Goal: Task Accomplishment & Management: Contribute content

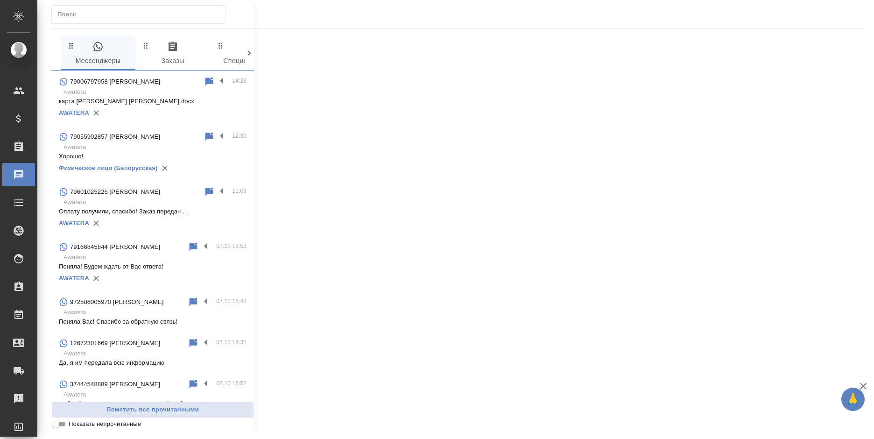
click at [146, 96] on p "Awatera" at bounding box center [154, 91] width 183 height 9
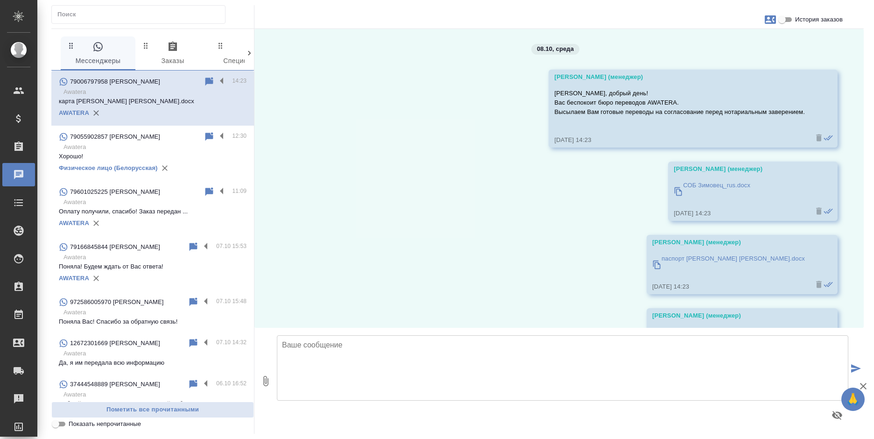
scroll to position [169, 0]
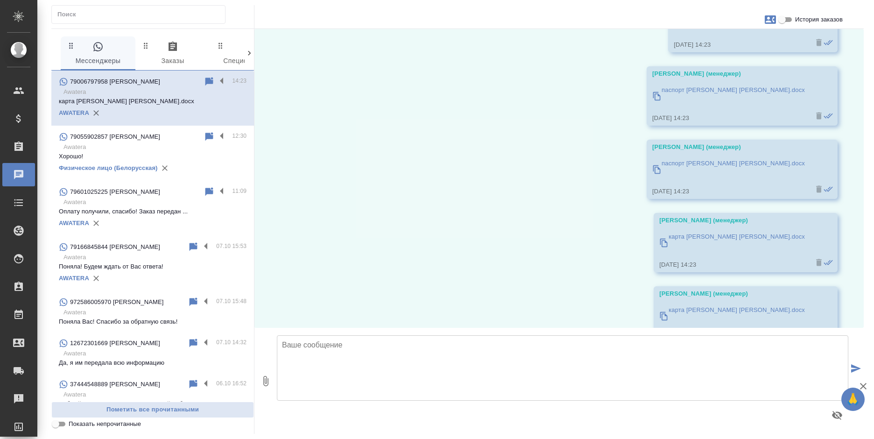
click at [792, 19] on input "История заказов" at bounding box center [782, 19] width 34 height 11
checkbox input "true"
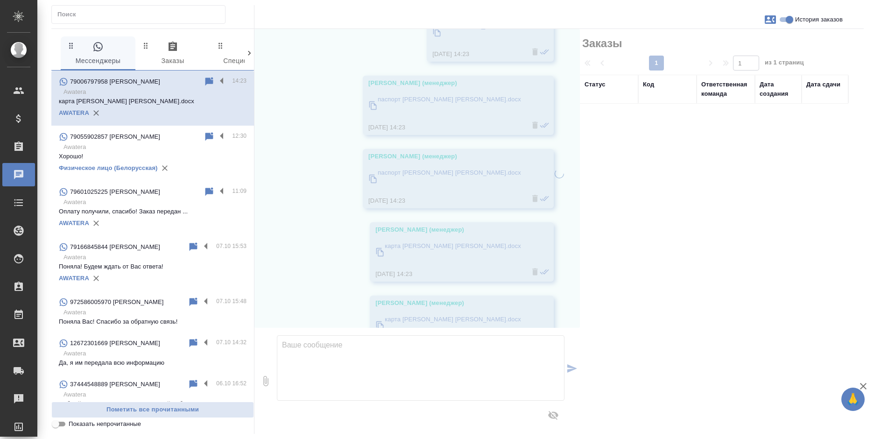
scroll to position [210, 0]
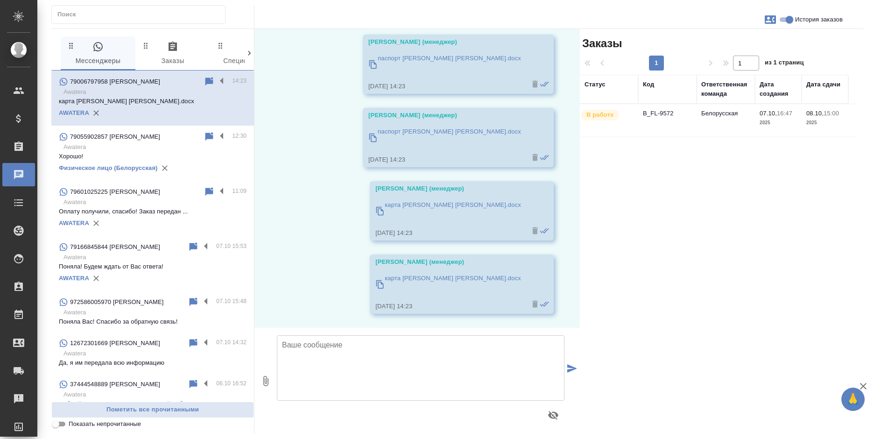
click at [663, 120] on td "B_FL-9572" at bounding box center [667, 120] width 58 height 33
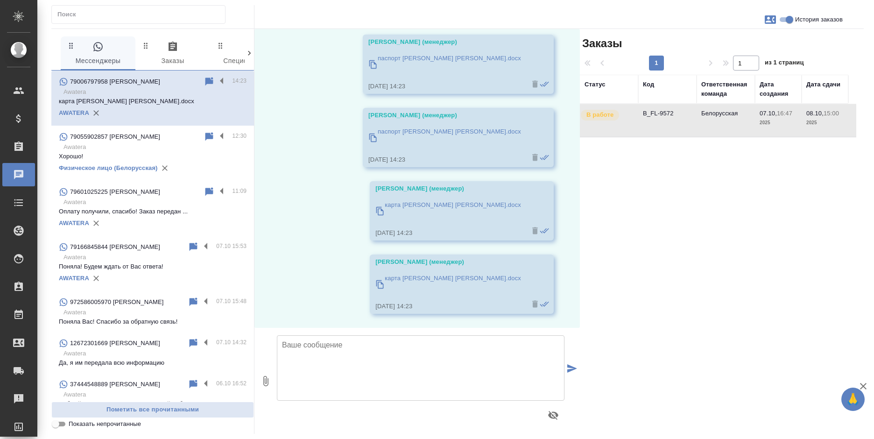
click at [170, 58] on span "0 Заказы" at bounding box center [172, 54] width 63 height 26
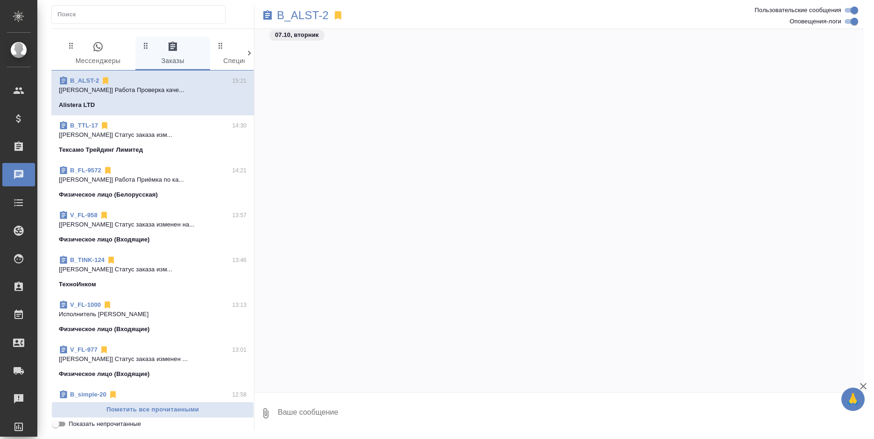
scroll to position [1787, 0]
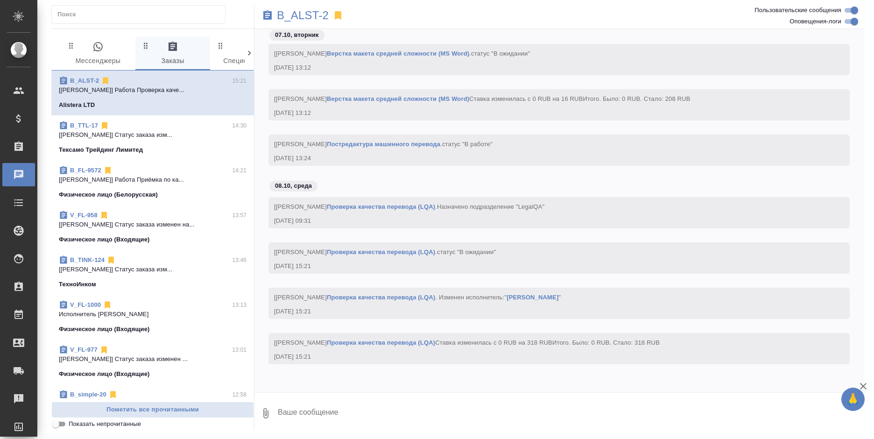
click at [174, 147] on div "Тексамо Трейдинг Лимитед" at bounding box center [153, 149] width 188 height 9
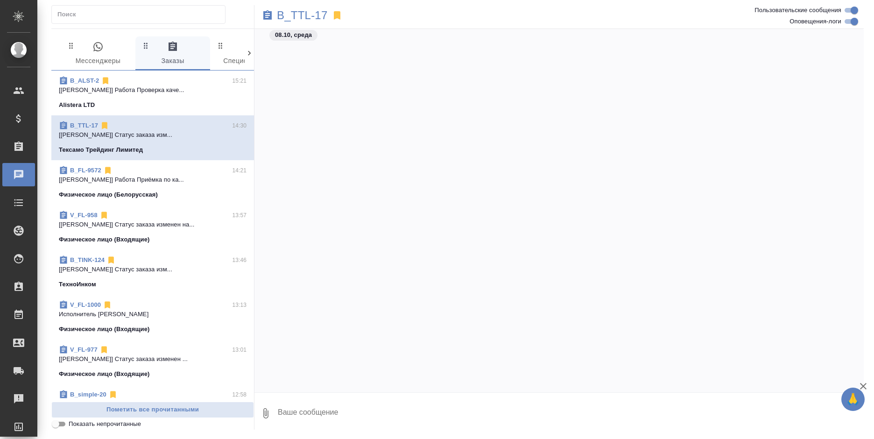
scroll to position [1913, 0]
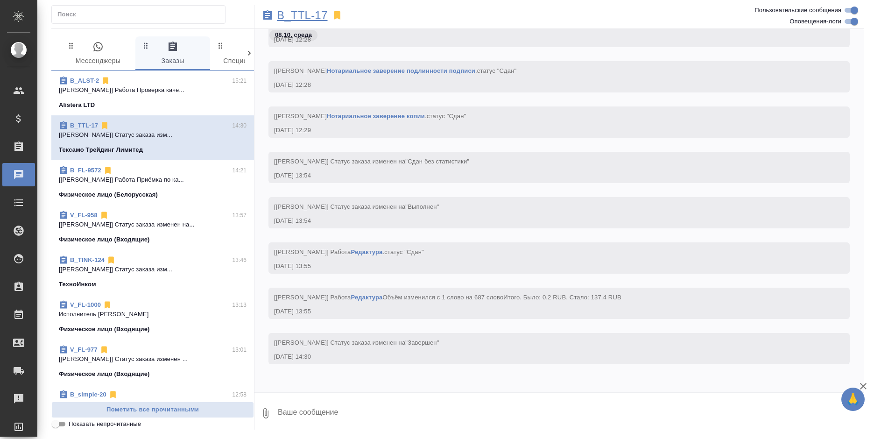
click at [300, 15] on p "B_TTL-17" at bounding box center [302, 15] width 51 height 9
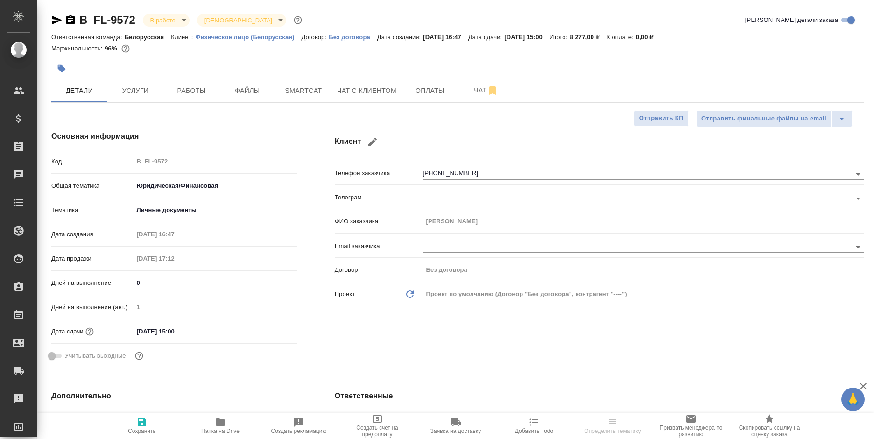
select select "RU"
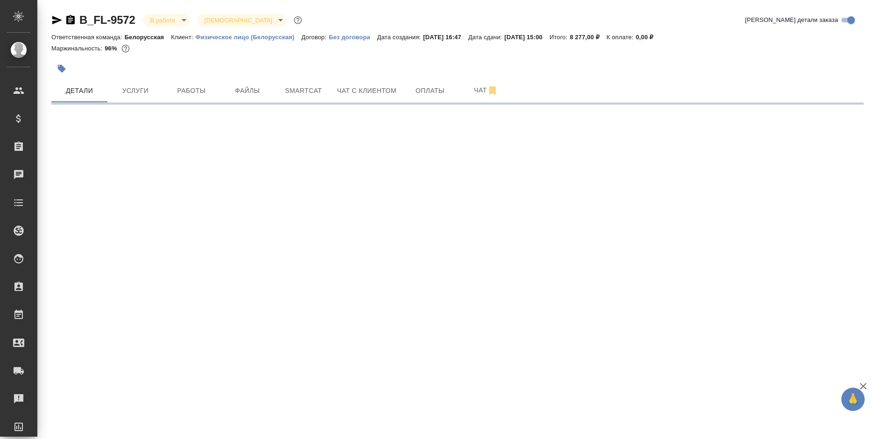
select select "RU"
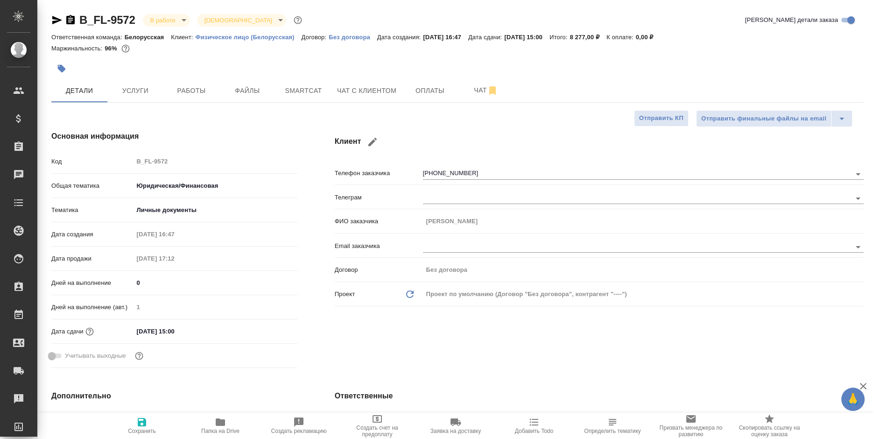
type textarea "x"
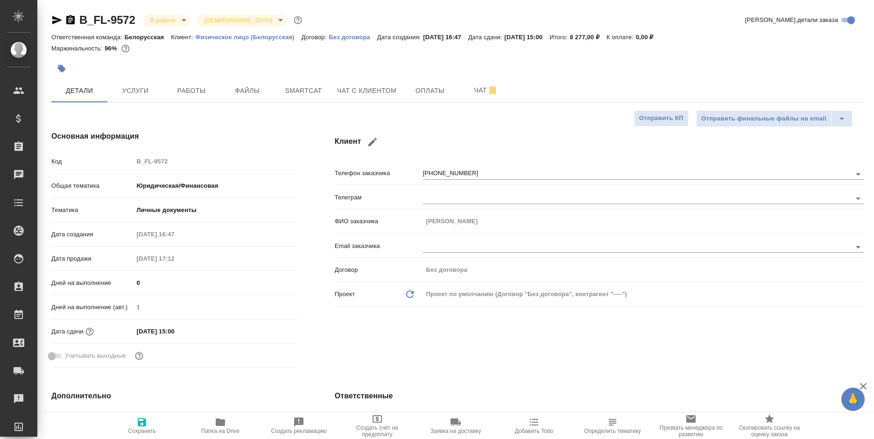
type textarea "x"
click at [67, 23] on icon "button" at bounding box center [70, 19] width 8 height 9
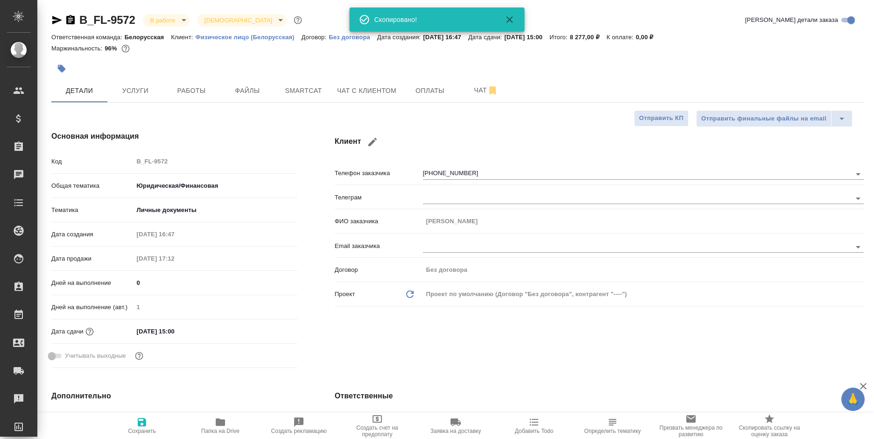
click at [67, 23] on icon "button" at bounding box center [70, 19] width 8 height 9
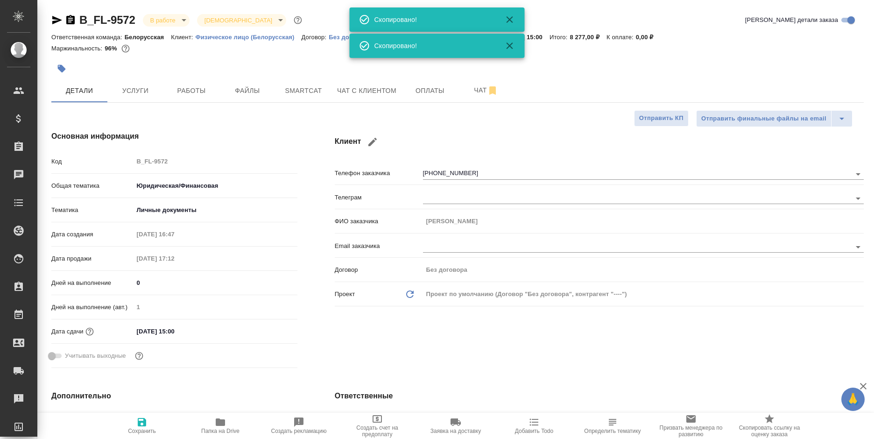
click at [67, 23] on icon "button" at bounding box center [70, 19] width 8 height 9
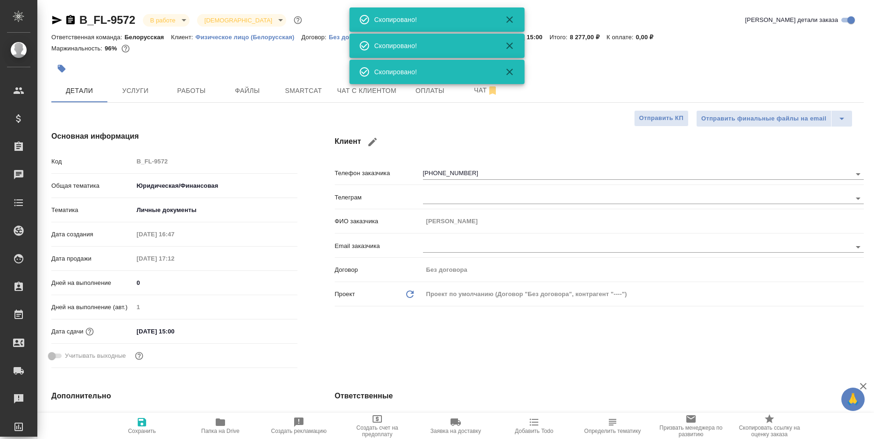
type textarea "x"
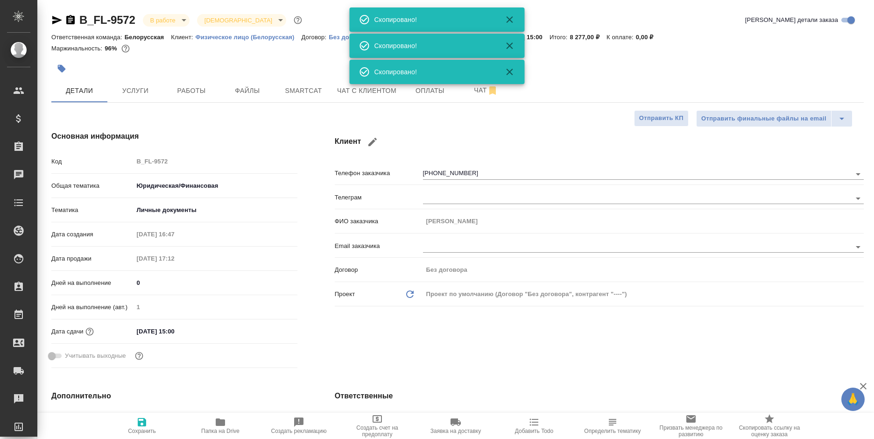
type textarea "x"
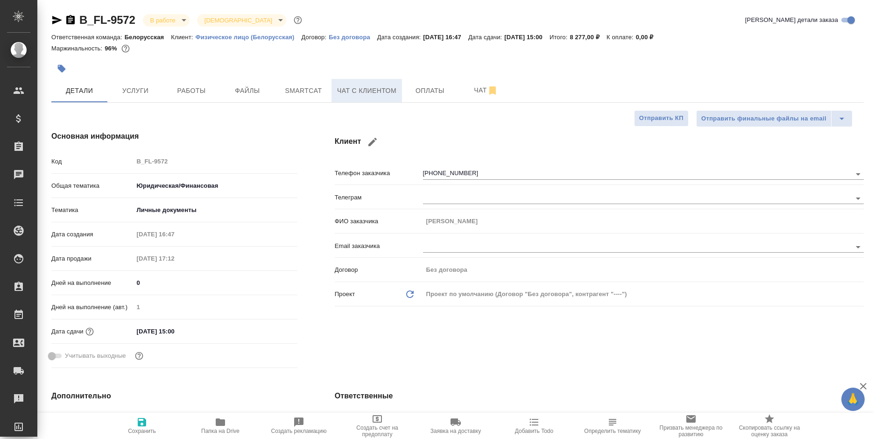
click at [383, 89] on span "Чат с клиентом" at bounding box center [366, 91] width 59 height 12
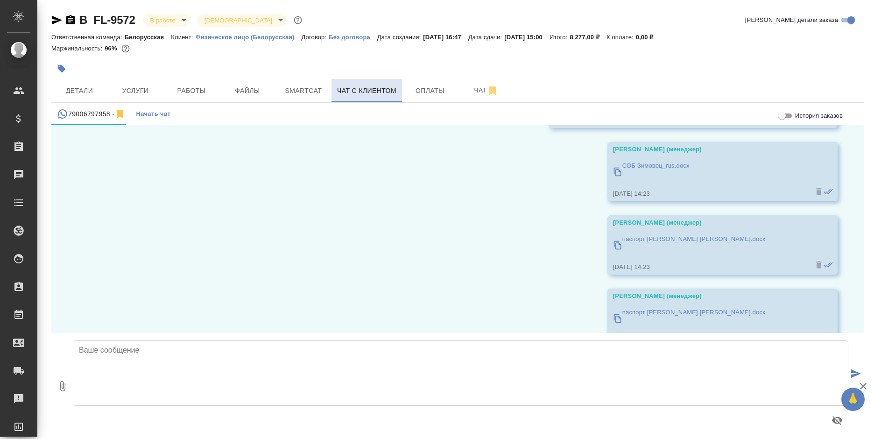
scroll to position [291, 0]
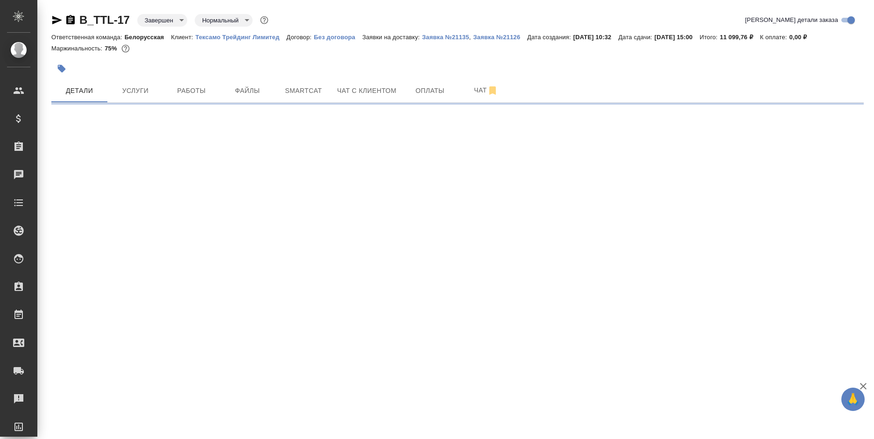
select select "RU"
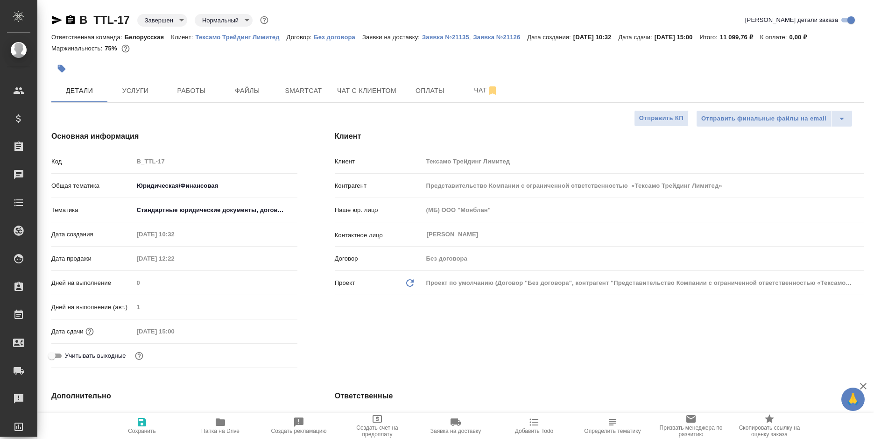
type textarea "x"
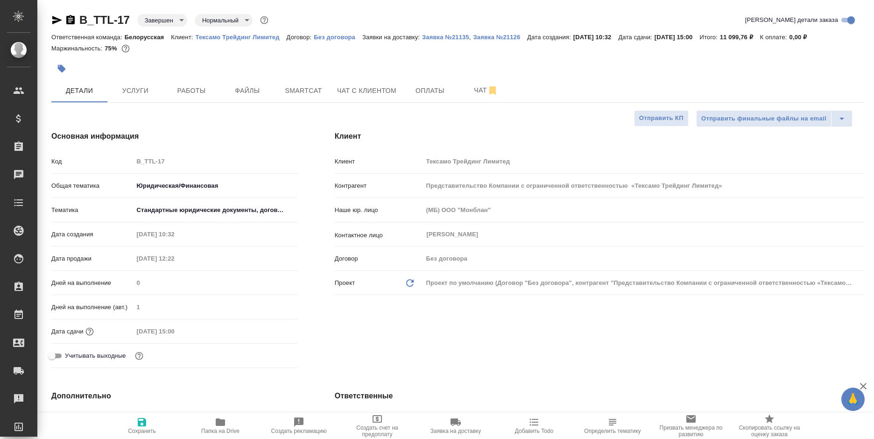
type textarea "x"
click at [68, 21] on icon "button" at bounding box center [70, 19] width 8 height 9
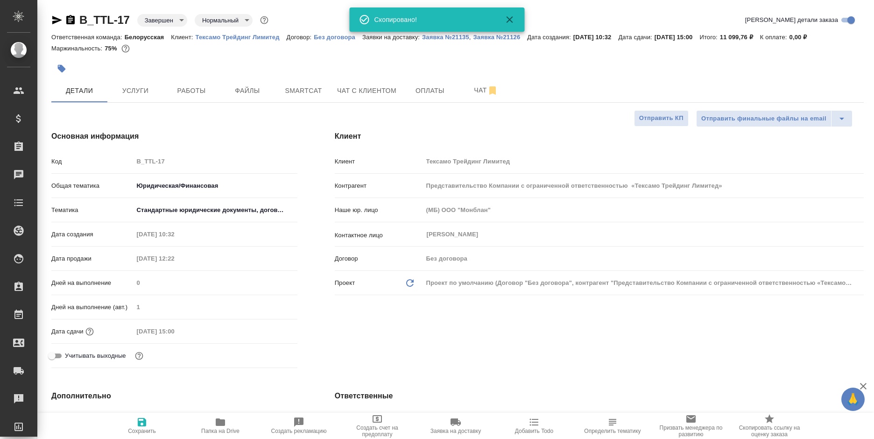
click at [68, 21] on icon "button" at bounding box center [70, 19] width 8 height 9
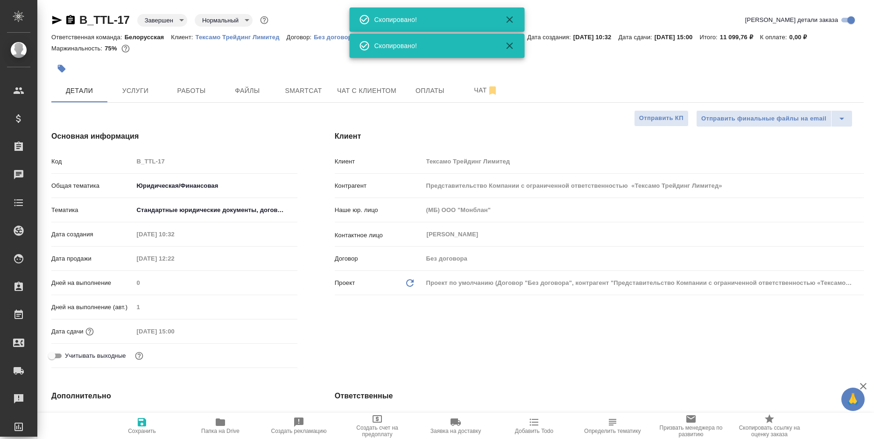
click at [68, 21] on icon "button" at bounding box center [70, 19] width 8 height 9
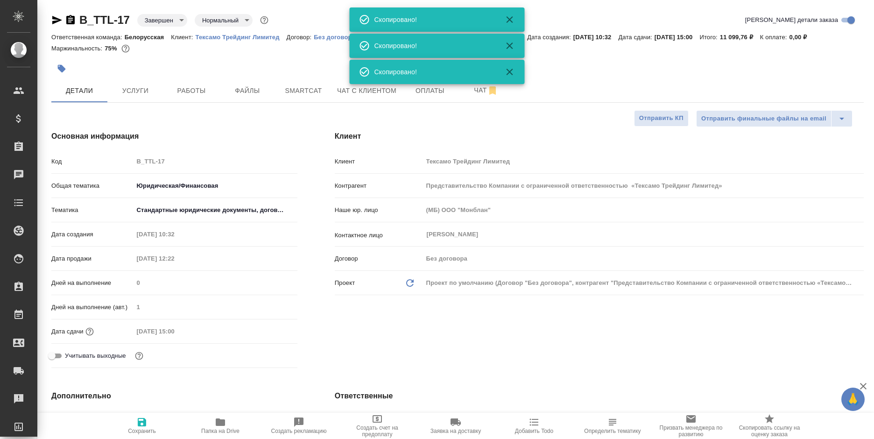
type textarea "x"
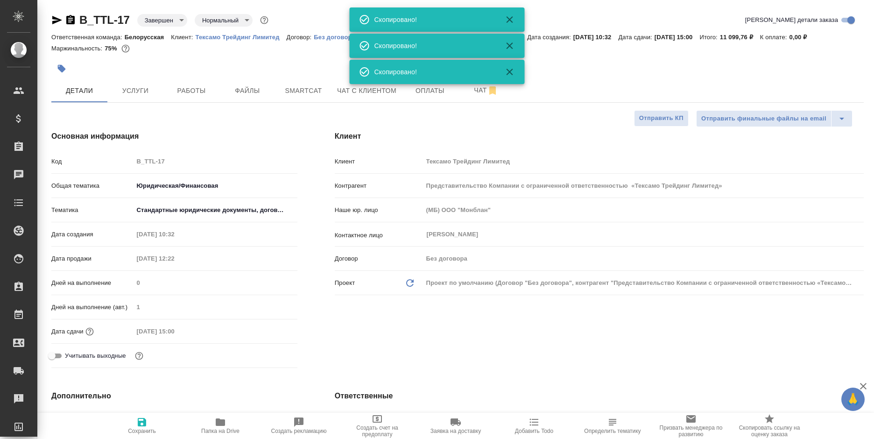
type textarea "x"
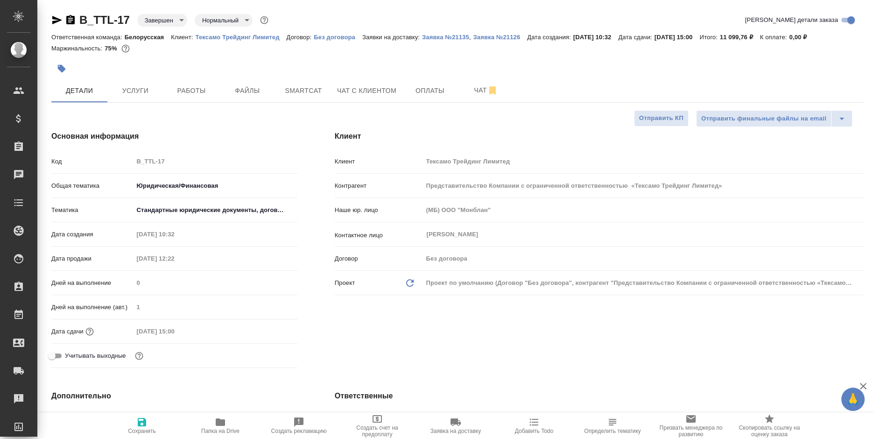
type textarea "x"
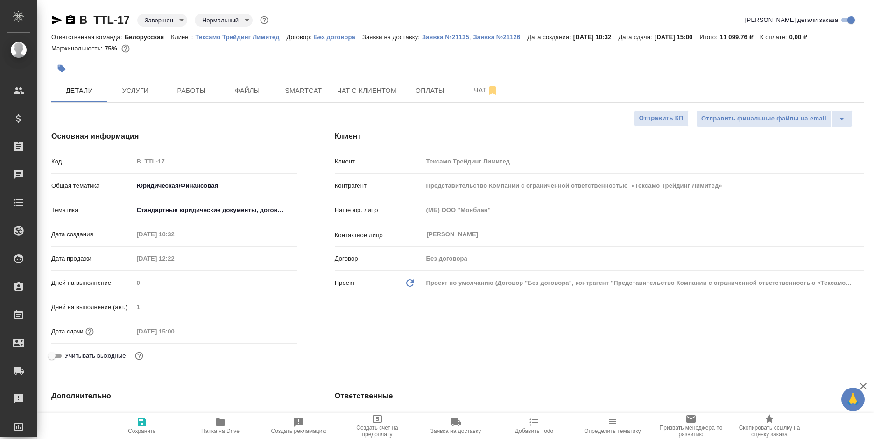
type textarea "x"
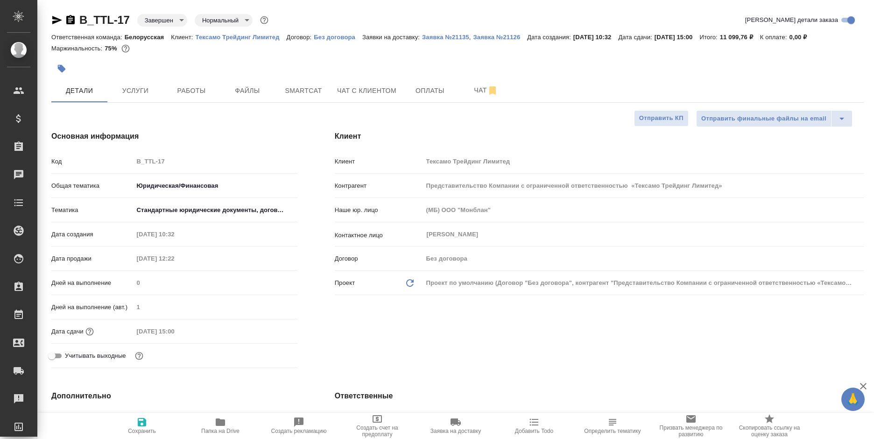
type textarea "x"
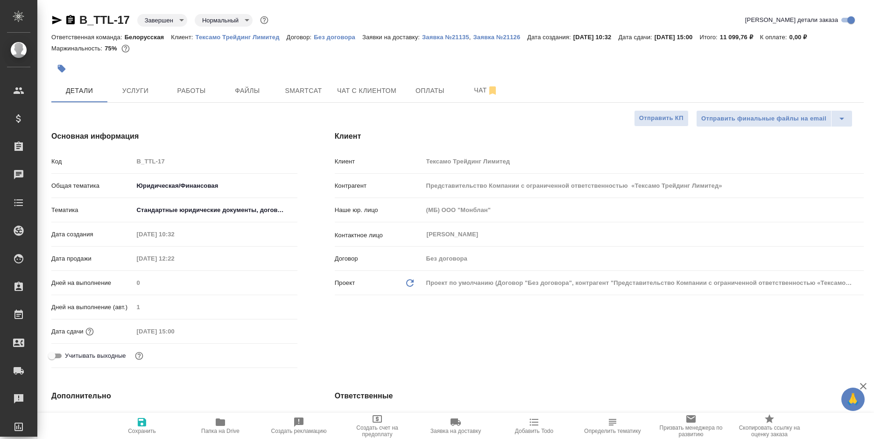
type textarea "x"
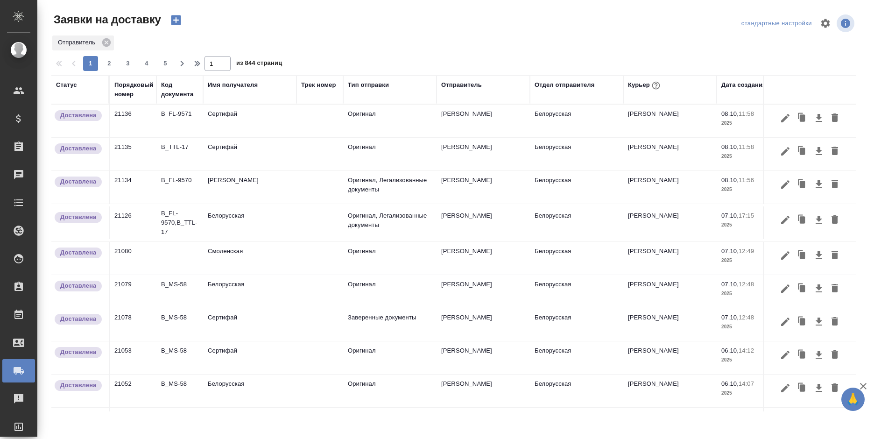
click at [171, 20] on icon "button" at bounding box center [175, 20] width 13 height 13
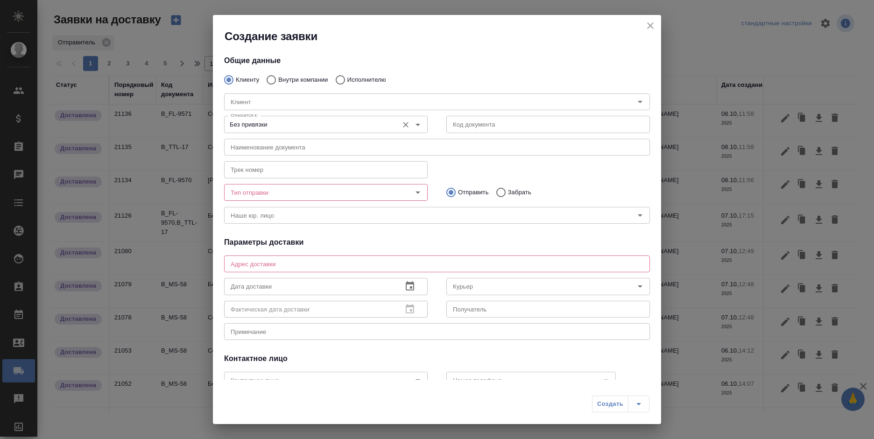
click at [336, 128] on input "Без привязки" at bounding box center [310, 124] width 167 height 11
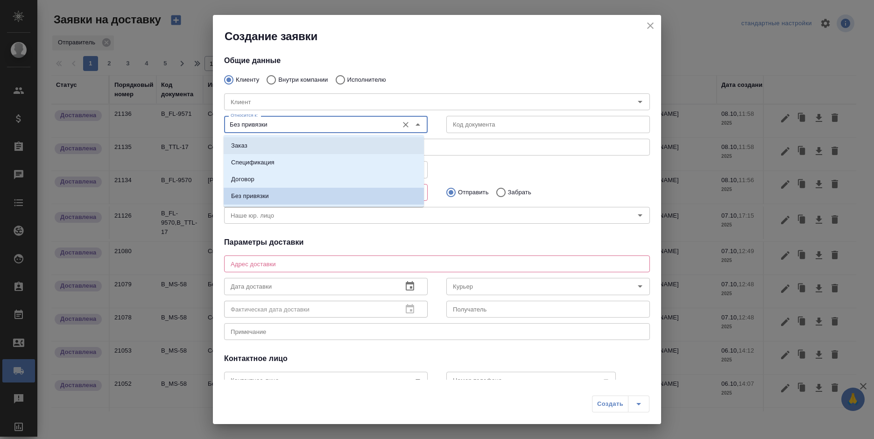
click at [329, 142] on li "Заказ" at bounding box center [324, 145] width 200 height 17
type input "Заказ"
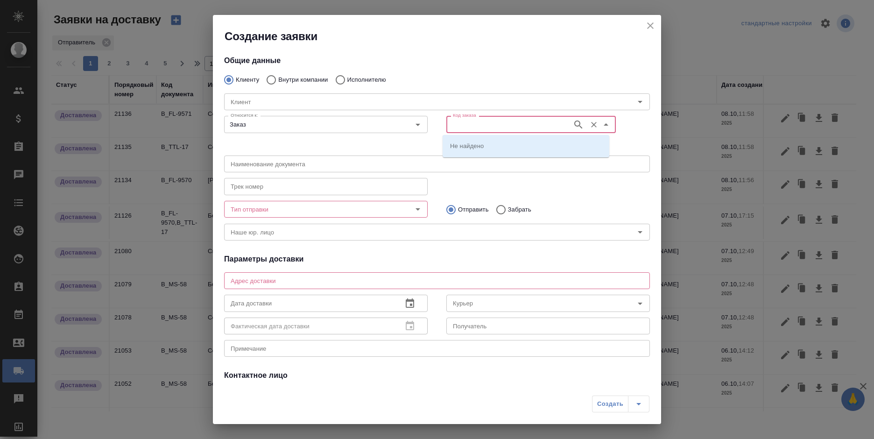
click at [485, 123] on input "Код заказа" at bounding box center [508, 124] width 119 height 11
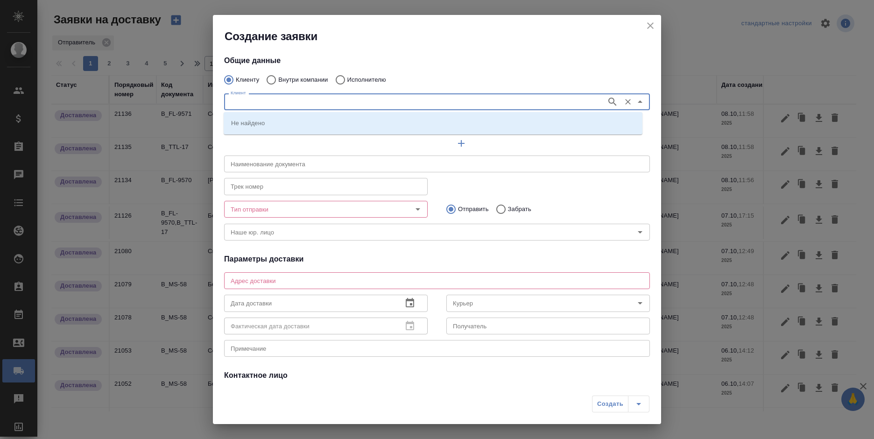
click at [319, 99] on input "Клиент" at bounding box center [414, 101] width 375 height 11
click at [300, 75] on p "Внутри компании" at bounding box center [302, 79] width 49 height 9
click at [278, 75] on input "Внутри компании" at bounding box center [269, 80] width 17 height 20
radio input "true"
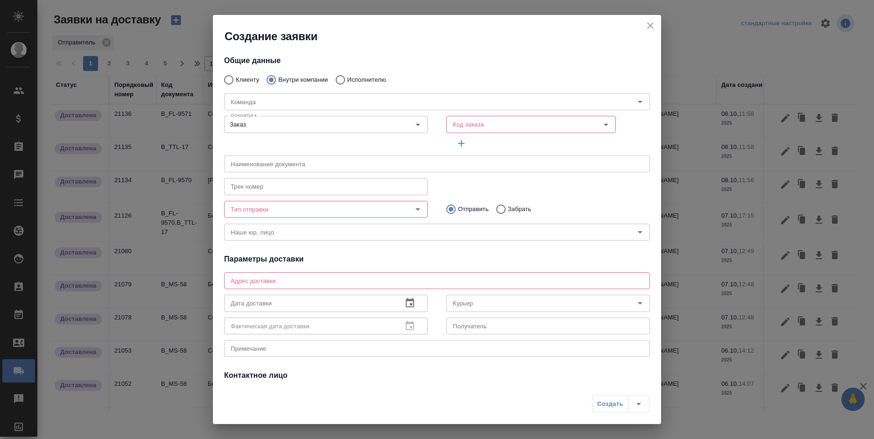
click at [304, 80] on p "Внутри компании" at bounding box center [302, 79] width 49 height 9
click at [278, 80] on input "Внутри компании" at bounding box center [269, 80] width 17 height 20
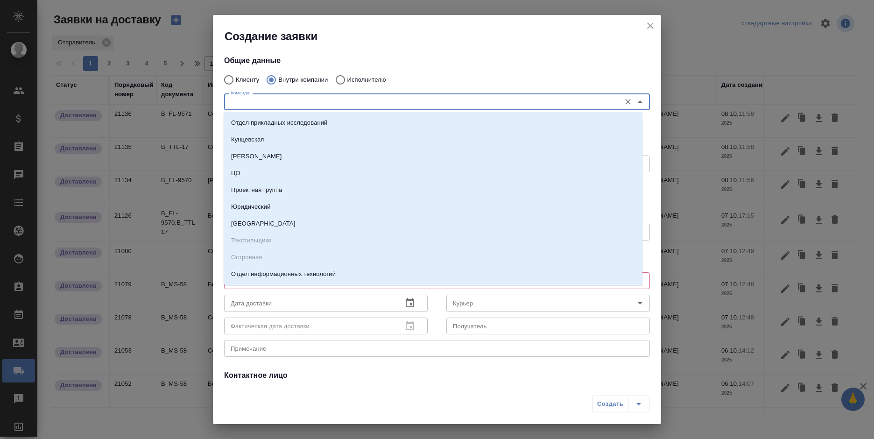
click at [308, 102] on input "Команда" at bounding box center [421, 101] width 389 height 11
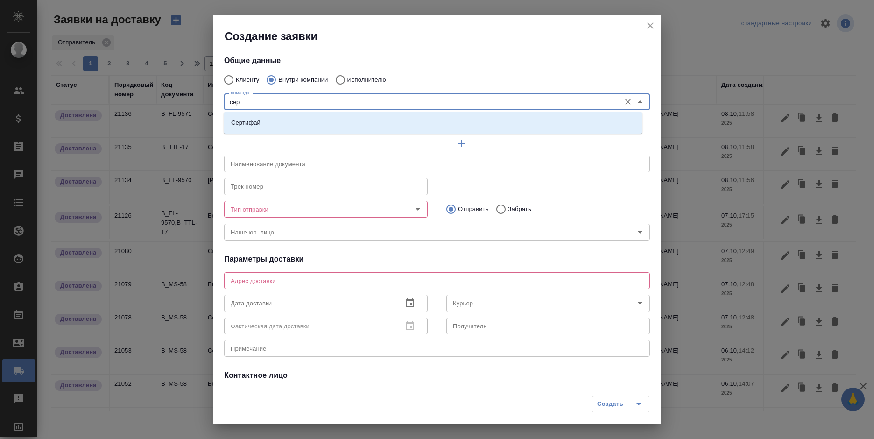
type input "серт"
click at [310, 113] on div "Сертифай" at bounding box center [433, 122] width 419 height 21
click at [314, 120] on li "Сертифай" at bounding box center [433, 122] width 419 height 17
type textarea "Кузнецкий мост, д.7"
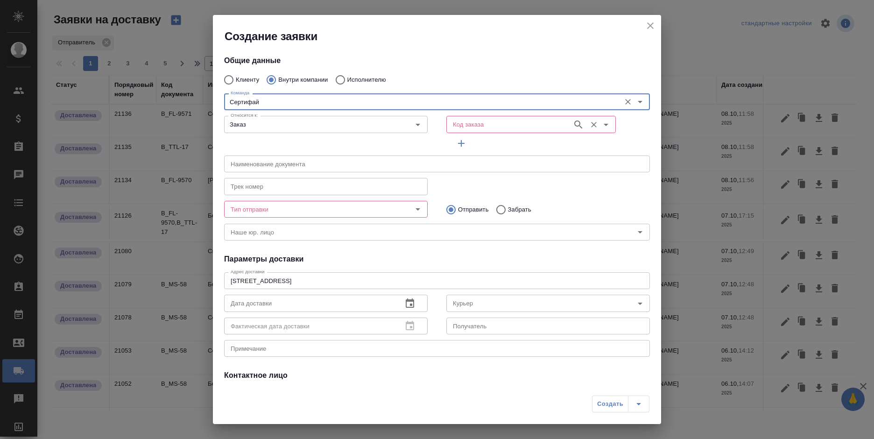
type input "Сертифай"
click at [499, 128] on input "Код заказа" at bounding box center [508, 124] width 119 height 11
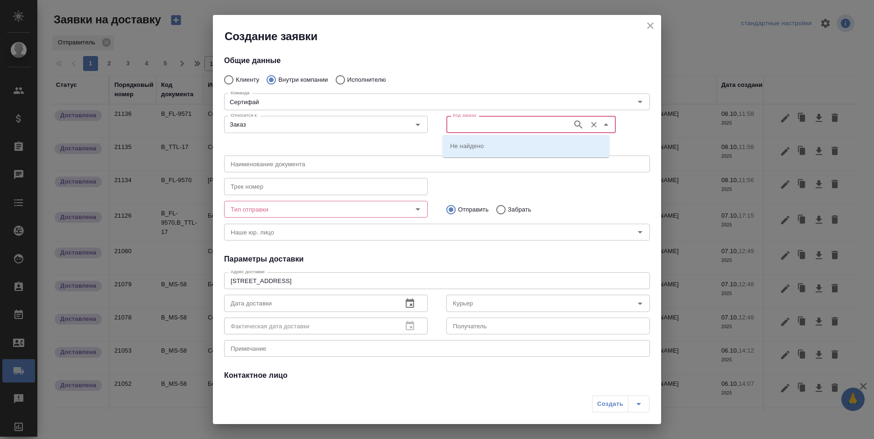
paste input "B_FL-9572"
type input "B_FL-9572"
click at [490, 155] on li "B_FL-9572" at bounding box center [526, 162] width 167 height 17
type input "(МБ) ООО "Монблан""
type input "B_FL-9572"
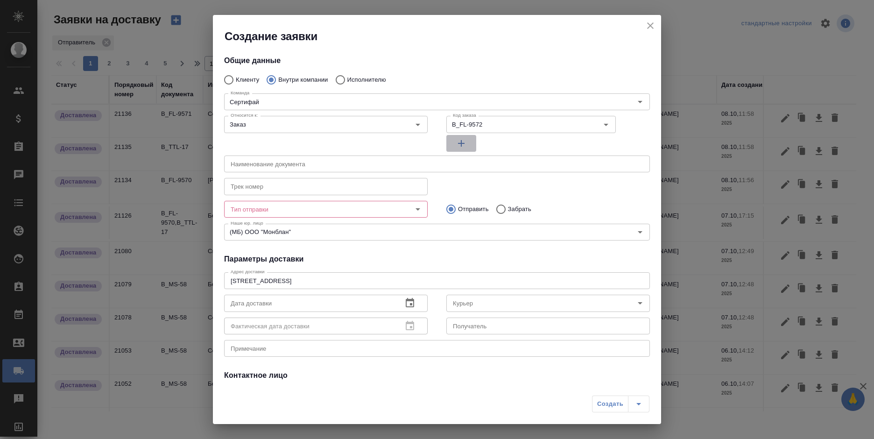
click at [464, 146] on span "button" at bounding box center [461, 143] width 22 height 11
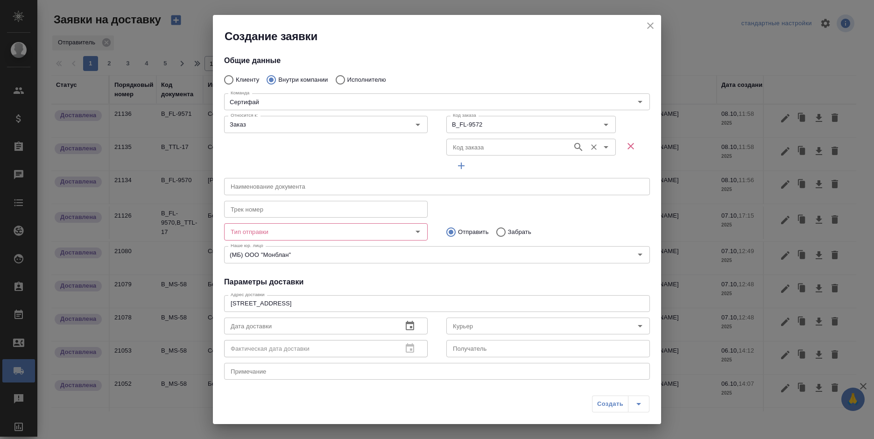
click at [479, 147] on input "Код заказа" at bounding box center [508, 146] width 119 height 11
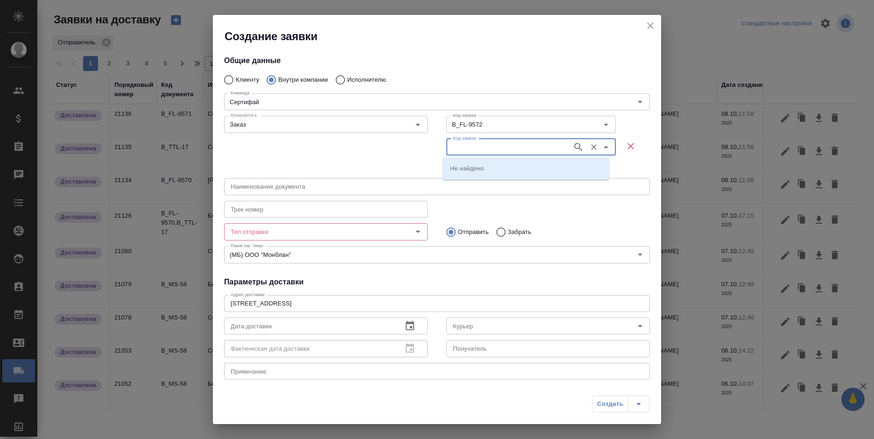
paste input "B_TTL-17"
type input "B_TTL-17"
click at [490, 170] on li "B_TTL-17" at bounding box center [526, 168] width 167 height 17
type input "B_TTL-17"
click at [326, 237] on input "Тип отправки" at bounding box center [310, 231] width 167 height 11
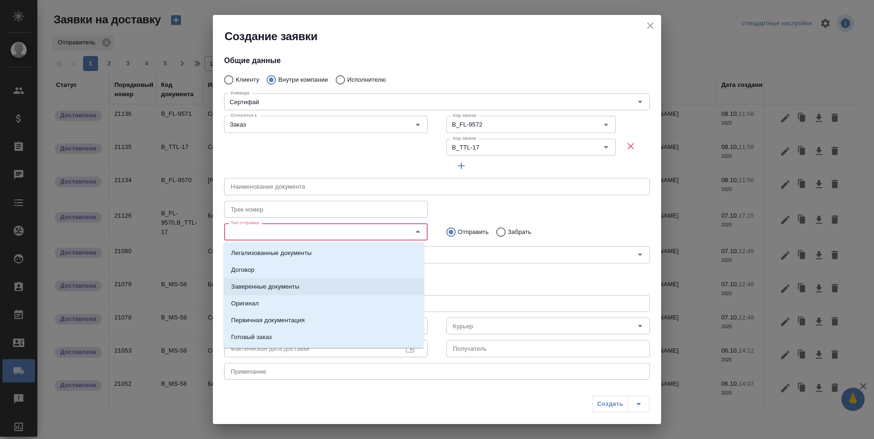
click at [314, 288] on li "Заверенные документы" at bounding box center [324, 286] width 200 height 17
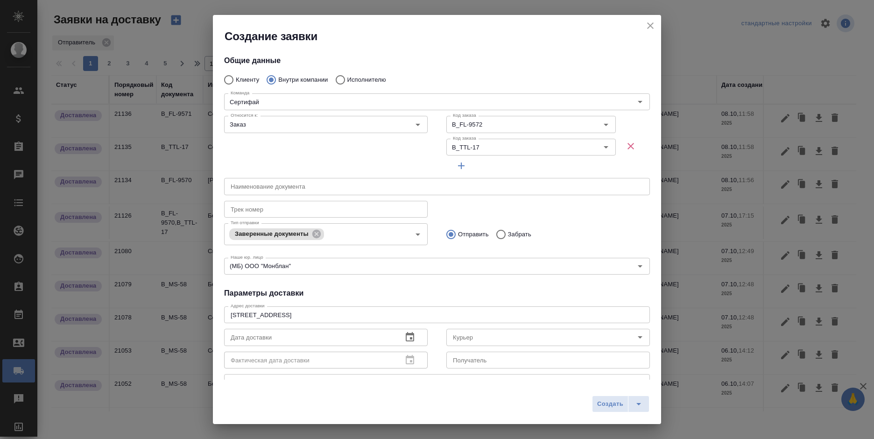
drag, startPoint x: 524, startPoint y: 232, endPoint x: 517, endPoint y: 234, distance: 7.2
click at [523, 232] on p "Забрать" at bounding box center [519, 234] width 23 height 9
click at [508, 233] on p "Забрать" at bounding box center [519, 234] width 23 height 9
click at [506, 233] on input "Забрать" at bounding box center [499, 235] width 17 height 20
radio input "true"
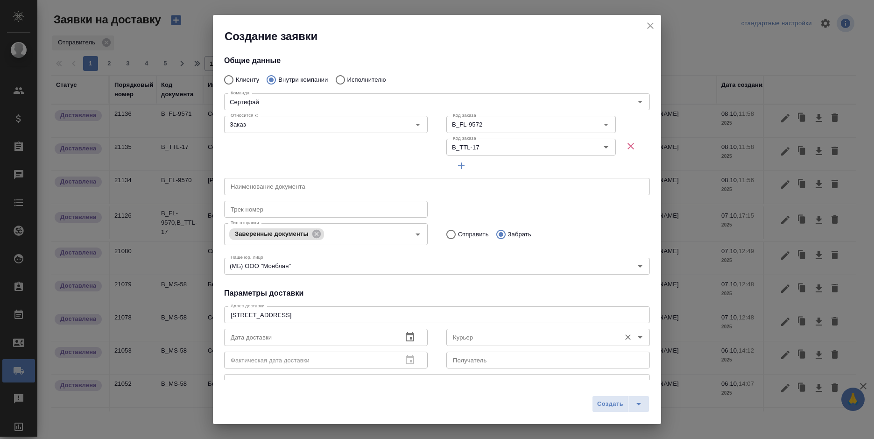
click at [482, 329] on div "Курьер" at bounding box center [548, 337] width 204 height 17
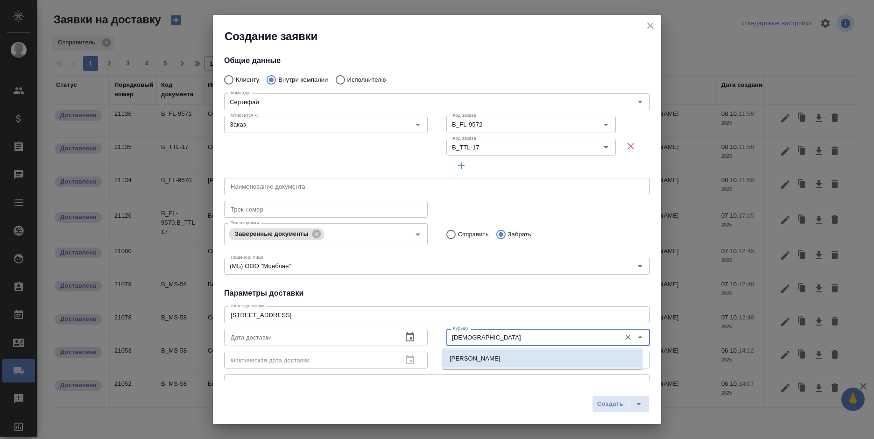
click at [501, 361] on li "Шаабан Эльмира" at bounding box center [542, 358] width 200 height 17
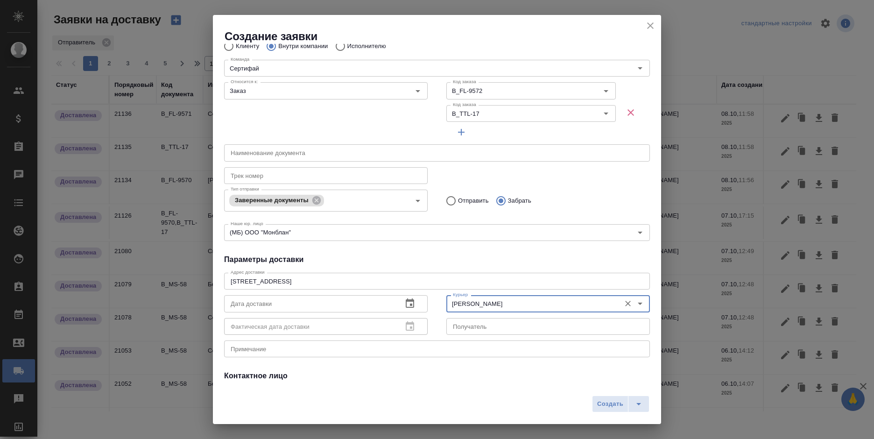
scroll to position [47, 0]
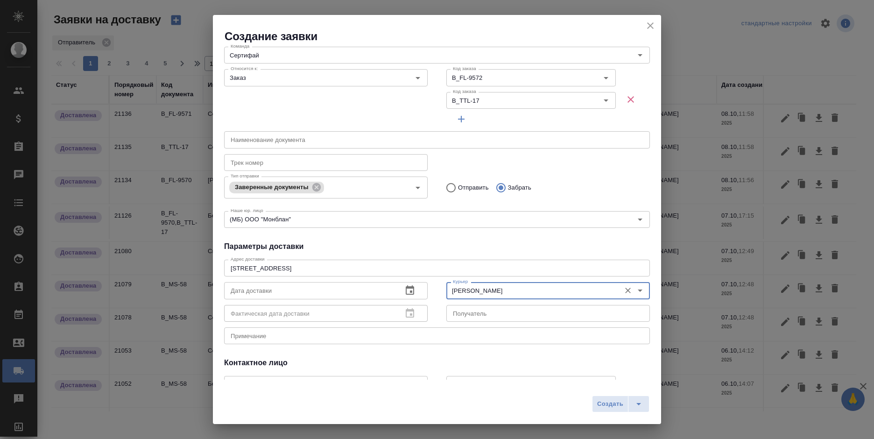
type input "Шаабан Эльмира"
click at [364, 340] on div "x Примечание" at bounding box center [437, 335] width 426 height 17
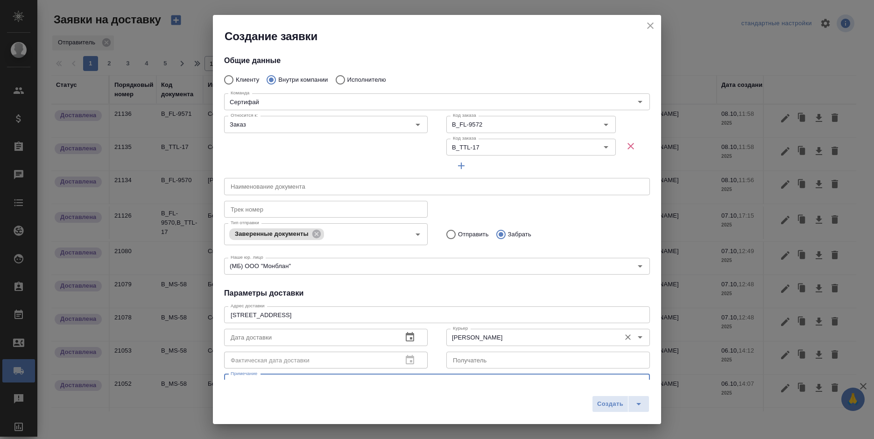
scroll to position [111, 0]
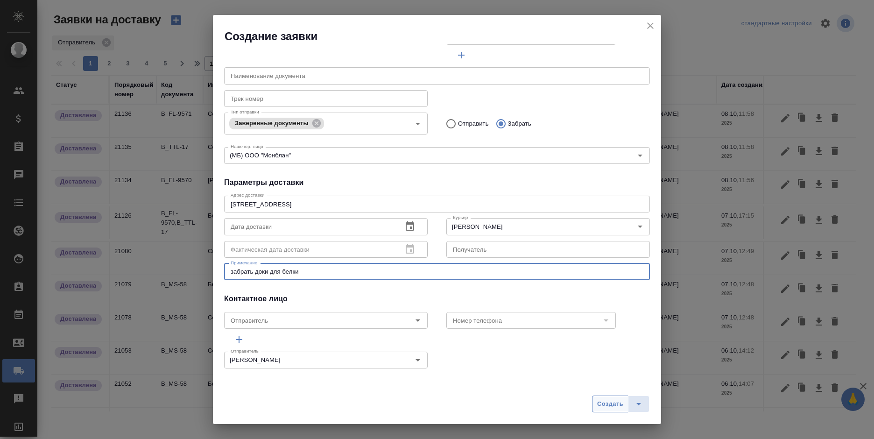
type textarea "забрать доки для белки"
click at [603, 404] on span "Создать" at bounding box center [610, 404] width 26 height 11
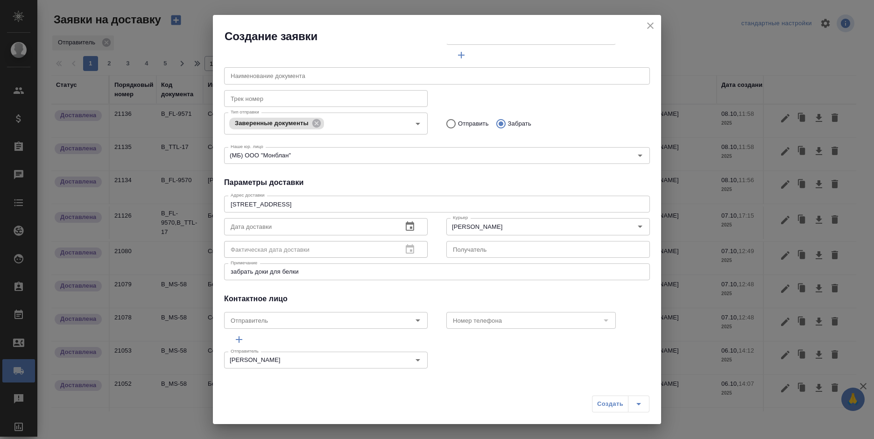
radio input "true"
type input "Без привязки"
radio input "true"
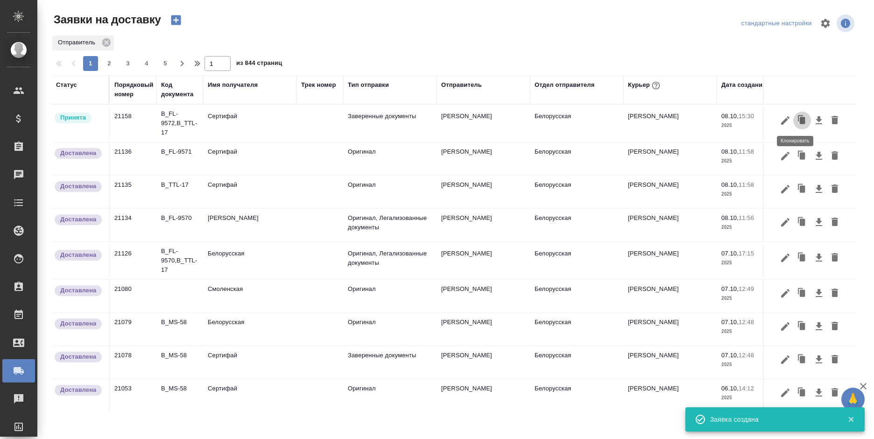
click at [795, 118] on icon "button" at bounding box center [801, 120] width 13 height 13
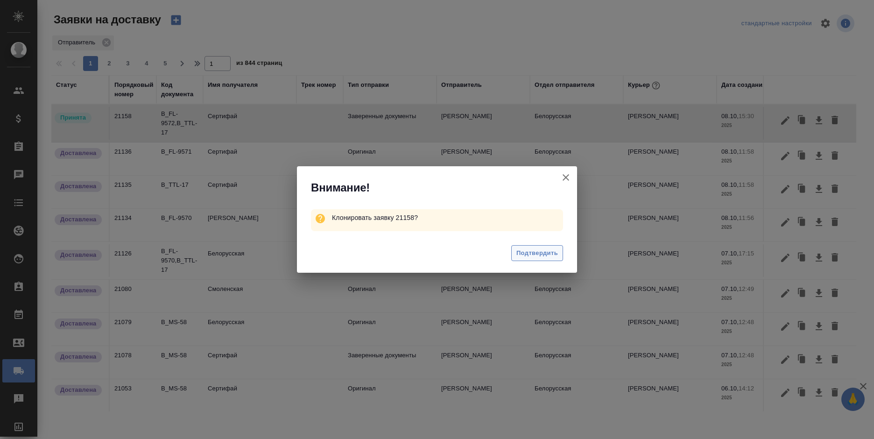
click at [549, 255] on span "Подтвердить" at bounding box center [537, 253] width 42 height 11
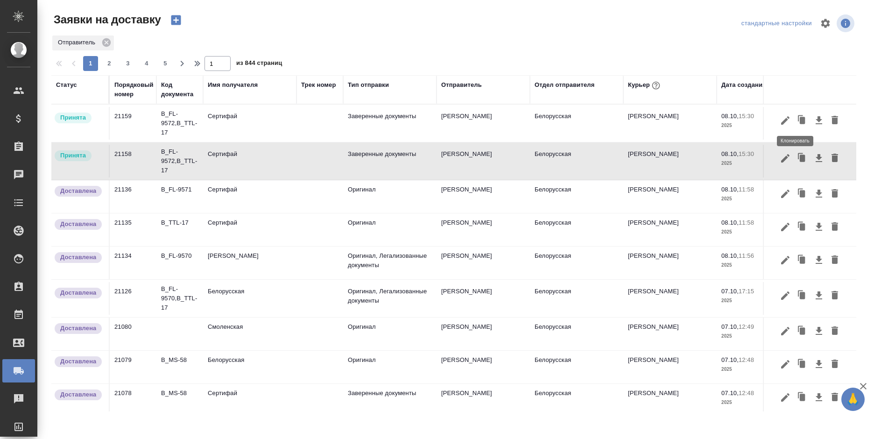
click at [798, 118] on icon "button" at bounding box center [800, 118] width 5 height 6
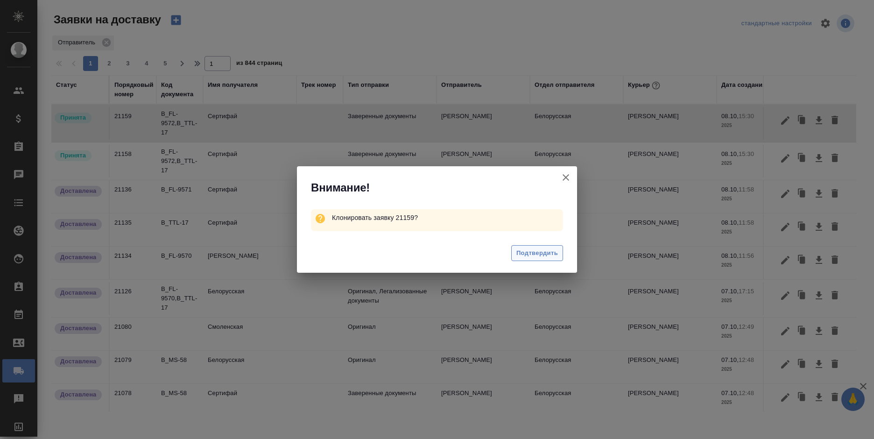
click at [527, 246] on button "Подтвердить" at bounding box center [537, 253] width 52 height 16
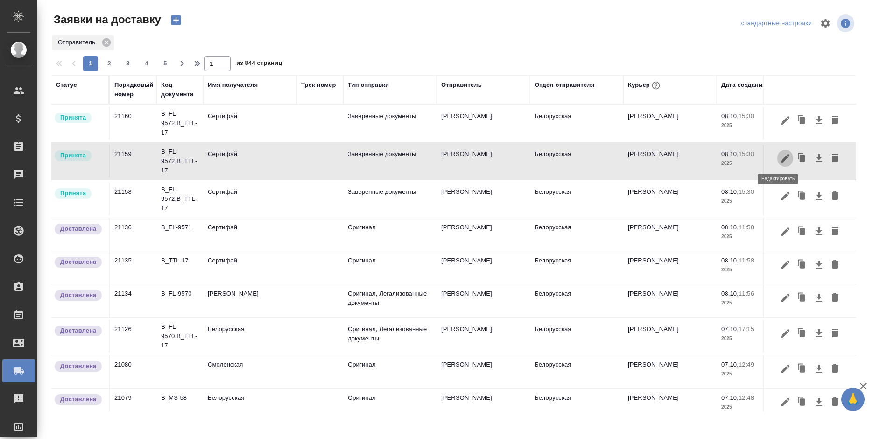
click at [780, 158] on icon "button" at bounding box center [785, 158] width 11 height 11
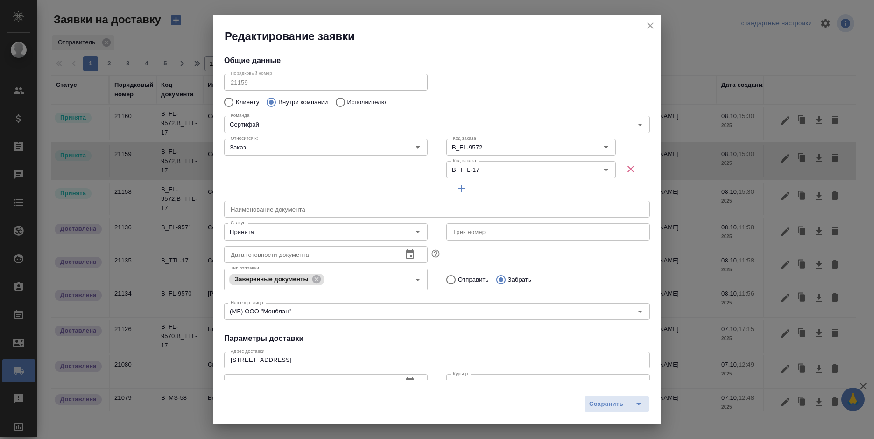
type input "Богомолова Анастасия"
click at [295, 123] on input "Сертифай" at bounding box center [421, 124] width 389 height 11
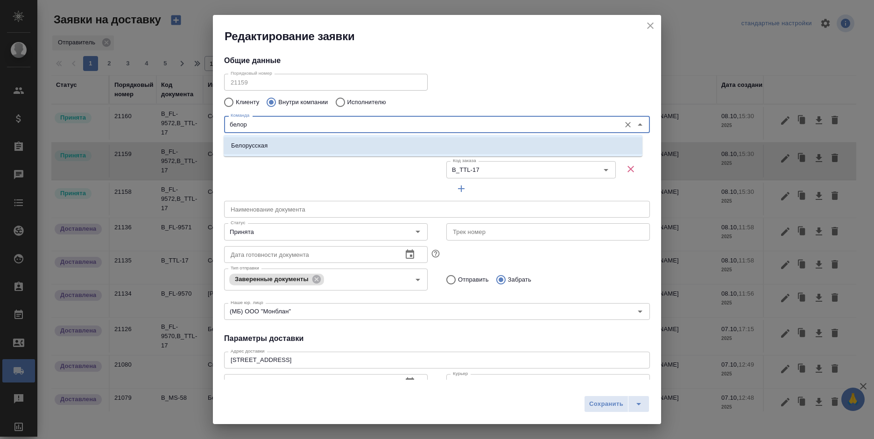
click at [284, 144] on li "Белорусская" at bounding box center [433, 145] width 419 height 17
type input "Белорусская"
type textarea "1-ая Тверская-Ямская, д. 29 стр. 1, этаж 2, офис 17"
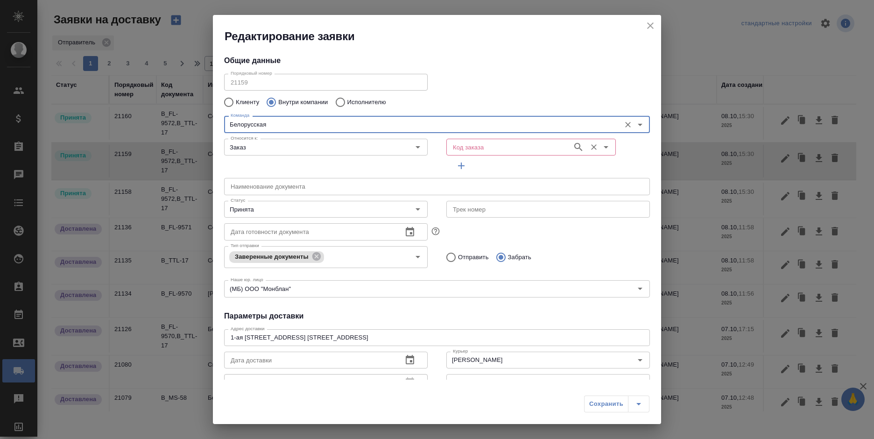
type input "Белорусская"
click at [490, 151] on input "Код заказа" at bounding box center [508, 146] width 119 height 11
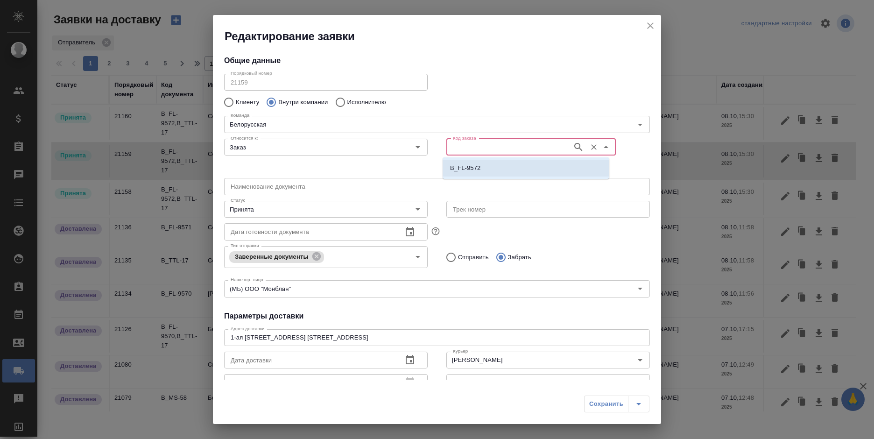
click at [485, 164] on li "B_FL-9572" at bounding box center [526, 168] width 167 height 17
type input "B_FL-9572"
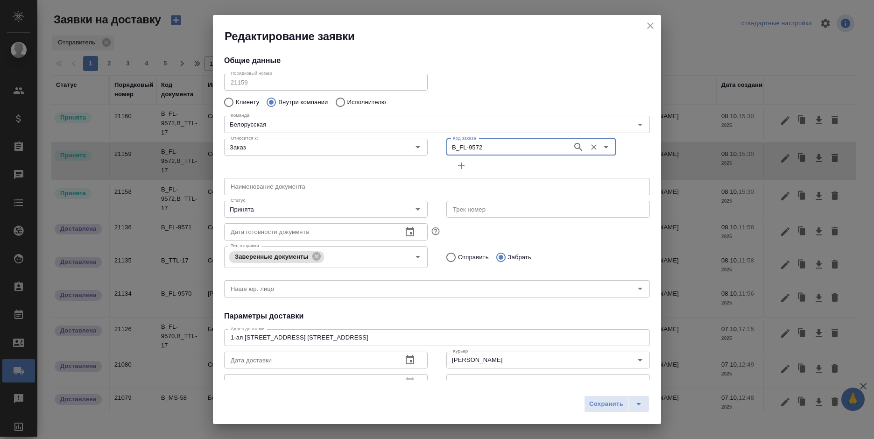
click at [485, 168] on div "Наименование документа Наименование документа" at bounding box center [437, 185] width 444 height 41
click at [456, 167] on icon "button" at bounding box center [461, 165] width 11 height 11
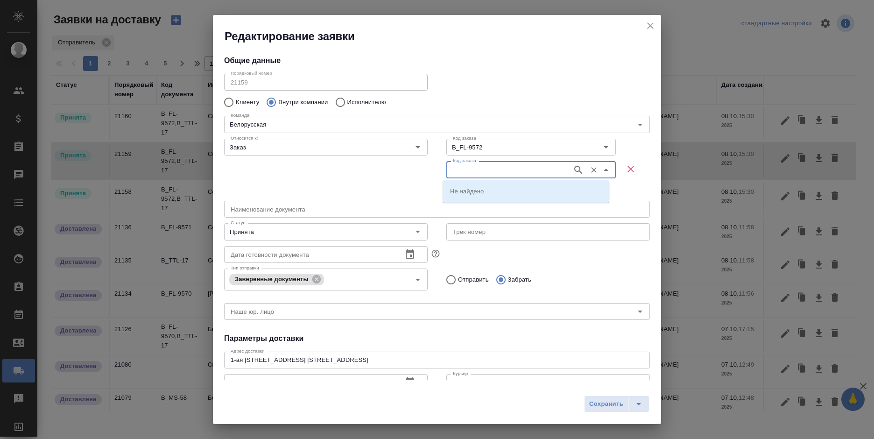
click at [471, 167] on input "Код заказа" at bounding box center [508, 169] width 119 height 11
type input "B_TTL-17"
click at [465, 191] on p "B_TTL-17" at bounding box center [464, 190] width 28 height 9
type input "B_TTL-17"
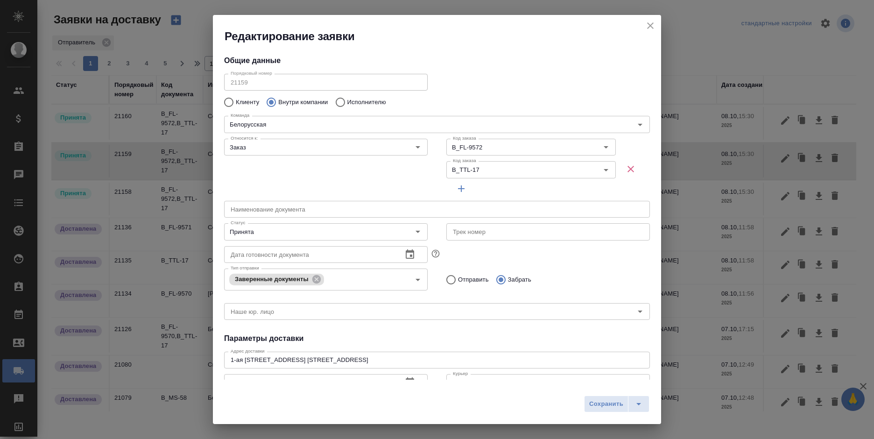
click at [470, 278] on p "Отправить" at bounding box center [473, 279] width 31 height 9
click at [458, 278] on input "Отправить" at bounding box center [449, 280] width 17 height 20
radio input "true"
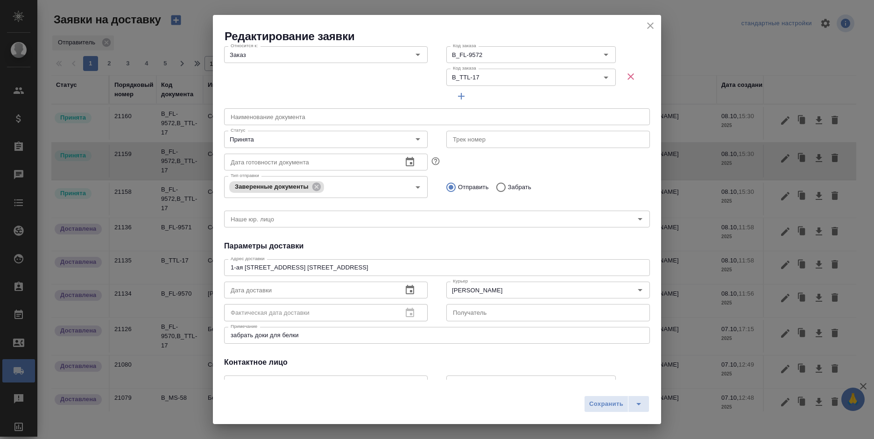
scroll to position [93, 0]
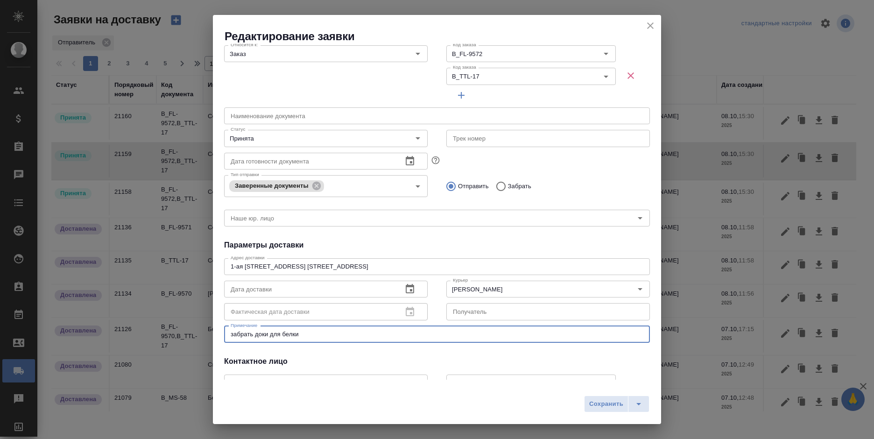
drag, startPoint x: 311, startPoint y: 332, endPoint x: 135, endPoint y: 328, distance: 175.6
click at [135, 328] on div "Редактирование заявки Общие данные Порядковый номер 21159 Порядковый номер Клие…" at bounding box center [437, 219] width 874 height 439
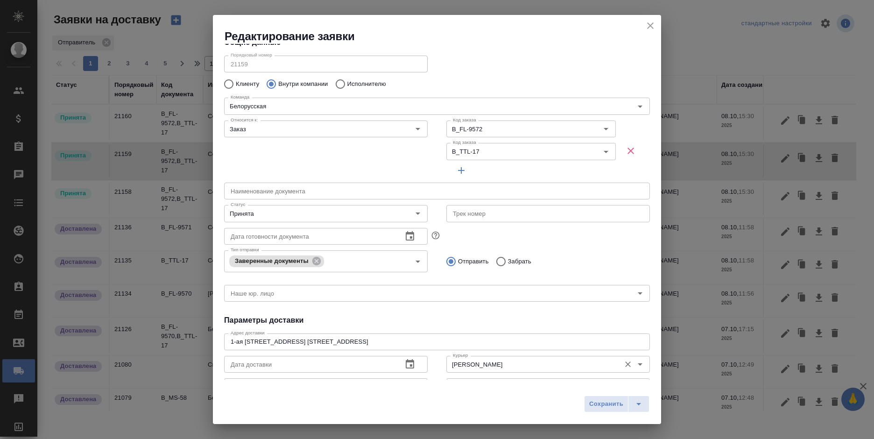
scroll to position [0, 0]
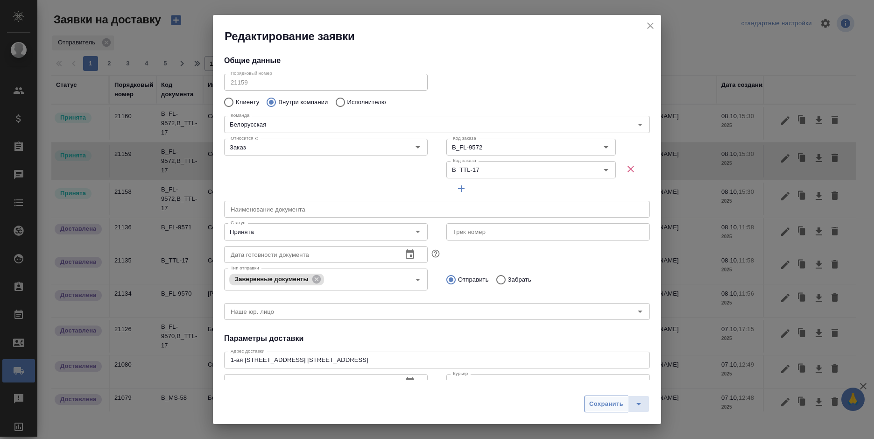
type textarea "привезти доки с серта"
click at [611, 405] on span "Сохранить" at bounding box center [606, 404] width 34 height 11
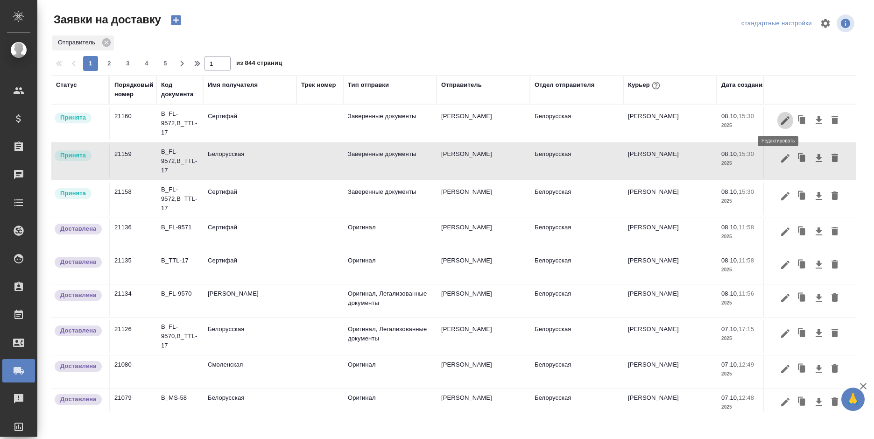
click at [780, 120] on icon "button" at bounding box center [785, 120] width 11 height 11
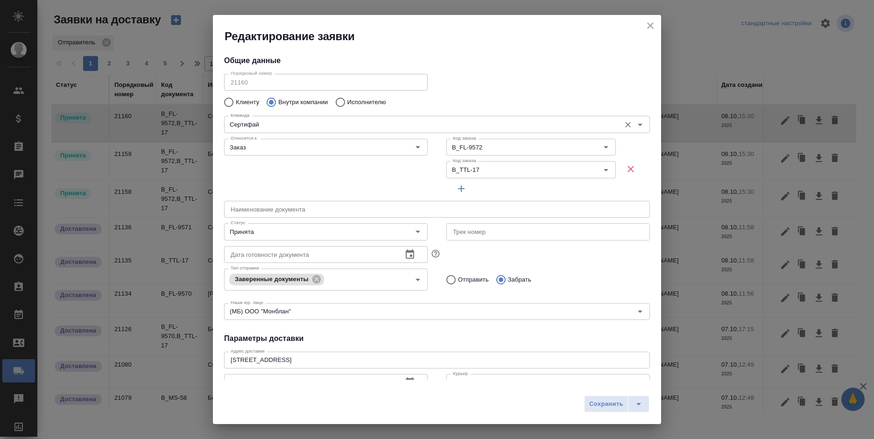
click at [307, 119] on input "Сертифай" at bounding box center [421, 124] width 389 height 11
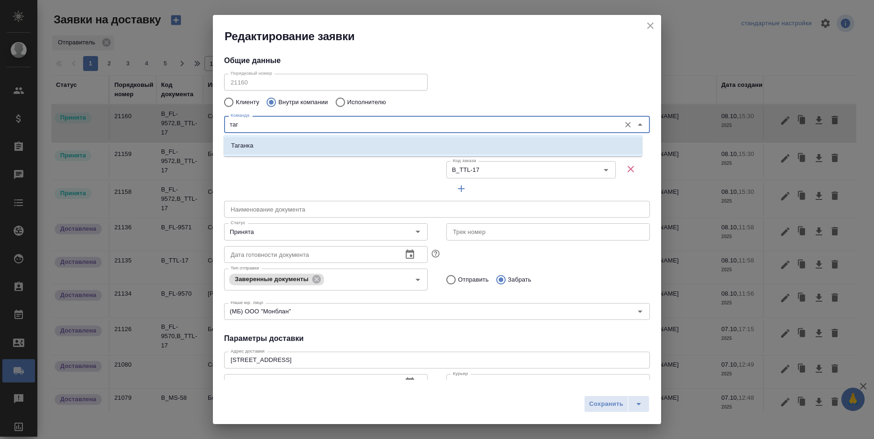
click at [342, 151] on li "Таганка" at bounding box center [433, 145] width 419 height 17
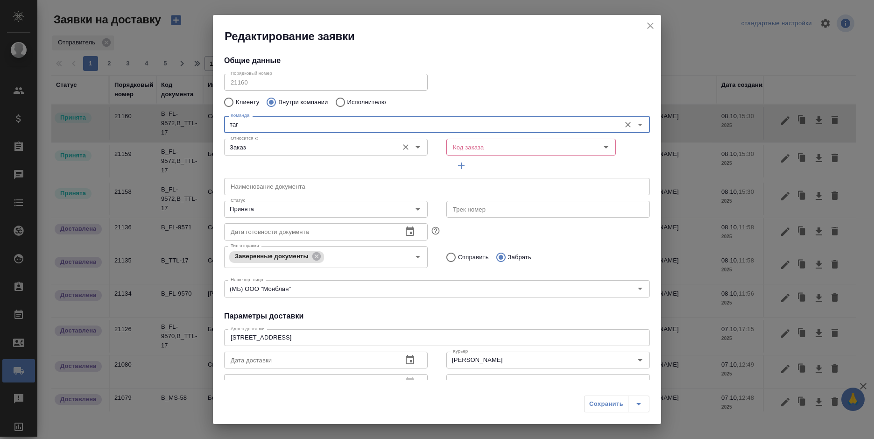
type input "Таганка"
type textarea "ул. Нижняя Радищевская, д. 5, стр. 1"
type input "Таганка"
click at [343, 147] on input "Заказ" at bounding box center [310, 146] width 167 height 11
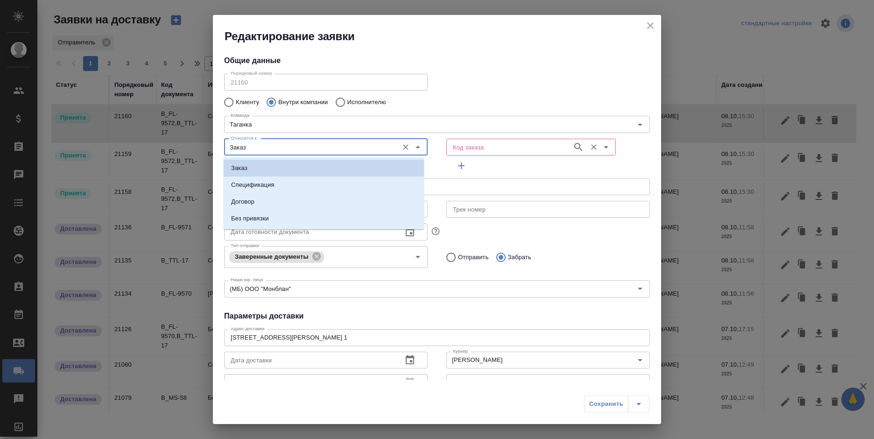
click at [492, 150] on input "Код заказа" at bounding box center [508, 146] width 119 height 11
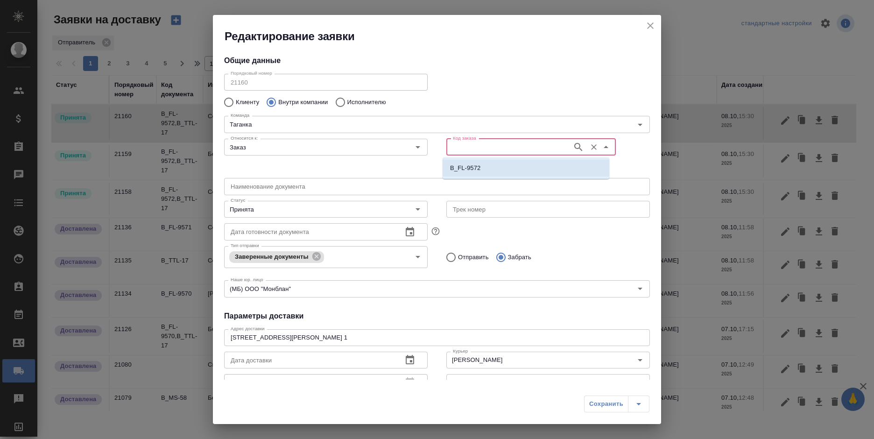
click at [493, 169] on li "B_FL-9572" at bounding box center [526, 168] width 167 height 17
type input "B_FL-9572"
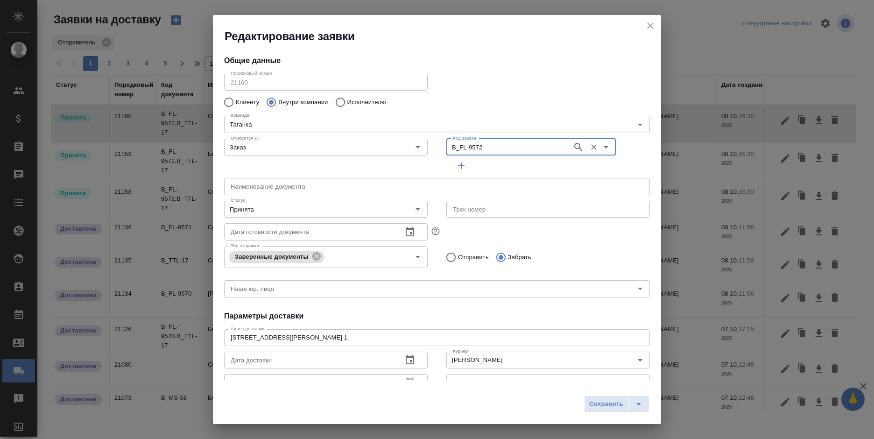
click at [459, 167] on icon "button" at bounding box center [461, 165] width 11 height 11
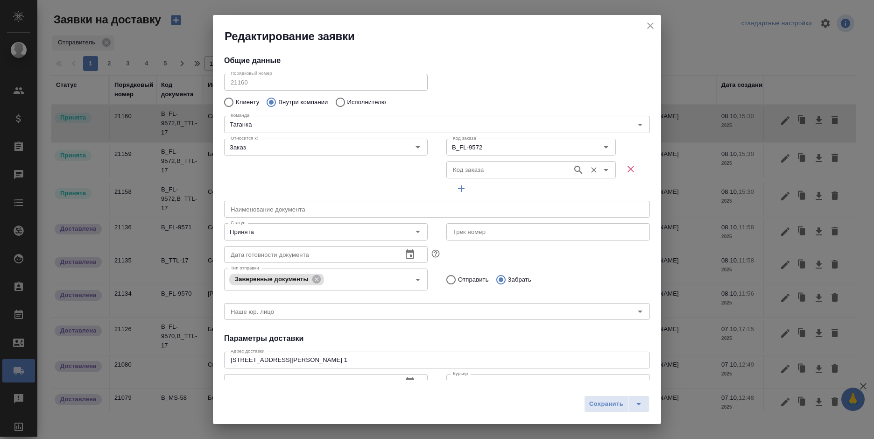
click at [471, 167] on input "Код заказа" at bounding box center [508, 169] width 119 height 11
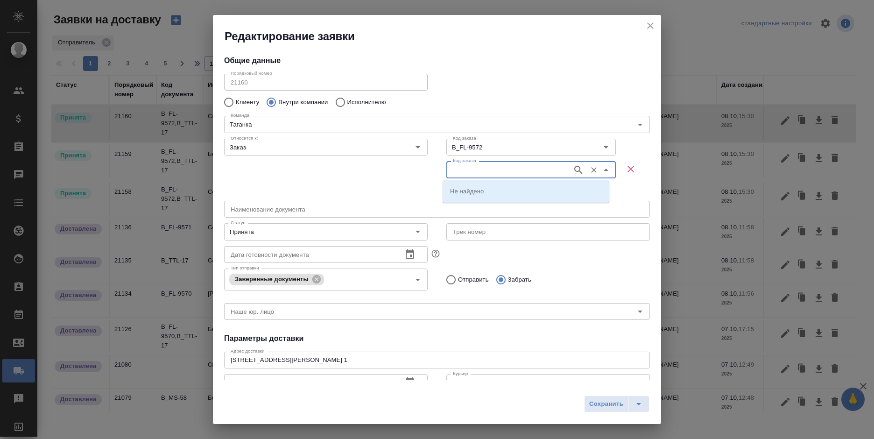
paste input "B_TTL-17"
type input "B_TTL-17"
click at [456, 194] on p "B_TTL-17" at bounding box center [464, 190] width 28 height 9
type input "B_TTL-17"
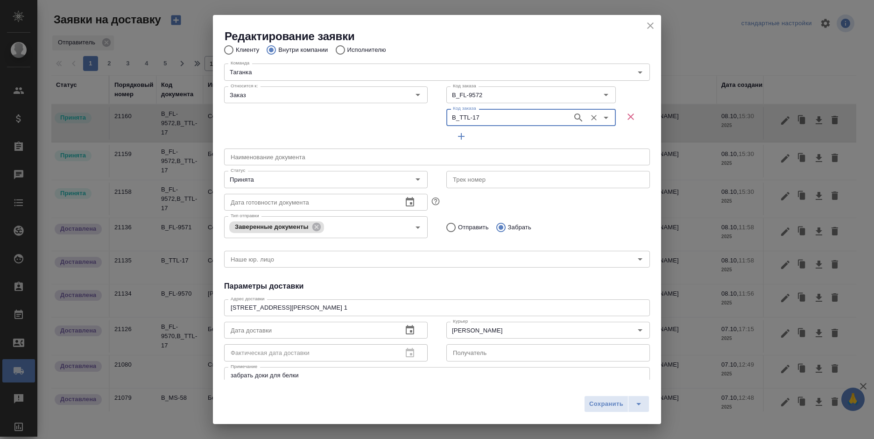
scroll to position [93, 0]
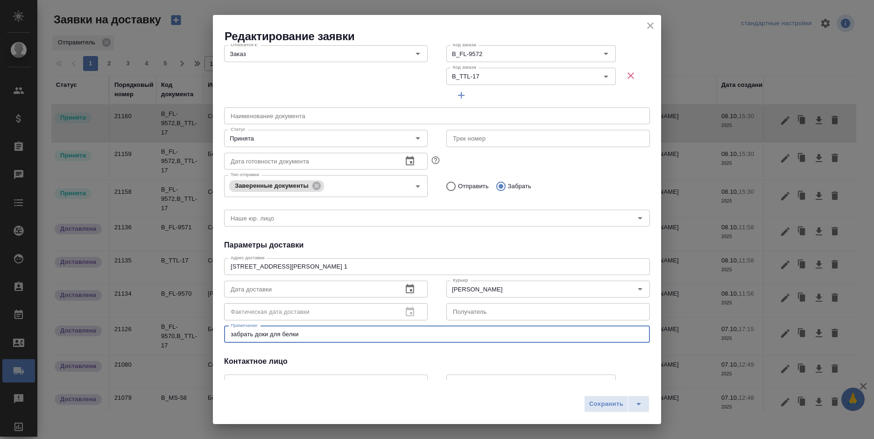
drag, startPoint x: 309, startPoint y: 332, endPoint x: 178, endPoint y: 335, distance: 131.2
click at [178, 335] on div "Редактирование заявки Общие данные Порядковый номер 21160 Порядковый номер Клие…" at bounding box center [437, 219] width 874 height 439
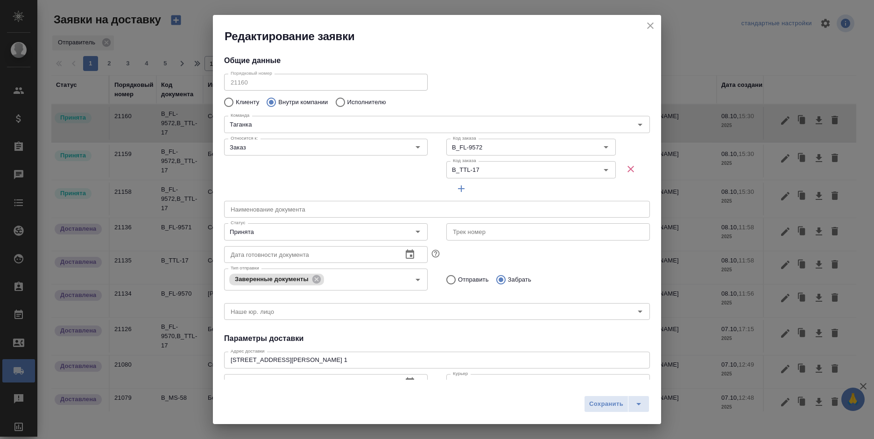
type textarea "на таганку после белки"
click at [608, 413] on div "Сохранить" at bounding box center [437, 407] width 448 height 33
click at [608, 405] on span "Сохранить" at bounding box center [606, 404] width 34 height 11
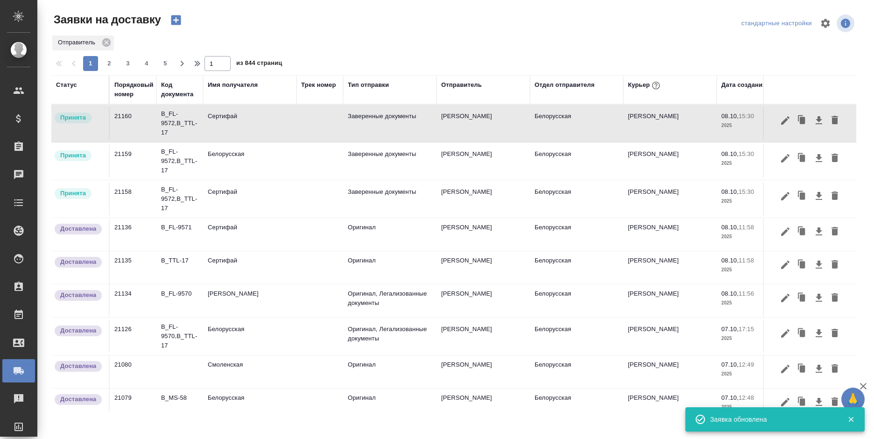
type input "Сертифай"
type input "(МБ) ООО "Монблан""
type textarea "Кузнецкий мост, д.7"
type textarea "забрать доки для белки"
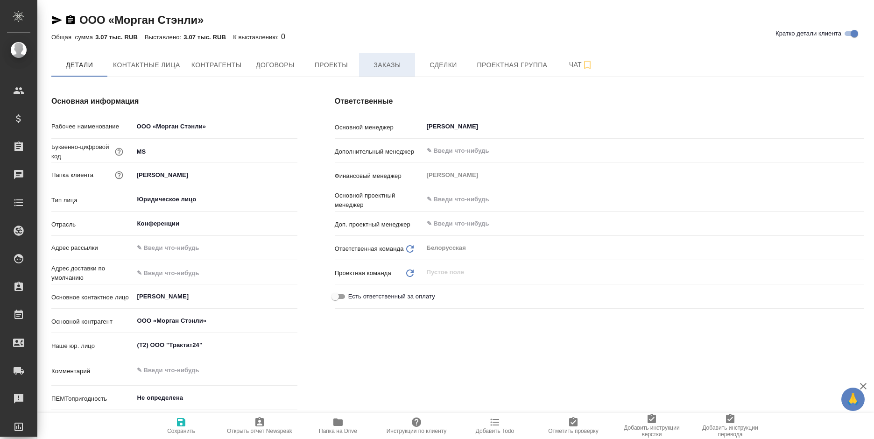
click at [376, 68] on span "Заказы" at bounding box center [387, 65] width 45 height 12
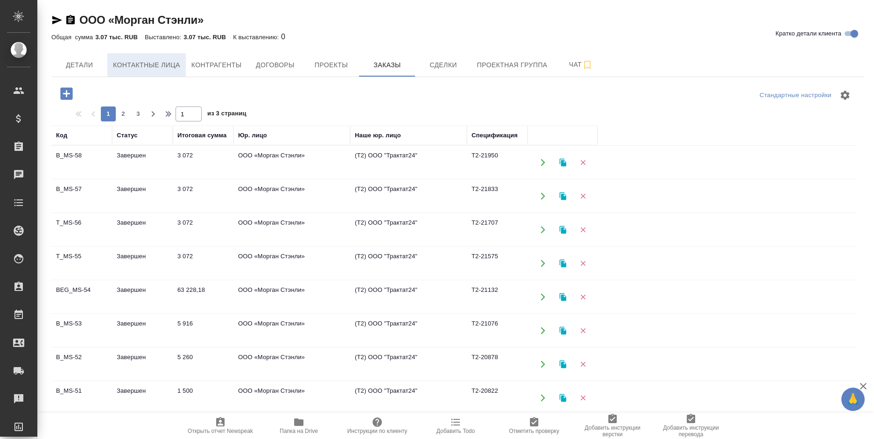
click at [159, 63] on span "Контактные лица" at bounding box center [146, 65] width 67 height 12
select select "RU"
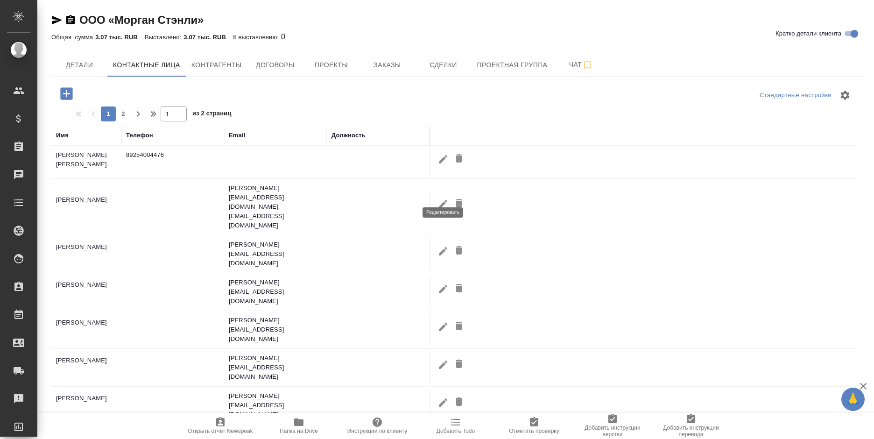
click at [443, 199] on icon "button" at bounding box center [443, 203] width 8 height 8
type input "Валерия"
type input "Володичева"
type textarea "пер, 4-й Лесной, д. 4, этаж 4, офис 407"
type input "Пользователь"
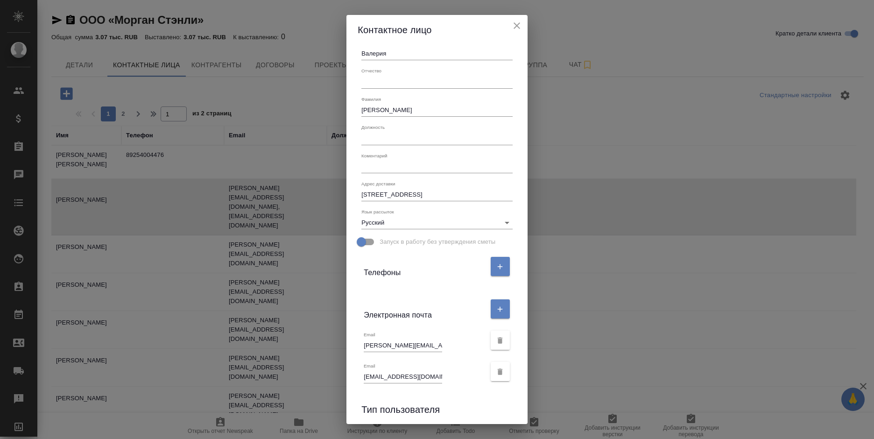
scroll to position [47, 0]
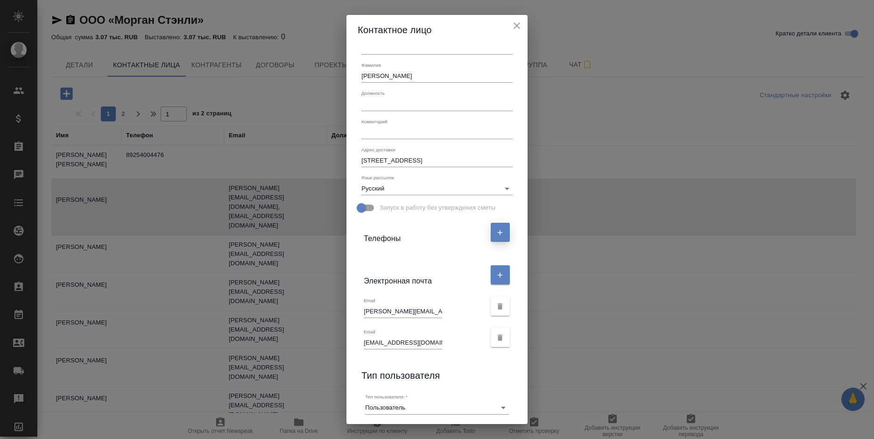
click at [496, 236] on icon "button" at bounding box center [500, 232] width 8 height 8
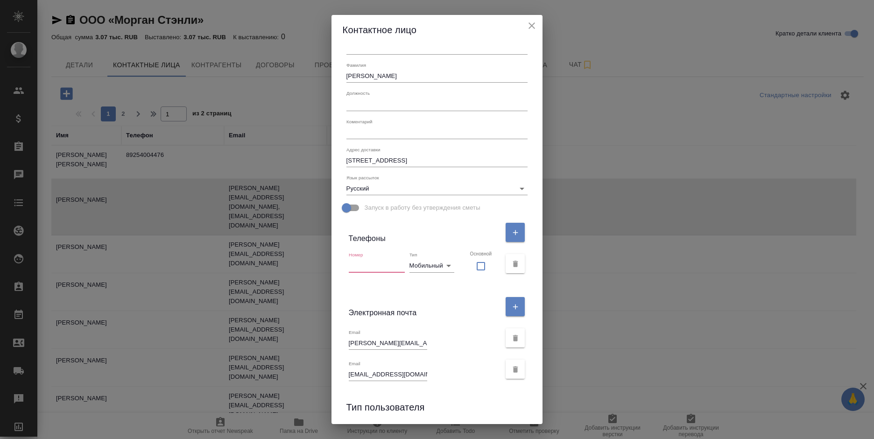
click at [391, 266] on input "text" at bounding box center [377, 265] width 56 height 13
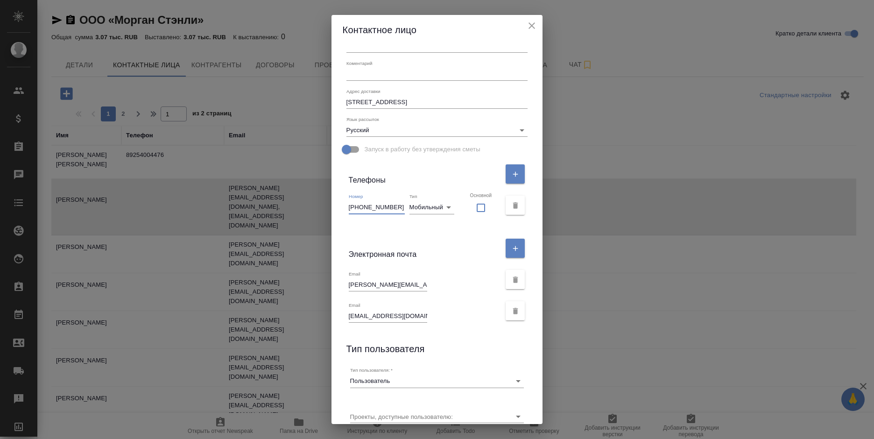
scroll to position [144, 0]
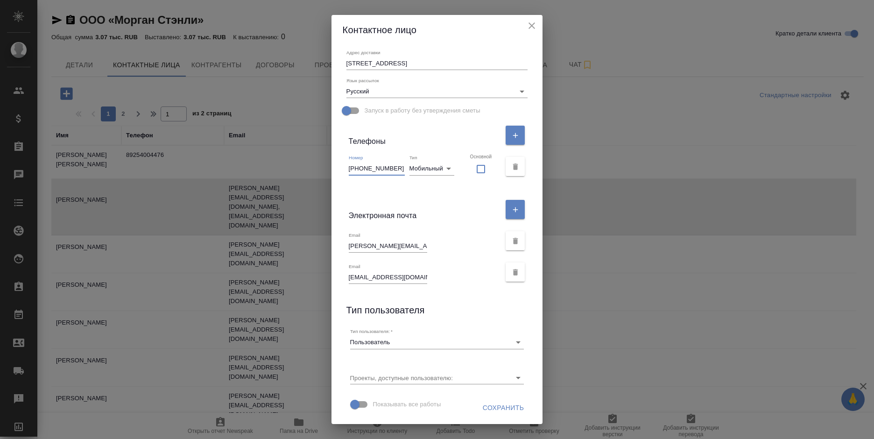
type input "+79254004425"
click at [483, 409] on span "Сохранить" at bounding box center [504, 408] width 42 height 12
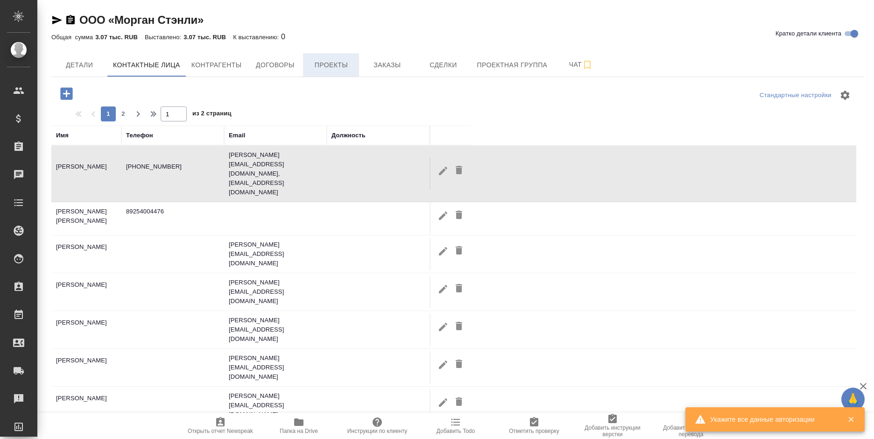
click at [331, 61] on span "Проекты" at bounding box center [331, 65] width 45 height 12
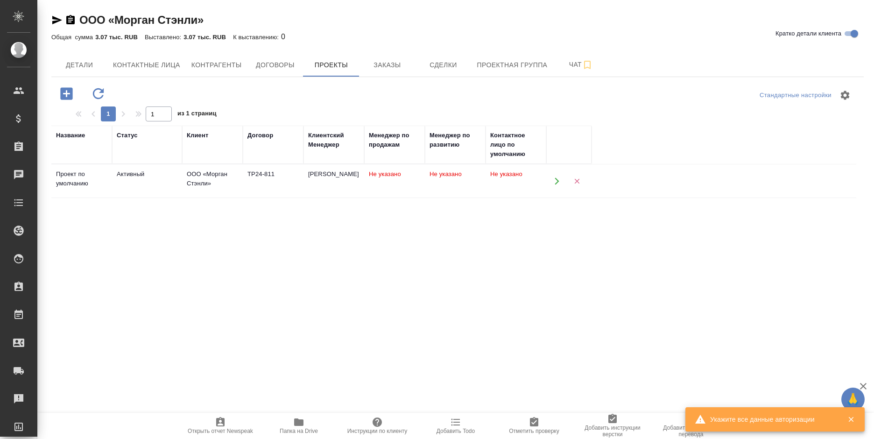
click at [473, 181] on td "Не указано" at bounding box center [455, 181] width 61 height 33
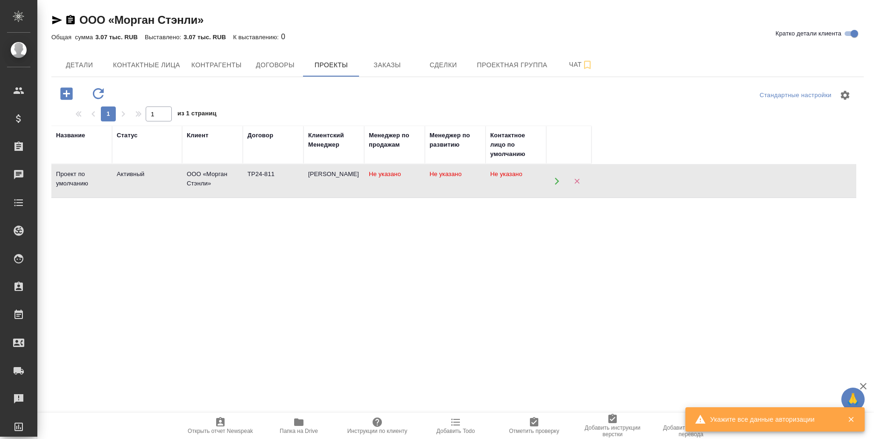
click at [473, 181] on td "Не указано" at bounding box center [455, 181] width 61 height 33
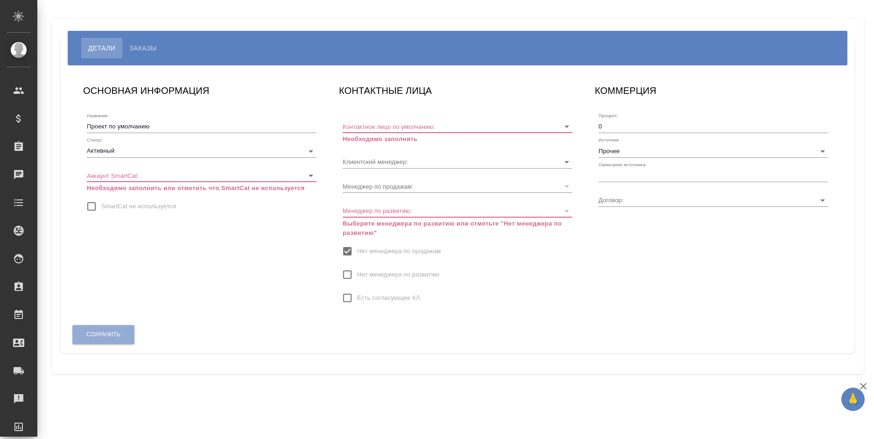
type input "[PERSON_NAME]"
type input "ТР24-811"
click at [622, 175] on input "text" at bounding box center [713, 175] width 230 height 13
click at [626, 175] on input "text" at bounding box center [713, 175] width 230 height 13
click at [640, 175] on input "text" at bounding box center [713, 175] width 230 height 13
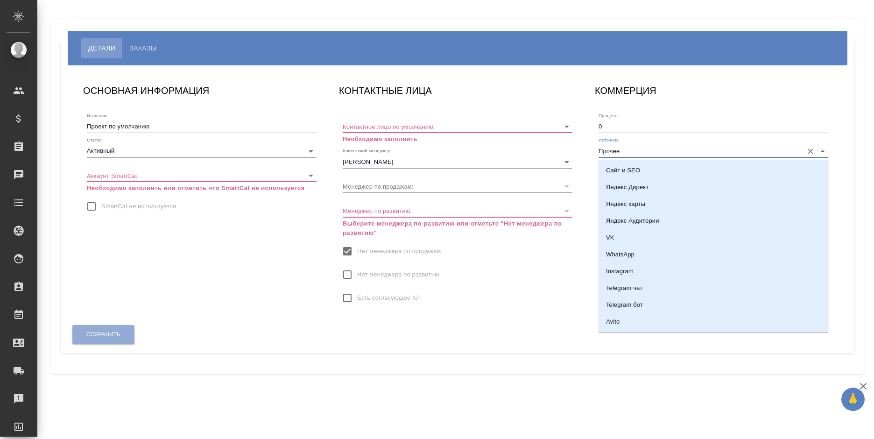
click at [629, 150] on input "Прочее" at bounding box center [698, 150] width 200 height 13
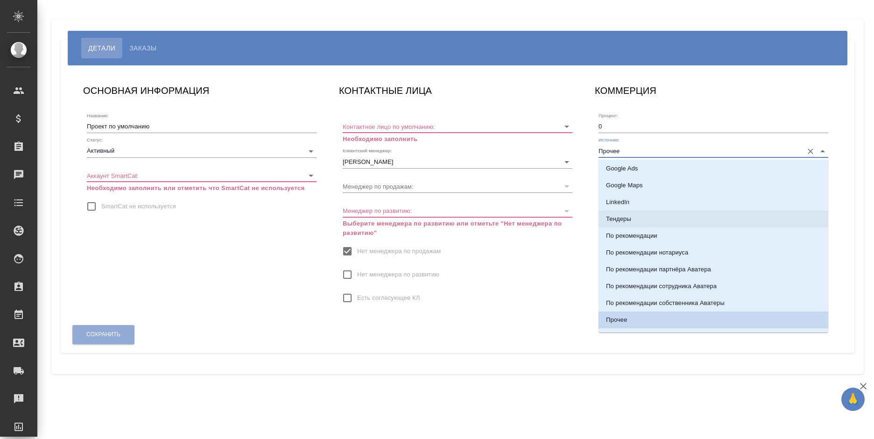
scroll to position [93, 0]
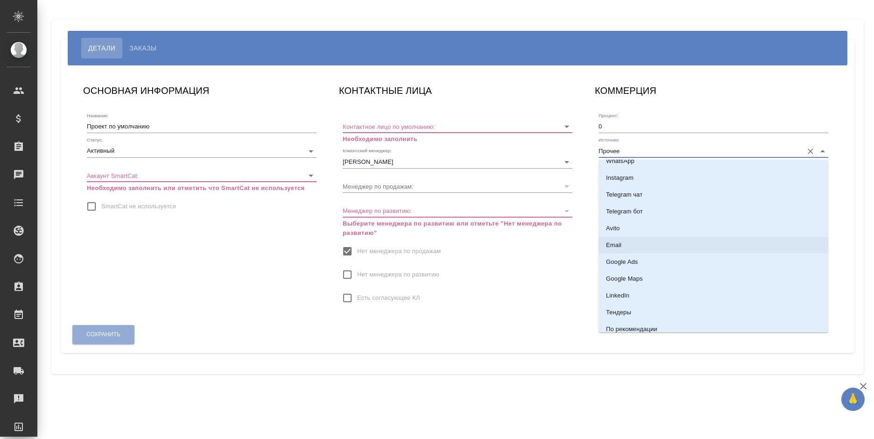
click at [633, 243] on li "Email" at bounding box center [713, 245] width 230 height 17
type input "Email"
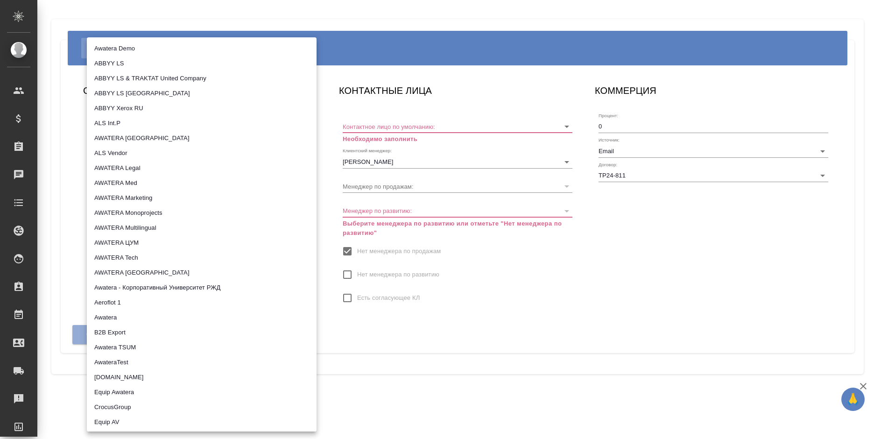
click at [144, 169] on body "🙏 .cls-1 fill:#fff; AWATERA Bogomolova Anastasiya Клиенты Спецификации Заказы 0…" at bounding box center [437, 219] width 874 height 439
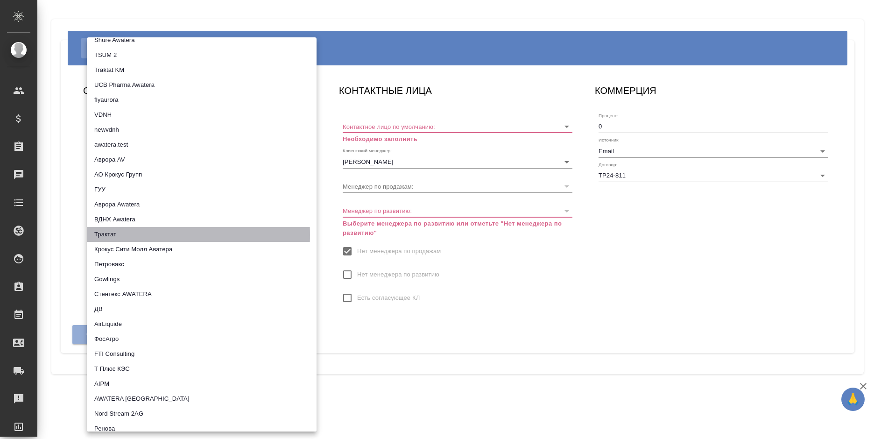
click at [129, 235] on li "Трактат" at bounding box center [202, 234] width 230 height 15
type input "5ee7379ee86966421fbf459a"
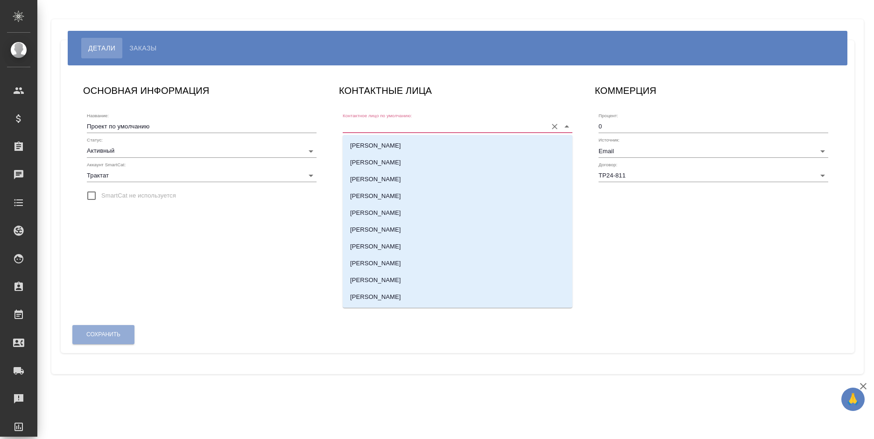
click at [386, 123] on input "Контактное лицо по умолчанию:" at bounding box center [443, 126] width 200 height 13
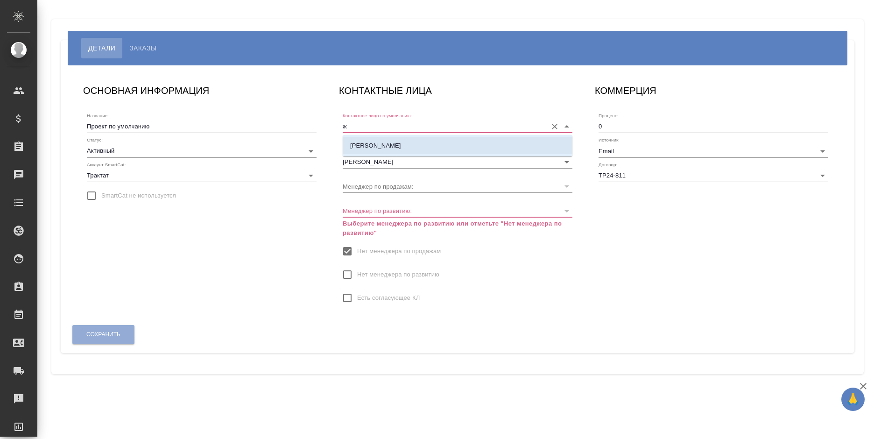
click at [395, 149] on p "[PERSON_NAME]" at bounding box center [375, 145] width 51 height 9
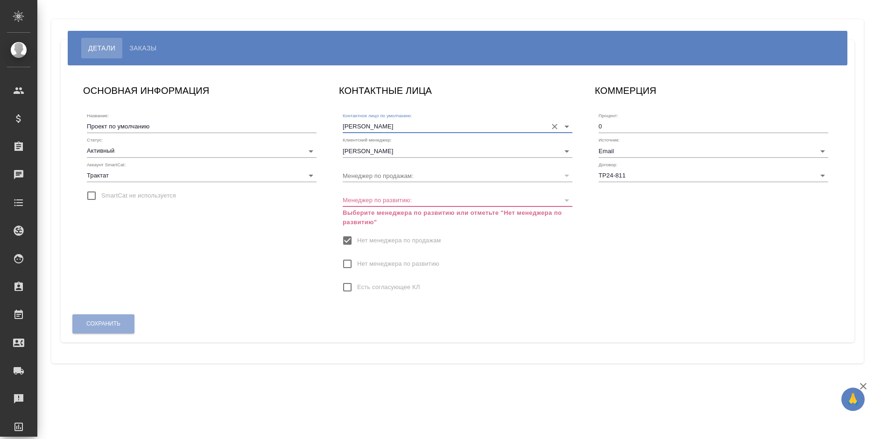
type input "[PERSON_NAME]"
click at [359, 259] on span "Нет менеджера по развитию" at bounding box center [398, 263] width 82 height 9
click at [357, 259] on input "Нет менеджера по развитию" at bounding box center [348, 264] width 20 height 20
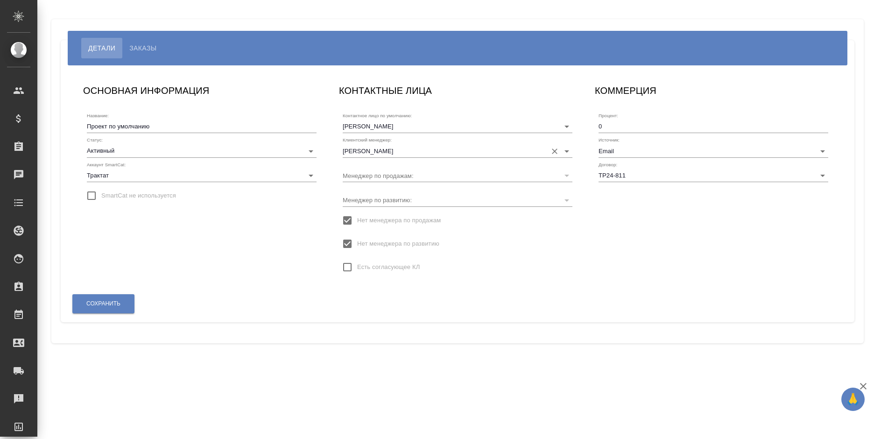
click at [425, 146] on input "Коретникова Софья" at bounding box center [443, 150] width 200 height 13
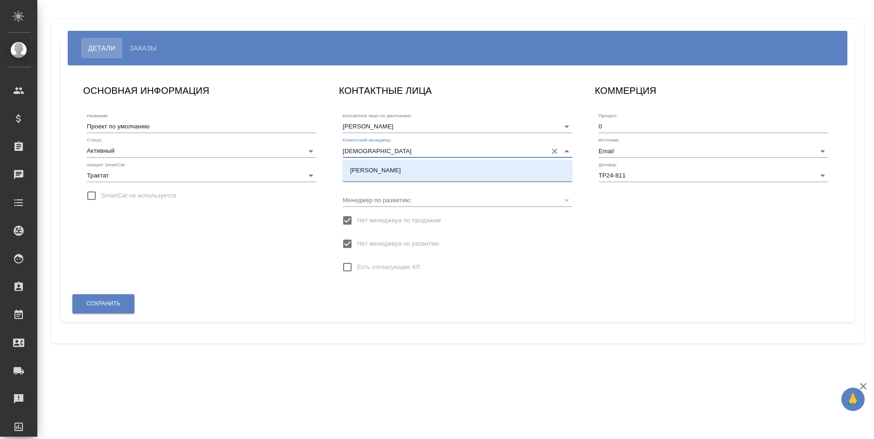
click at [422, 168] on li "Богомолова Анастасия" at bounding box center [458, 170] width 230 height 17
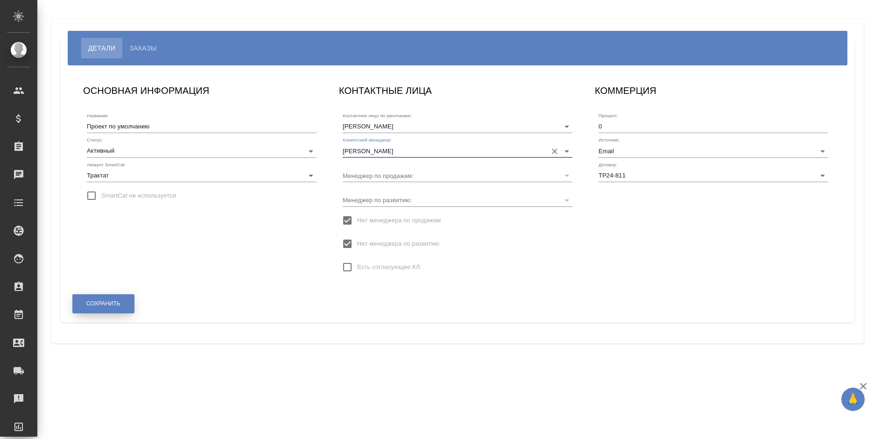
type input "Богомолова Анастасия"
click at [116, 299] on button "Сохранить" at bounding box center [103, 303] width 62 height 19
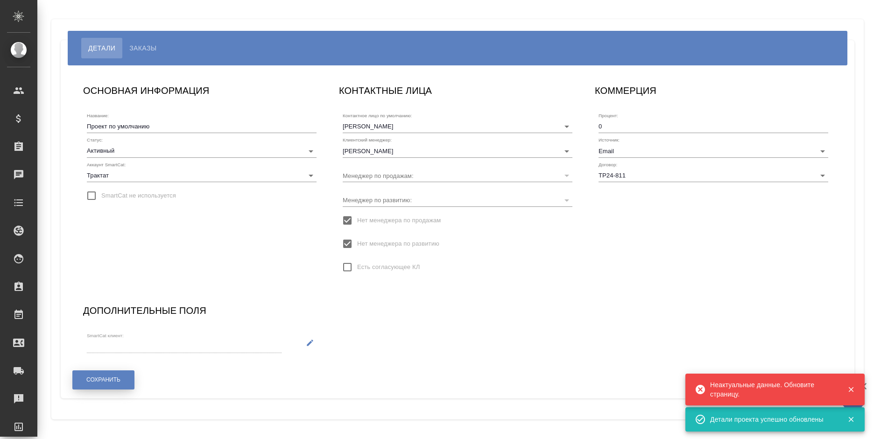
click at [116, 299] on div "ОСНОВНАЯ ИНФОРМАЦИЯ Название: Проект по умолчанию Статус: Активный active Аккау…" at bounding box center [457, 232] width 767 height 316
click at [103, 377] on span "Сохранить" at bounding box center [103, 380] width 34 height 8
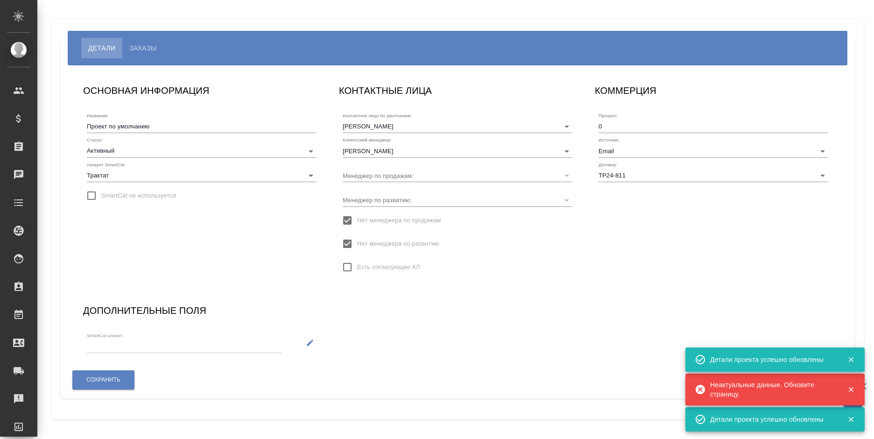
click at [306, 341] on icon "button" at bounding box center [310, 342] width 8 height 8
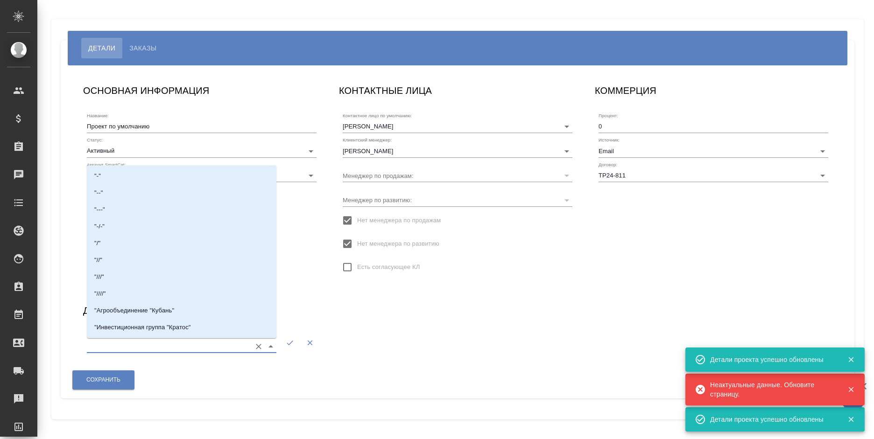
click at [216, 340] on input "SmartCat клиент:" at bounding box center [167, 346] width 160 height 13
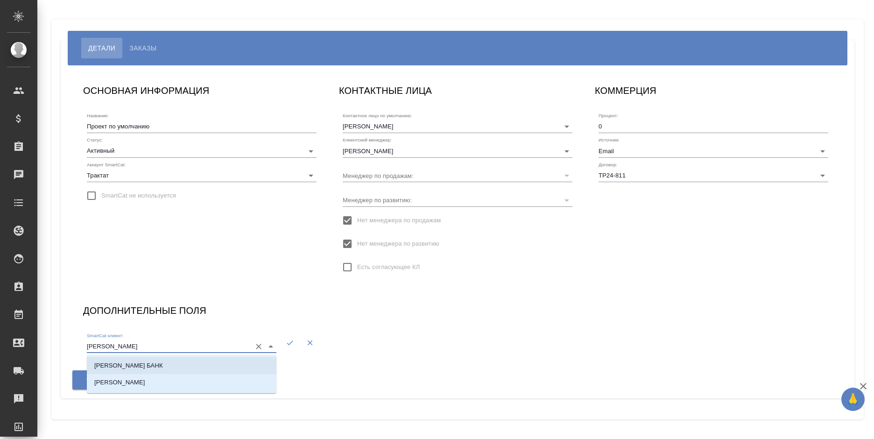
click at [190, 366] on li "МОРГАН СТЭНЛИ БАНК" at bounding box center [182, 365] width 190 height 17
drag, startPoint x: 183, startPoint y: 345, endPoint x: 155, endPoint y: 348, distance: 27.7
click at [155, 348] on input "МОРГАН СТЭНЛИ БАНК" at bounding box center [167, 346] width 160 height 13
type input "МОРГАН СТЭНЛИ БАНК"
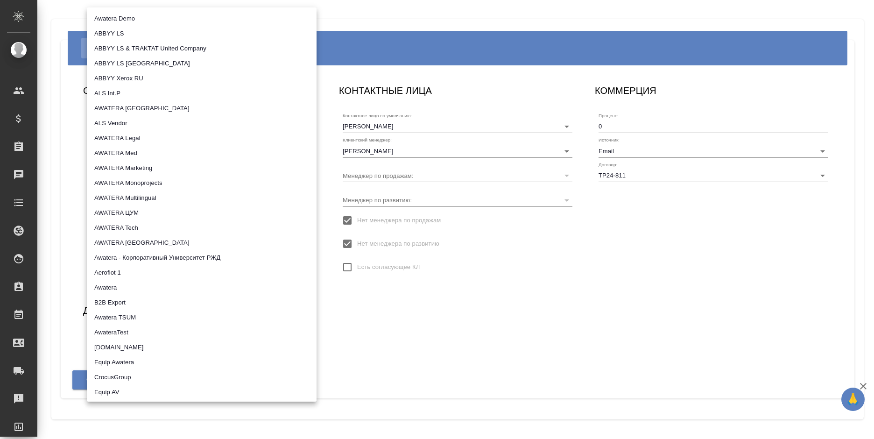
click at [135, 177] on body "🙏 .cls-1 fill:#fff; AWATERA Bogomolova Anastasiya Клиенты Спецификации Заказы 0…" at bounding box center [437, 219] width 874 height 439
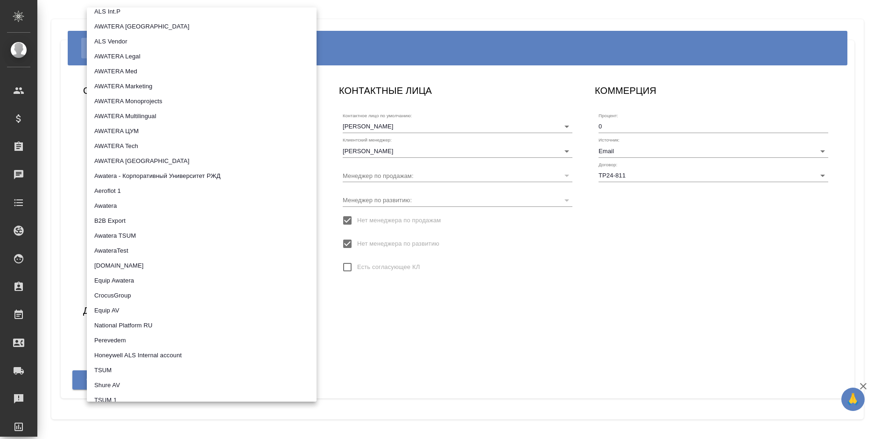
scroll to position [66, 0]
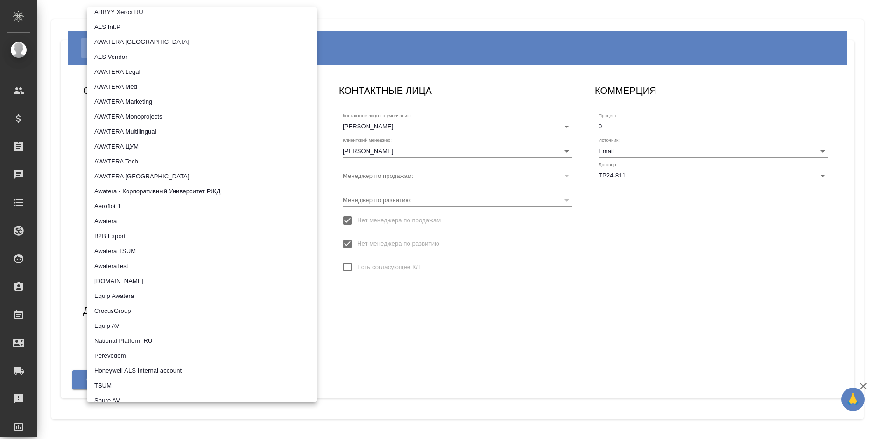
click at [154, 70] on li "AWATERA Legal" at bounding box center [202, 71] width 230 height 15
type input "5ee72f349385e241e0590260"
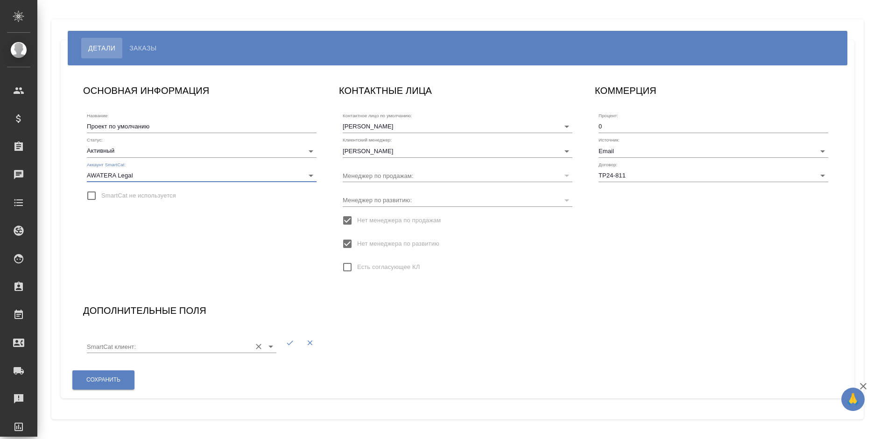
click at [231, 342] on input "SmartCat клиент:" at bounding box center [167, 346] width 160 height 13
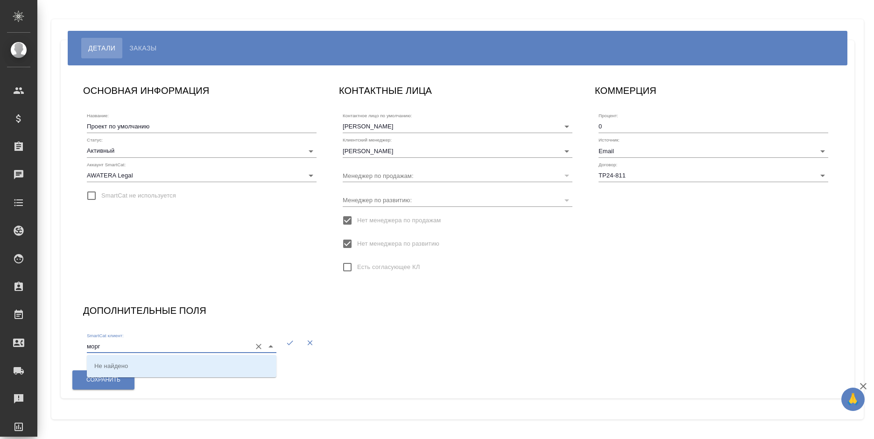
type input "морг"
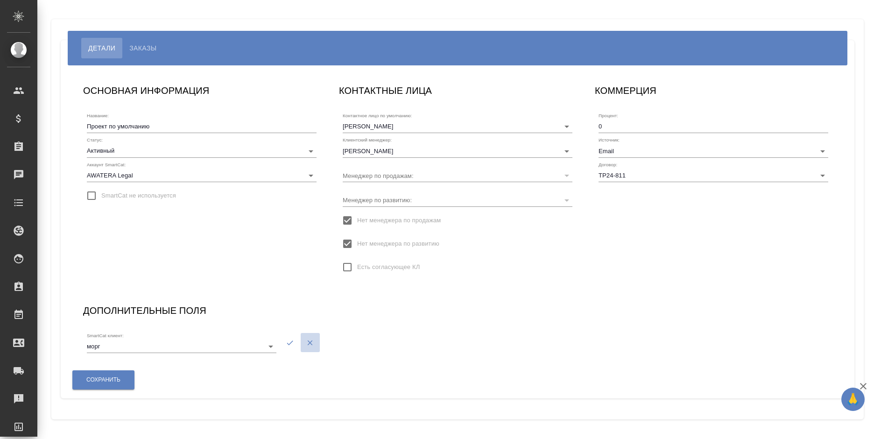
click at [302, 340] on button "button" at bounding box center [310, 342] width 19 height 19
click at [305, 344] on button "button" at bounding box center [310, 342] width 19 height 19
click at [182, 347] on input "SmartCat клиент:" at bounding box center [167, 346] width 160 height 13
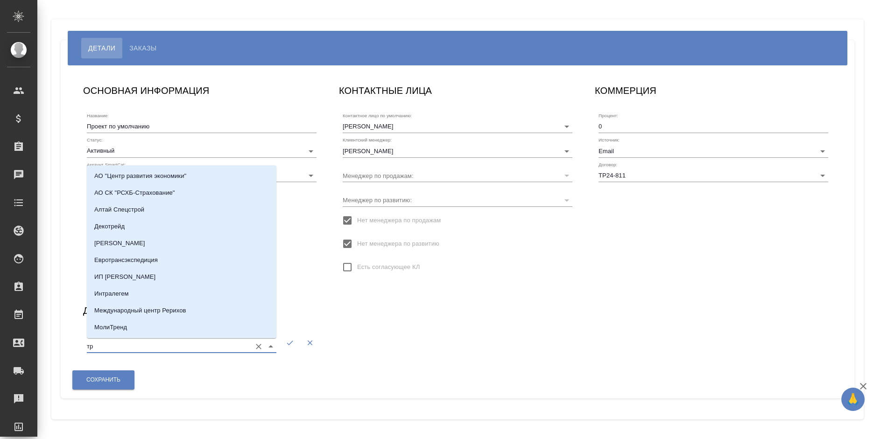
type input "т"
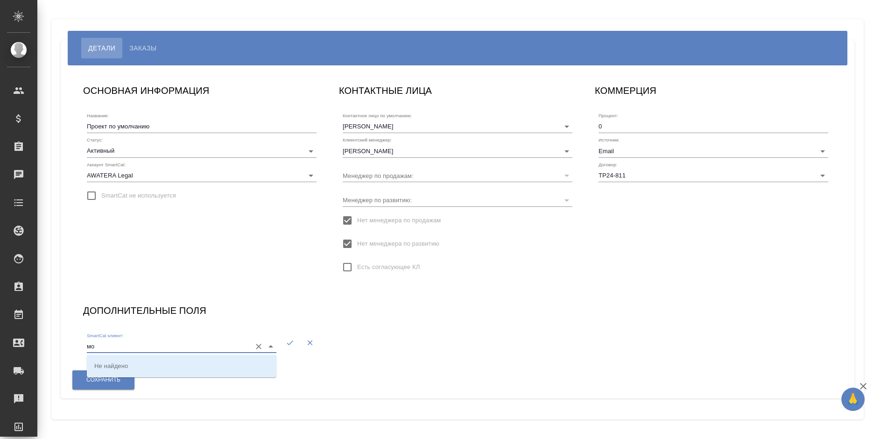
type input "м"
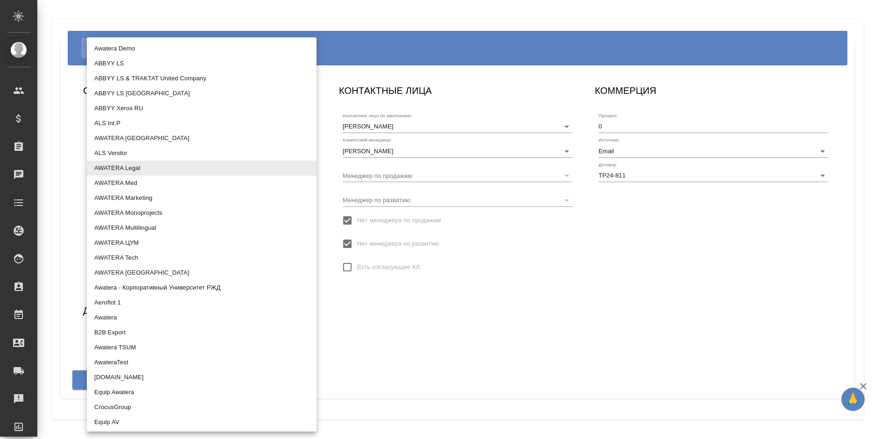
click at [297, 178] on body "🙏 .cls-1 fill:#fff; AWATERA Bogomolova Anastasiya Клиенты Спецификации Заказы 0…" at bounding box center [437, 219] width 874 height 439
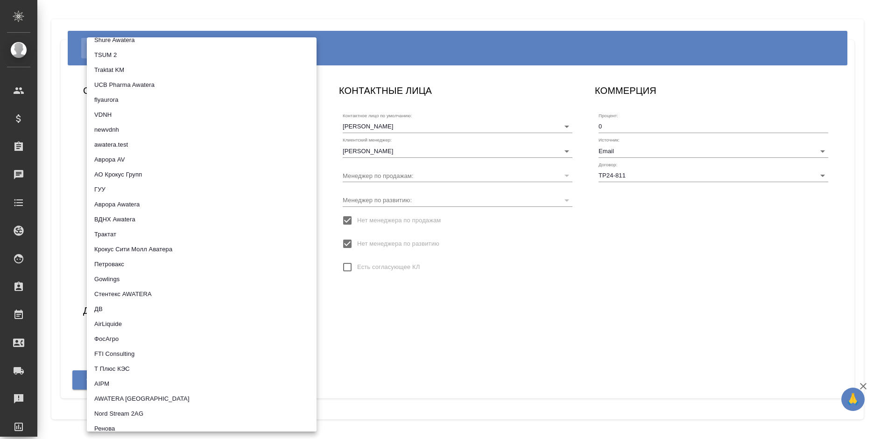
click at [168, 230] on li "Трактат" at bounding box center [202, 234] width 230 height 15
type input "5ee7379ee86966421fbf459a"
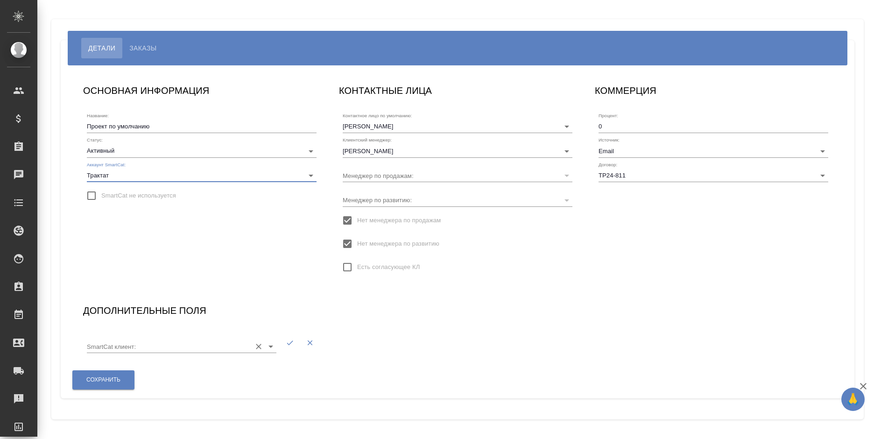
click at [146, 343] on input "SmartCat клиент:" at bounding box center [167, 346] width 160 height 13
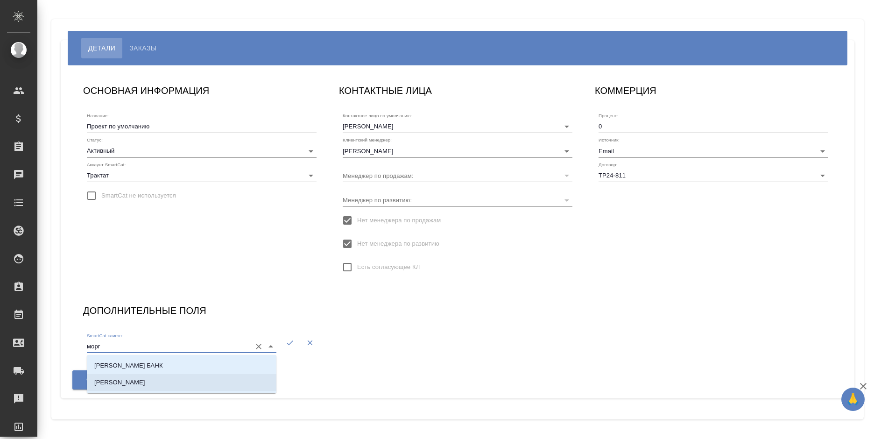
click at [198, 380] on li "Морган Стэнли Банк" at bounding box center [182, 382] width 190 height 17
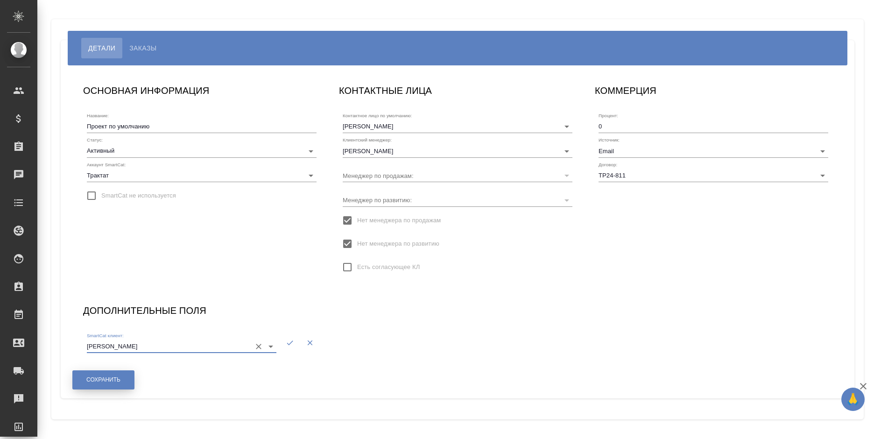
type input "Морган Стэнли Банк"
click at [120, 380] on span "Сохранить" at bounding box center [103, 380] width 34 height 8
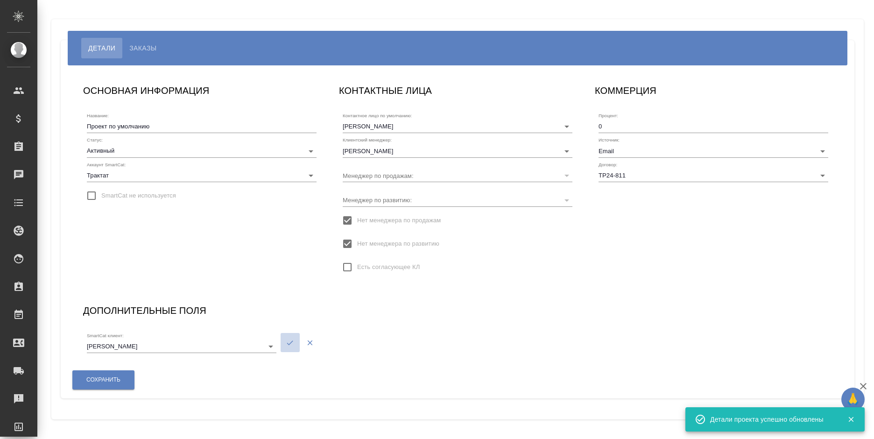
click at [286, 348] on button "button" at bounding box center [290, 342] width 19 height 19
click at [117, 377] on span "Сохранить" at bounding box center [103, 380] width 34 height 8
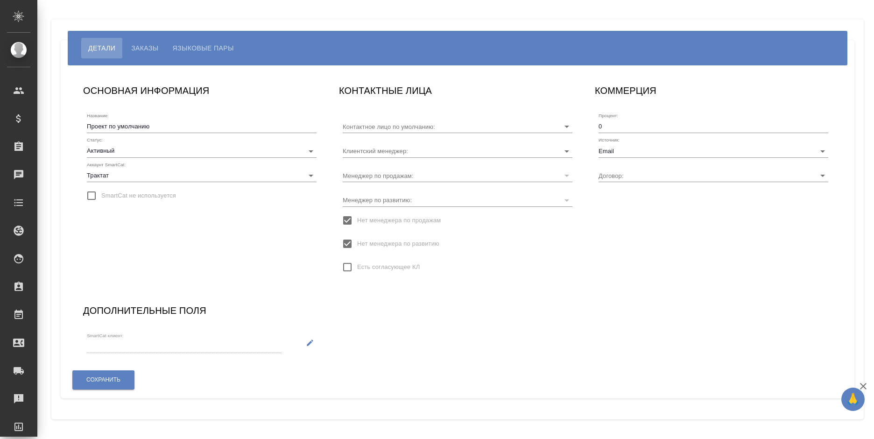
type input "[PERSON_NAME]"
type input "ТР24-811"
click at [192, 48] on span "Языковые пары" at bounding box center [203, 47] width 61 height 11
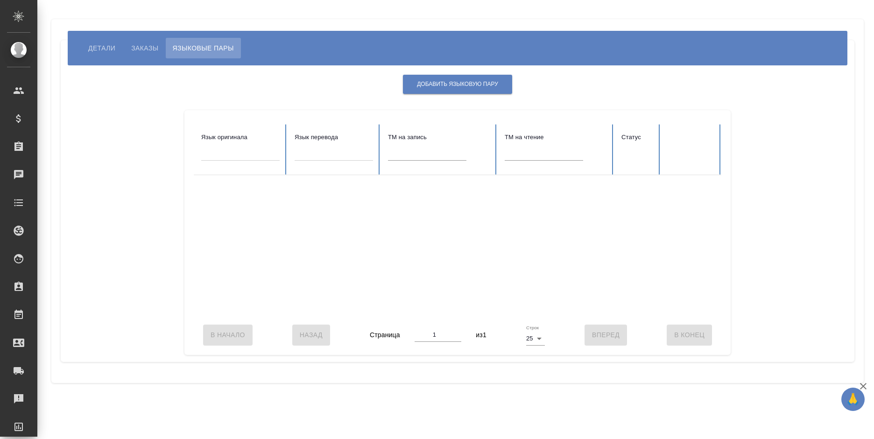
click at [446, 96] on div "Добавить языковую пару Язык оригинала Язык перевода TM на запись TM на чтение С…" at bounding box center [457, 213] width 775 height 282
click at [448, 88] on span "Добавить языковую пару" at bounding box center [457, 84] width 81 height 8
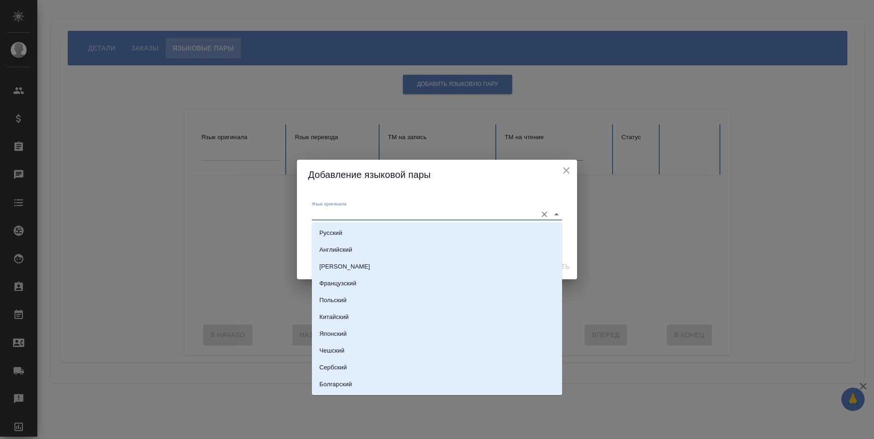
click at [401, 215] on input "Язык оригинала" at bounding box center [422, 213] width 220 height 11
click at [373, 232] on li "Русский" at bounding box center [437, 233] width 250 height 17
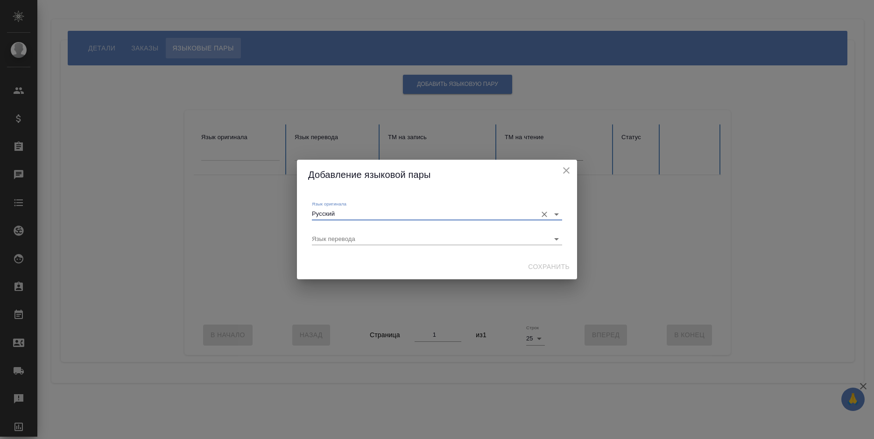
click at [386, 215] on input "Русский" at bounding box center [422, 213] width 220 height 11
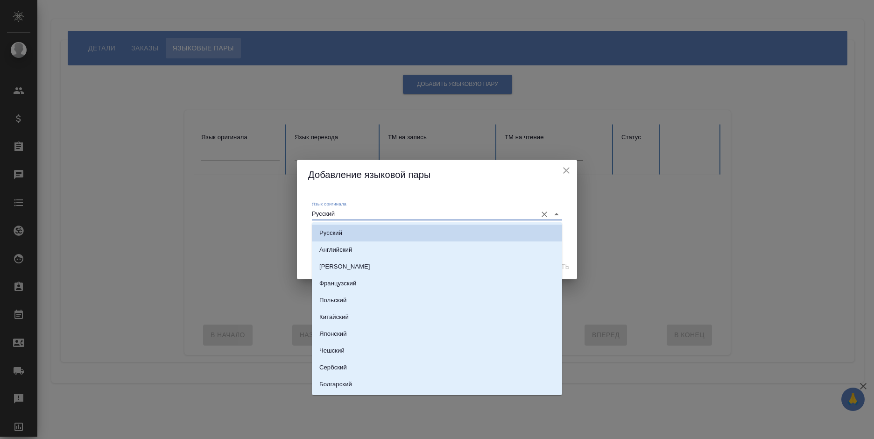
click at [366, 245] on li "Английский" at bounding box center [437, 249] width 250 height 17
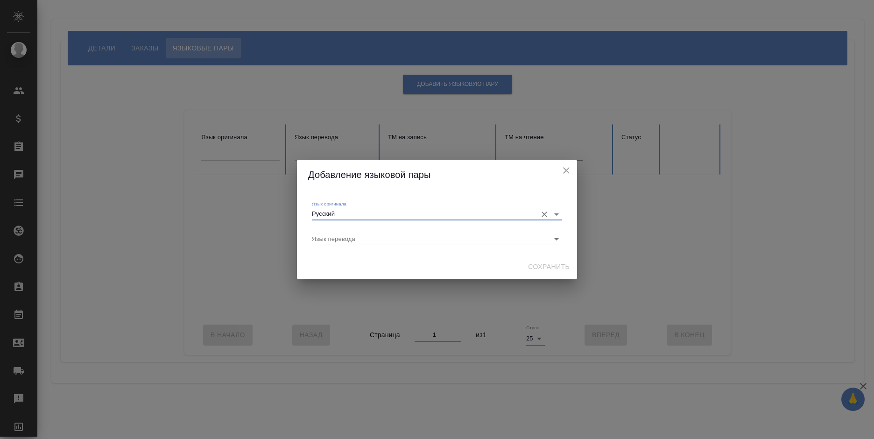
type input "Английский"
click at [363, 234] on input "Язык перевода" at bounding box center [422, 238] width 220 height 11
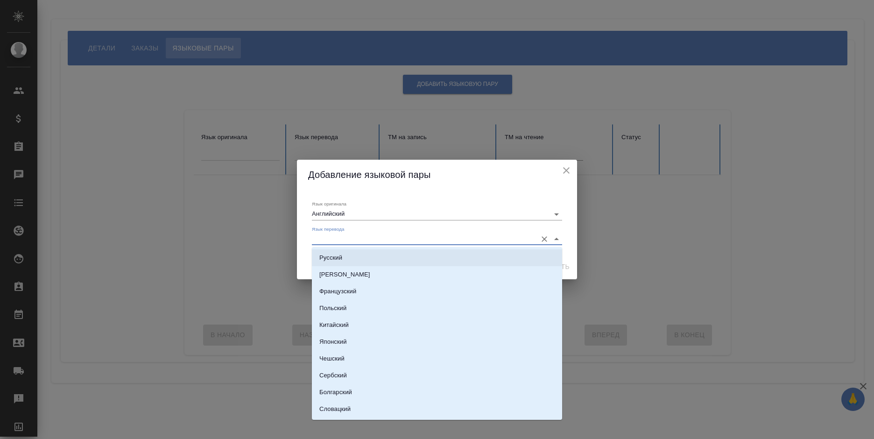
click at [359, 251] on li "Русский" at bounding box center [437, 257] width 250 height 17
type input "Русский"
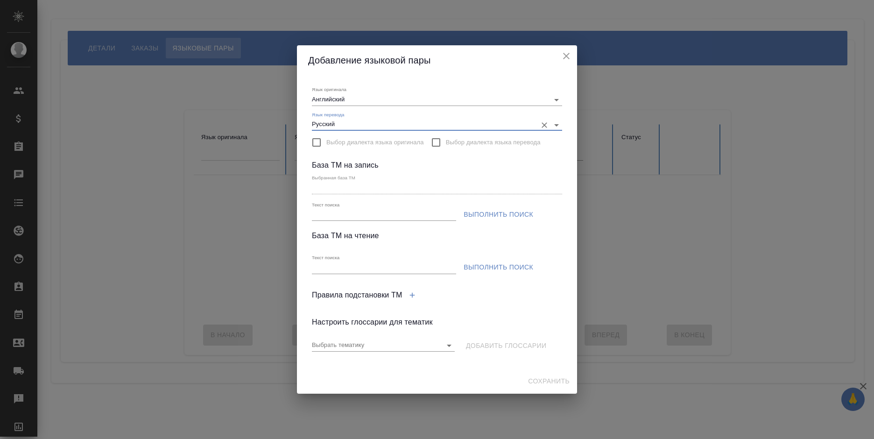
click at [402, 218] on input "Текст поиска" at bounding box center [384, 215] width 144 height 12
type input "морган"
click at [477, 215] on span "Выполнить поиск" at bounding box center [499, 215] width 70 height 12
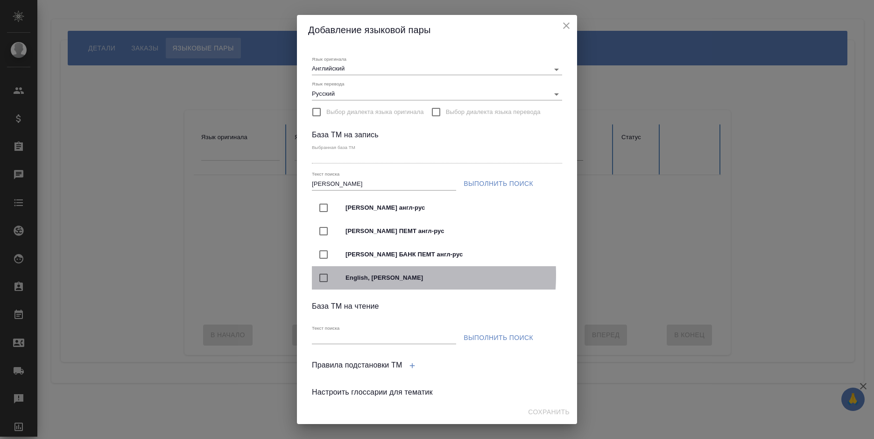
click at [347, 274] on span "English, Морган Стэнли Банк" at bounding box center [449, 277] width 209 height 9
type input "English, Морган Стэнли Банк"
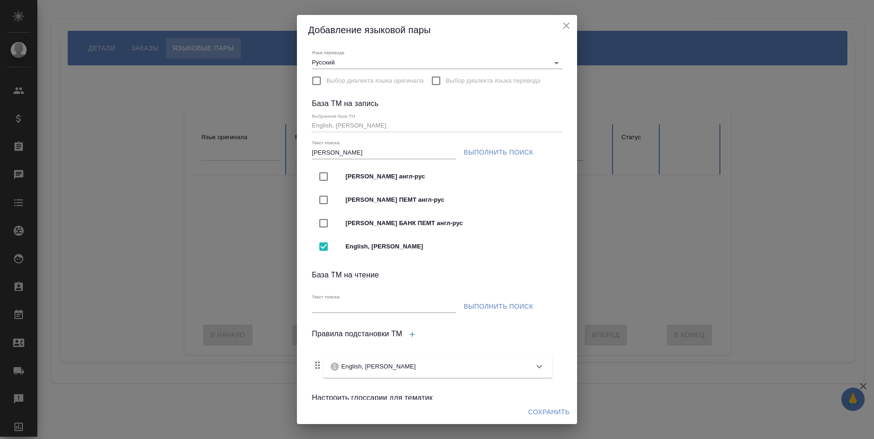
scroll to position [47, 0]
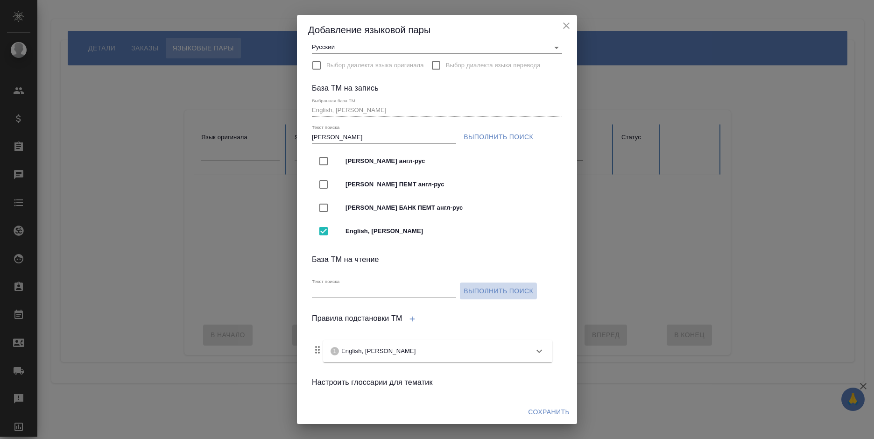
click at [471, 289] on span "Выполнить поиск" at bounding box center [499, 291] width 70 height 12
click at [346, 291] on input "Текст поиска" at bounding box center [384, 292] width 144 height 12
type input "морган"
click at [450, 274] on div "Текст поиска морган" at bounding box center [384, 287] width 148 height 28
click at [443, 294] on input "морган" at bounding box center [384, 292] width 144 height 12
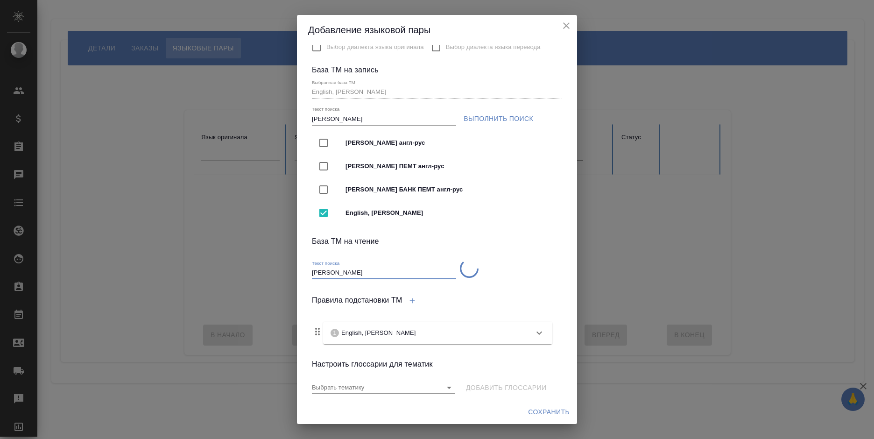
scroll to position [77, 0]
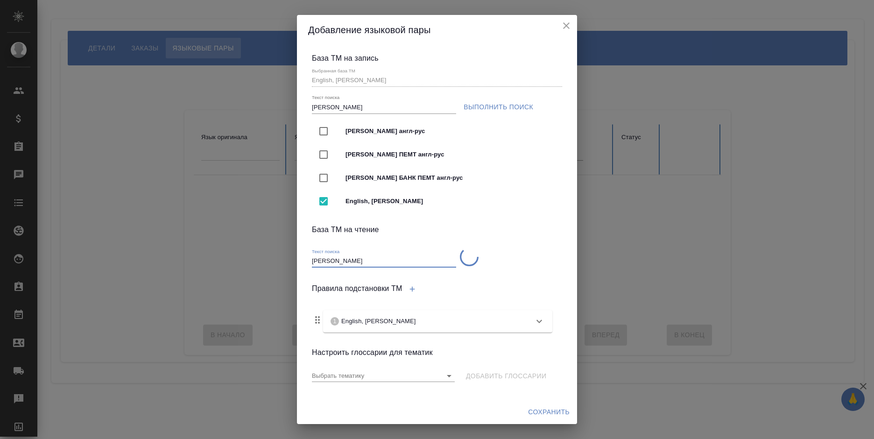
click at [542, 407] on span "Сохранить" at bounding box center [549, 412] width 42 height 12
click at [546, 410] on span "Сохранить" at bounding box center [549, 412] width 42 height 12
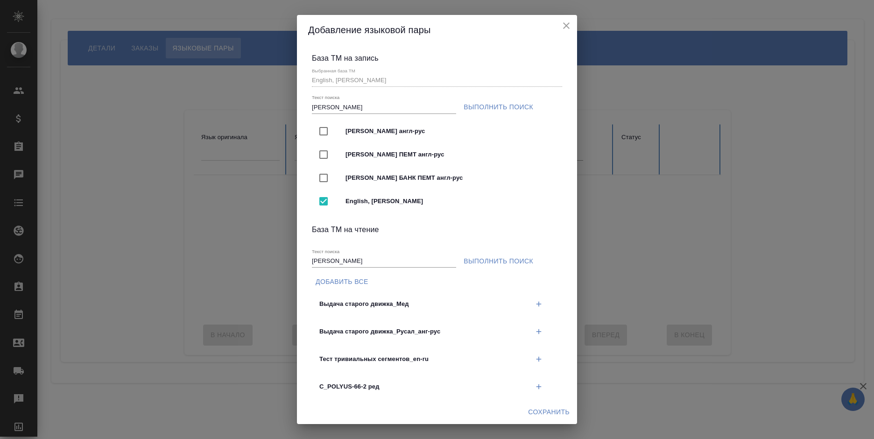
click at [485, 373] on li "C_POLYUS-66-2 ред" at bounding box center [437, 387] width 250 height 28
click at [493, 253] on button "Выполнить поиск" at bounding box center [498, 261] width 77 height 17
click at [497, 117] on ul "Морган Стэнли Банк англ-рус Морган Стэнли Банк ПЕМТ англ-рус МОРГАН СТЭНЛИ БАНК…" at bounding box center [437, 166] width 250 height 101
click at [499, 120] on div "Морган Стэнли Банк англ-рус" at bounding box center [437, 131] width 250 height 23
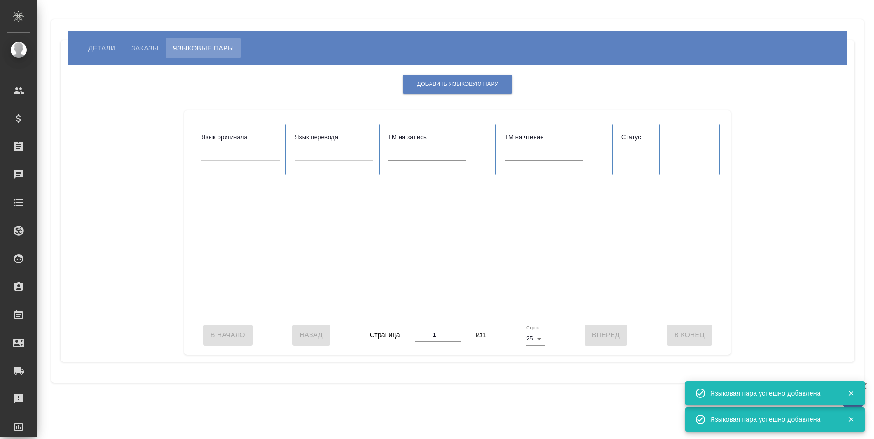
scroll to position [0, 0]
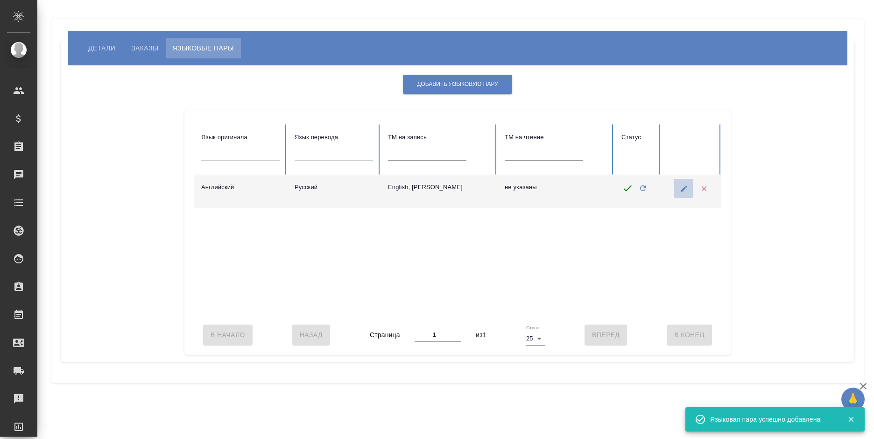
click at [678, 188] on button "button" at bounding box center [683, 188] width 19 height 19
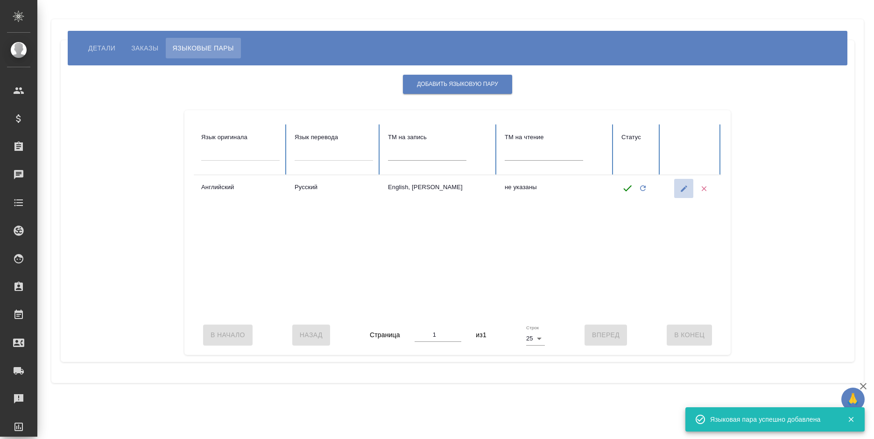
type input "English, Морган Стэнли Банк"
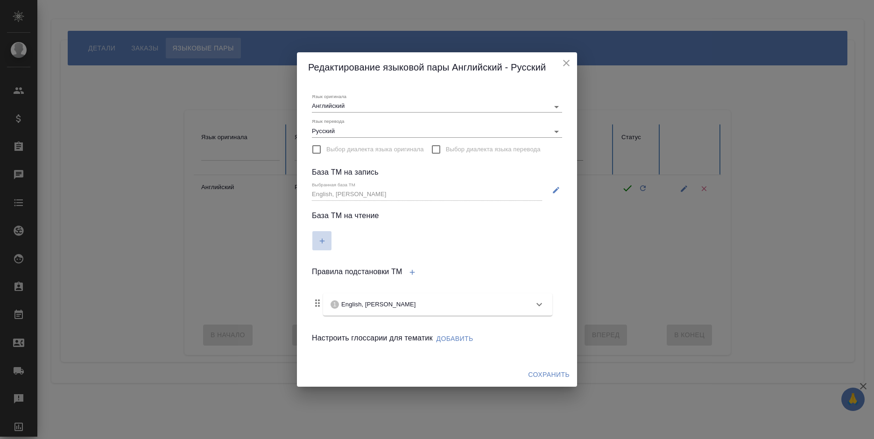
click at [313, 243] on button "button" at bounding box center [321, 240] width 19 height 19
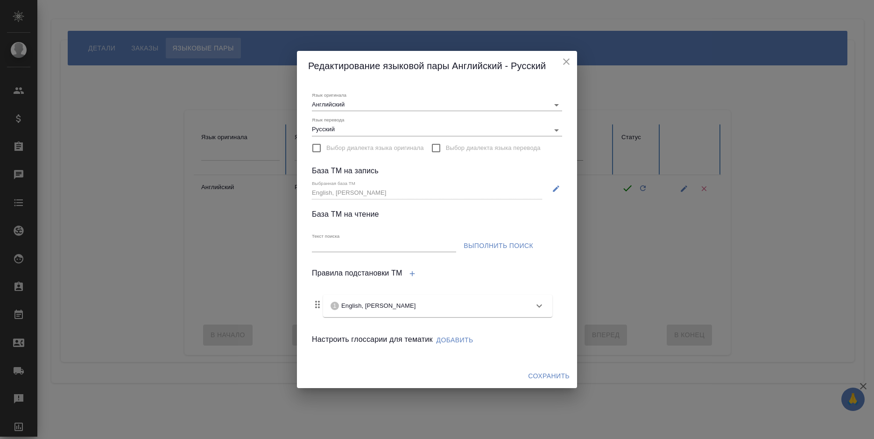
click at [332, 241] on input "Текст поиска" at bounding box center [384, 246] width 144 height 12
type input "морган"
click at [509, 248] on span "Выполнить поиск" at bounding box center [499, 246] width 70 height 12
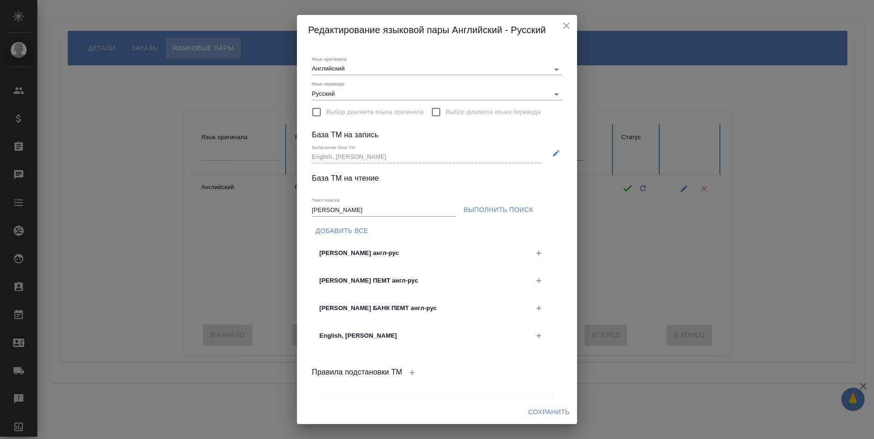
click at [529, 334] on button "button" at bounding box center [538, 335] width 19 height 19
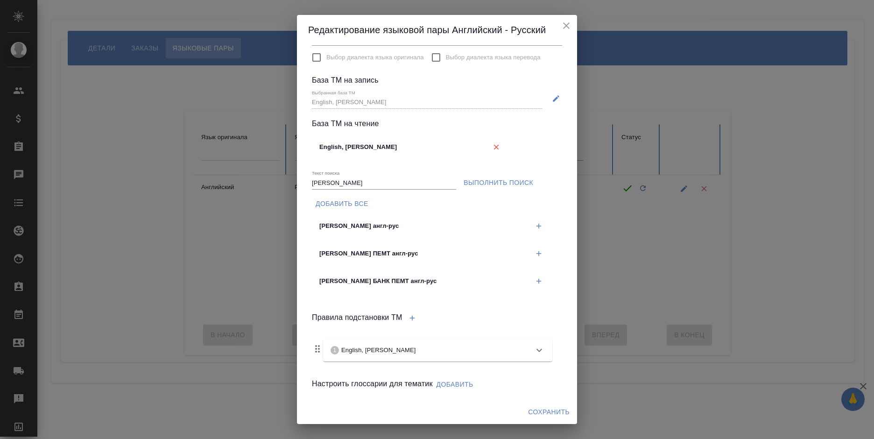
scroll to position [63, 0]
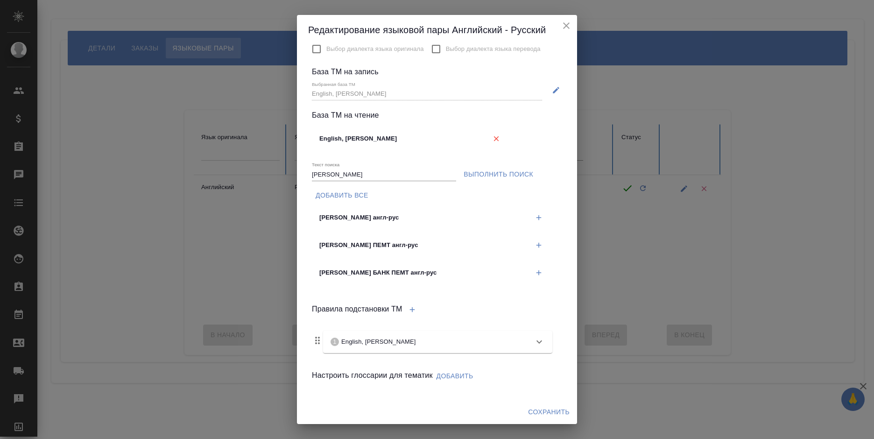
click at [494, 344] on div "1 English, Морган Стэнли Банк" at bounding box center [429, 341] width 197 height 9
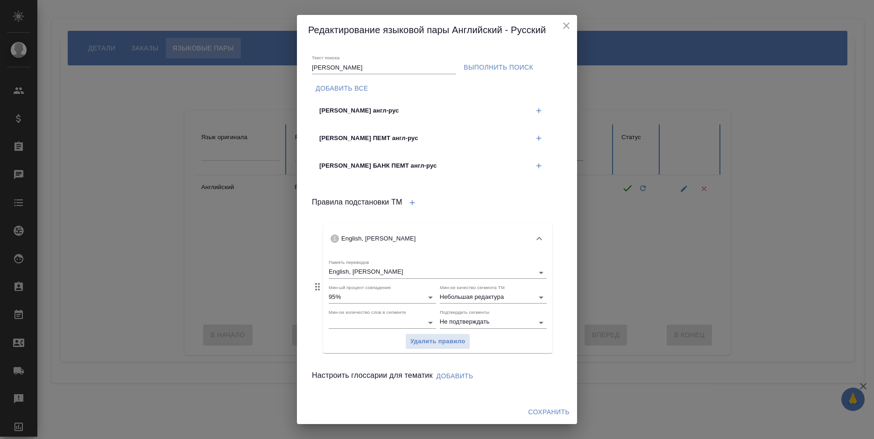
click at [457, 376] on span "Добавить" at bounding box center [454, 376] width 37 height 12
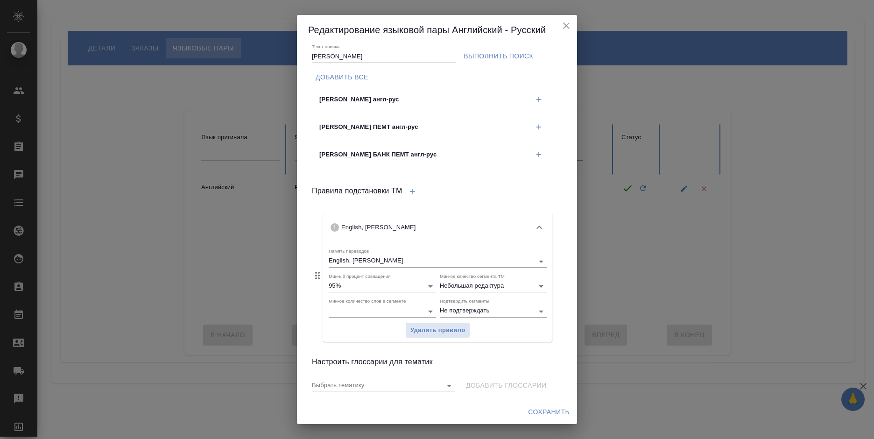
scroll to position [190, 0]
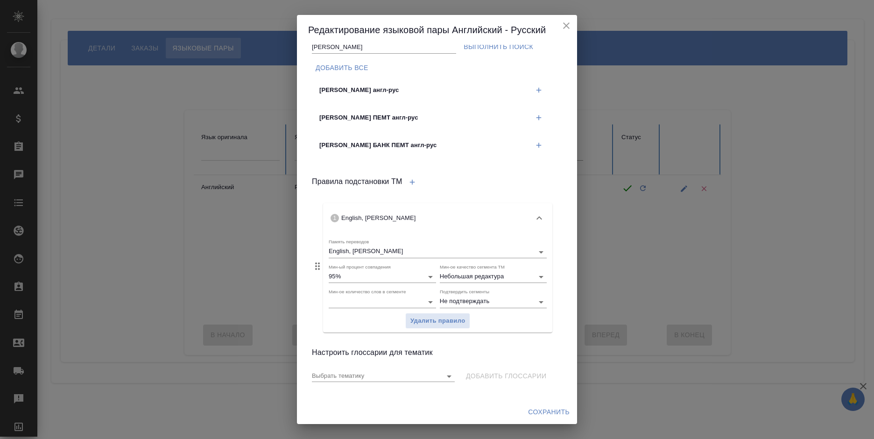
click at [540, 410] on span "Сохранить" at bounding box center [549, 412] width 42 height 12
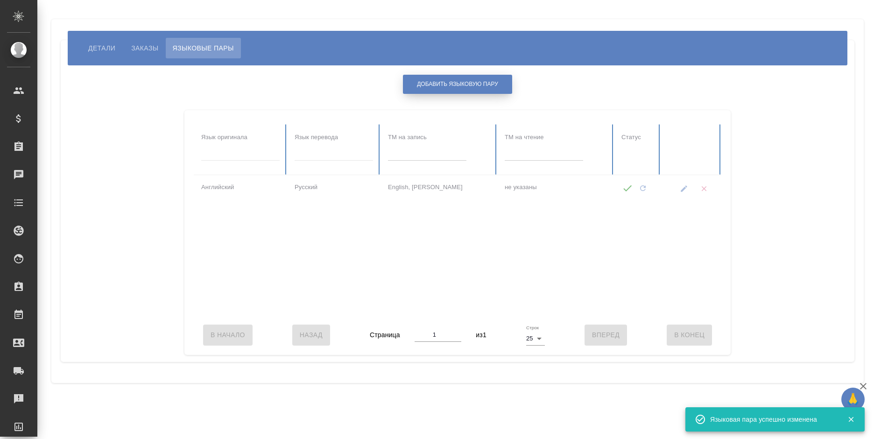
click at [436, 80] on button "Добавить языковую пару" at bounding box center [457, 84] width 109 height 19
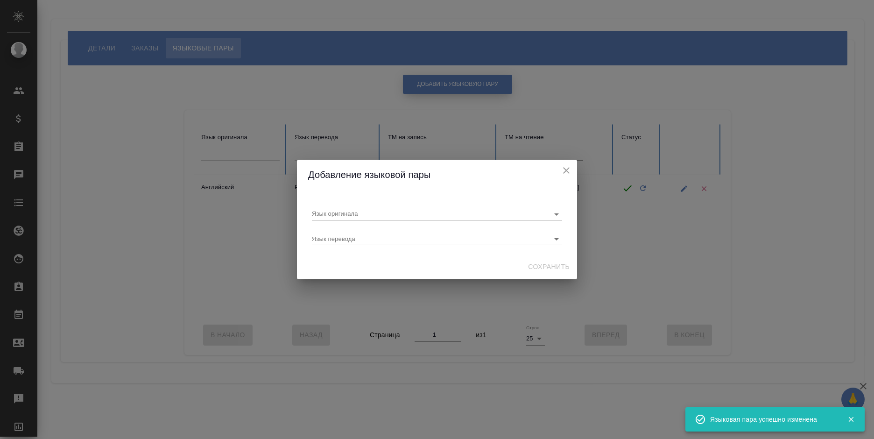
scroll to position [0, 0]
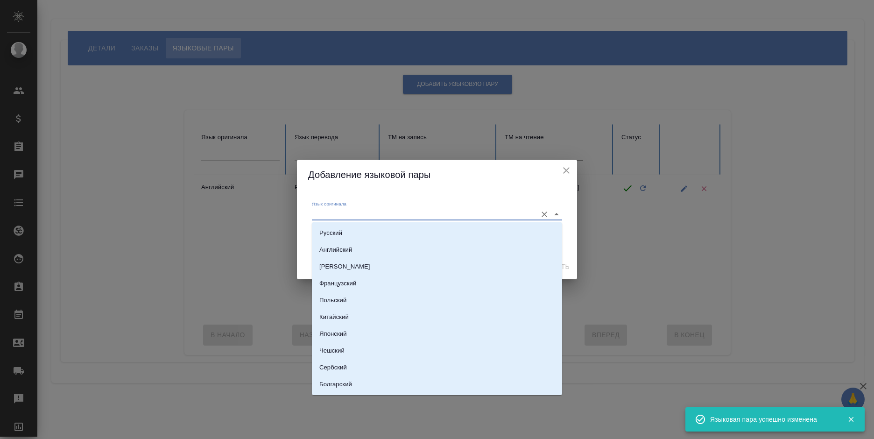
click at [362, 213] on input "Язык оригинала" at bounding box center [422, 213] width 220 height 11
click at [363, 231] on li "Русский" at bounding box center [437, 233] width 250 height 17
type input "Русский"
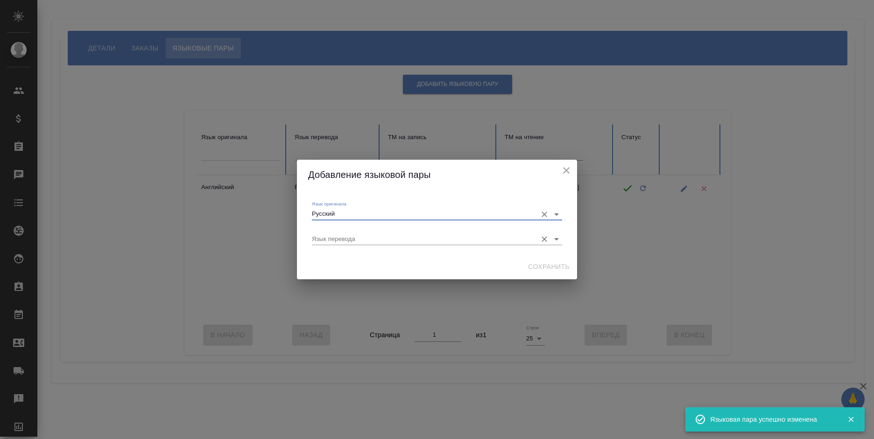
click at [363, 232] on div "Язык перевода" at bounding box center [437, 235] width 250 height 19
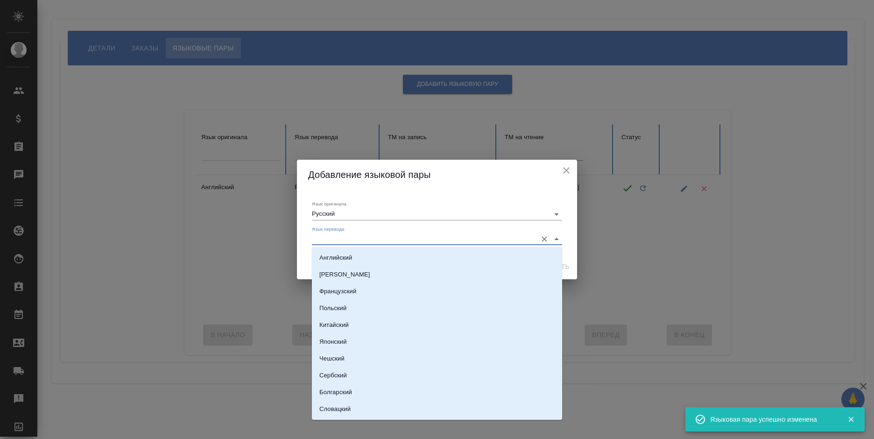
click at [363, 238] on input "Язык перевода" at bounding box center [422, 238] width 220 height 11
click at [360, 257] on li "Английский" at bounding box center [437, 257] width 250 height 17
type input "Английский"
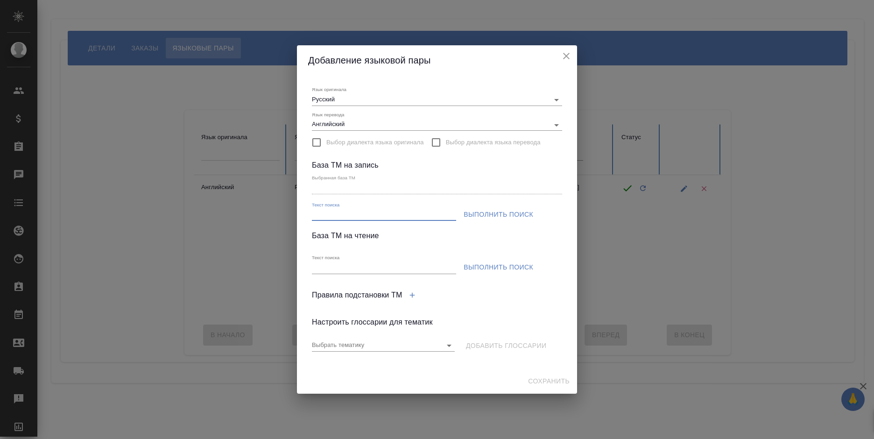
click at [427, 218] on input "Текст поиска" at bounding box center [384, 215] width 144 height 12
type input "морган"
click at [499, 217] on span "Выполнить поиск" at bounding box center [499, 215] width 70 height 12
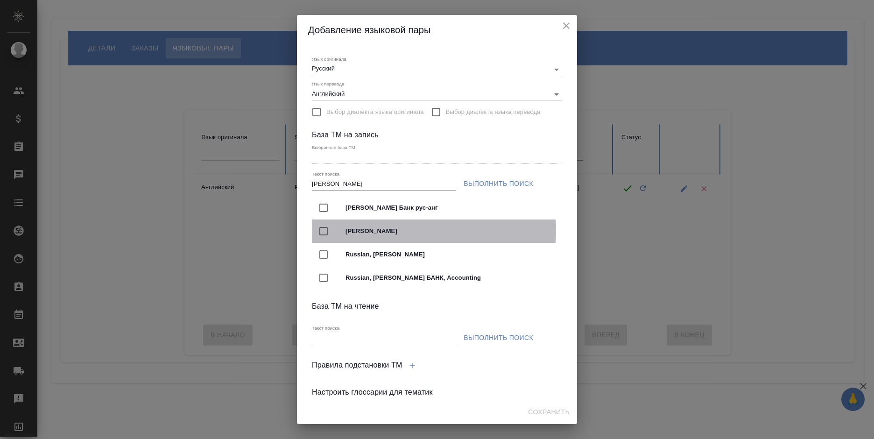
click at [400, 230] on span "Морган Стэнли_ПЕМТ" at bounding box center [449, 230] width 209 height 9
type input "Морган Стэнли_ПЕМТ"
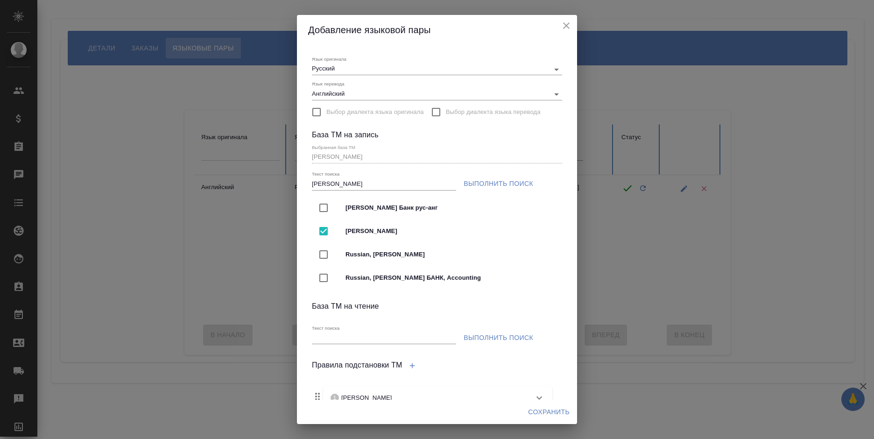
click at [474, 332] on span "Выполнить поиск" at bounding box center [499, 338] width 70 height 12
click at [382, 340] on input "Текст поиска" at bounding box center [384, 338] width 144 height 12
type input "морган"
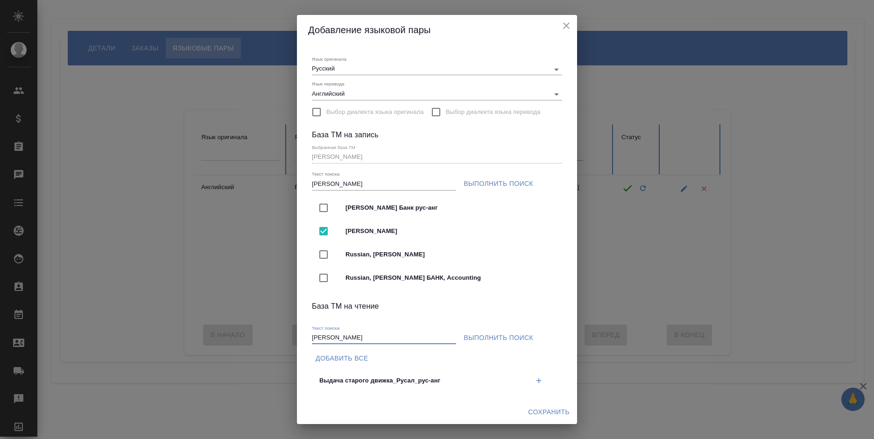
click at [486, 332] on span "Выполнить поиск" at bounding box center [499, 338] width 70 height 12
click at [483, 312] on ul at bounding box center [416, 315] width 208 height 7
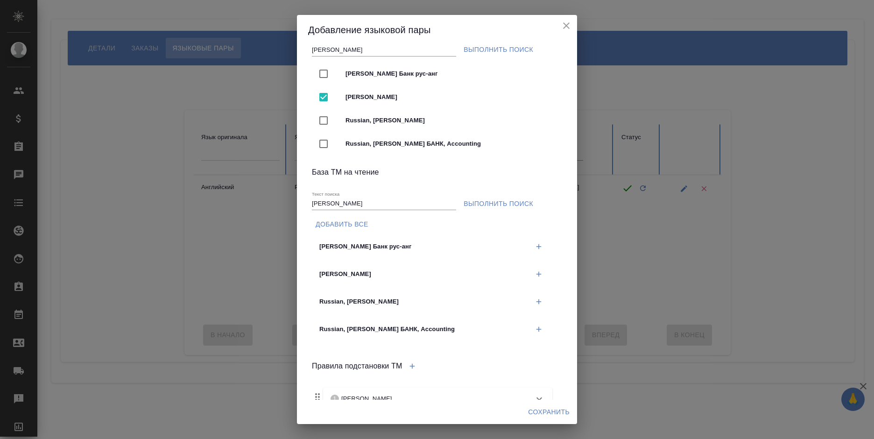
scroll to position [170, 0]
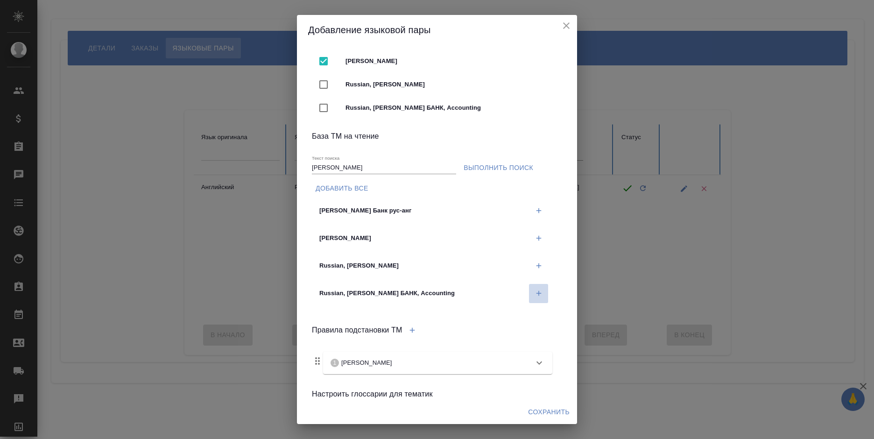
click at [534, 295] on icon "button" at bounding box center [538, 293] width 8 height 8
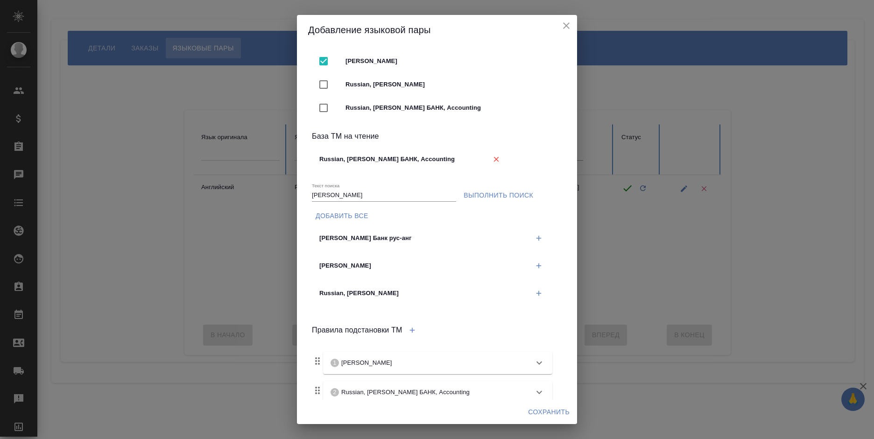
click at [529, 235] on button "button" at bounding box center [538, 238] width 19 height 19
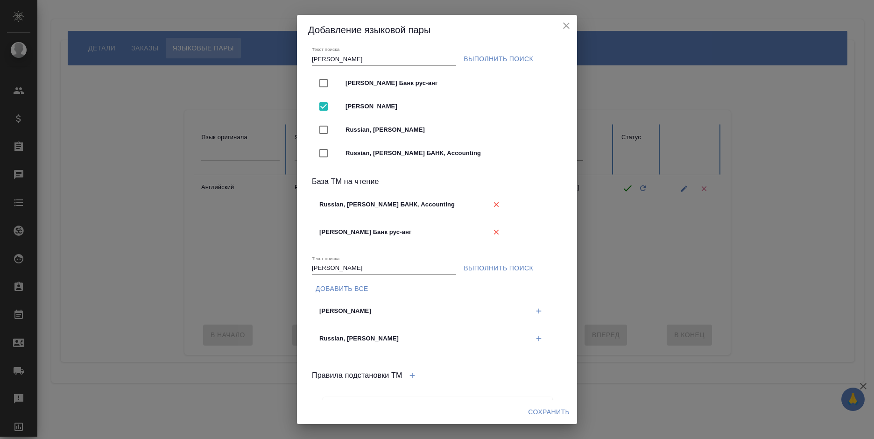
scroll to position [77, 0]
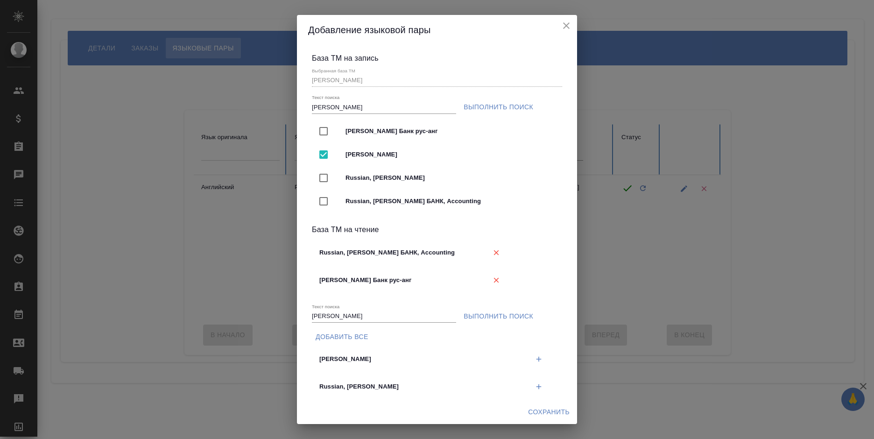
click at [546, 411] on span "Сохранить" at bounding box center [549, 412] width 42 height 12
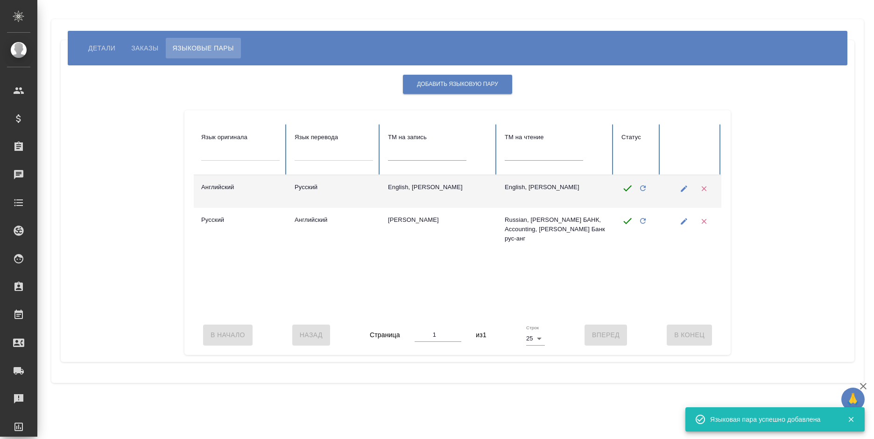
click at [682, 189] on icon "button" at bounding box center [684, 188] width 7 height 7
type input "Английский"
type input "Русский"
type input "English, Морган Стэнли Банк"
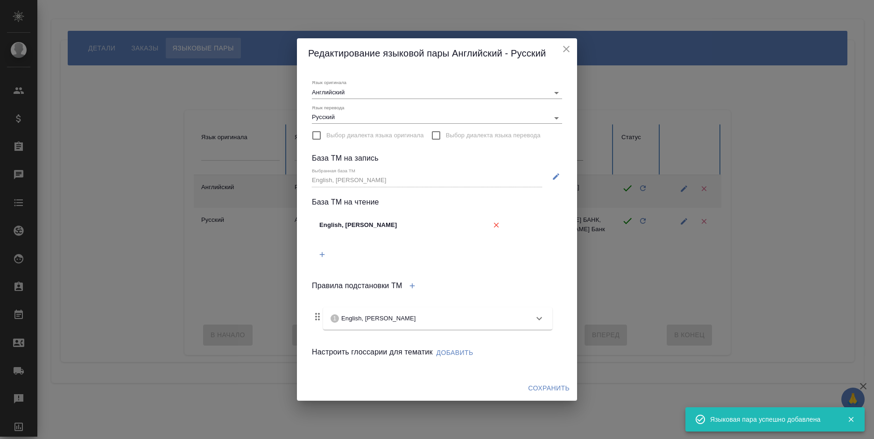
scroll to position [0, 0]
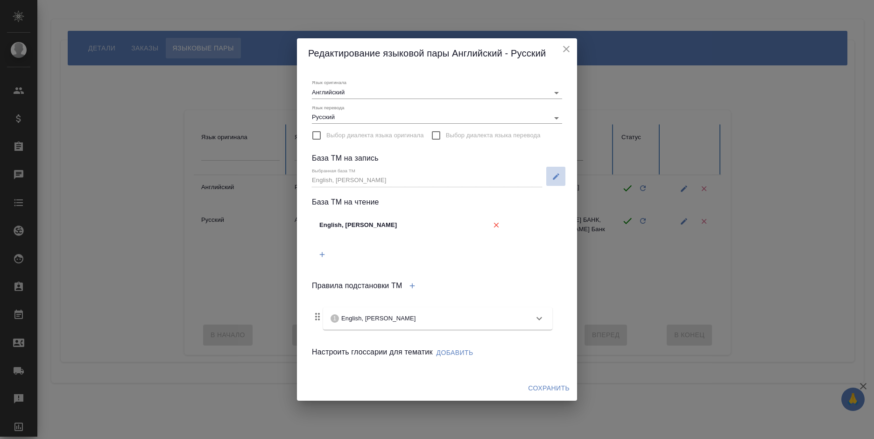
click at [558, 174] on icon "button" at bounding box center [556, 176] width 7 height 7
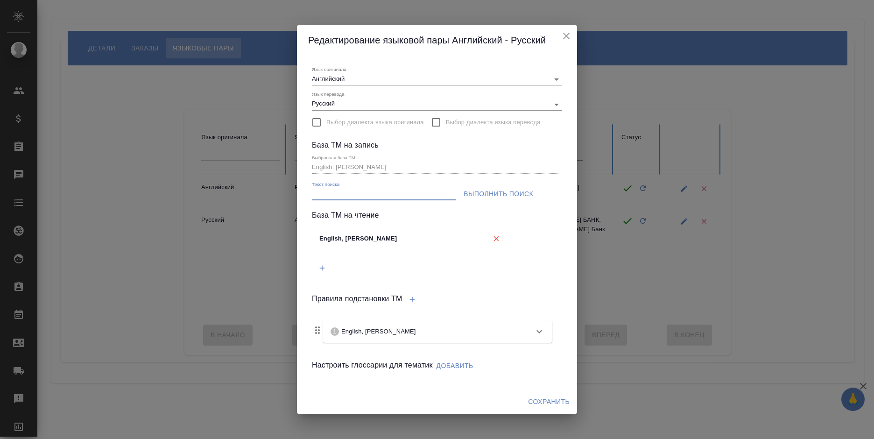
click at [415, 191] on input "Текст поиска" at bounding box center [384, 195] width 144 height 12
type input "морган"
click at [482, 191] on span "Выполнить поиск" at bounding box center [499, 194] width 70 height 12
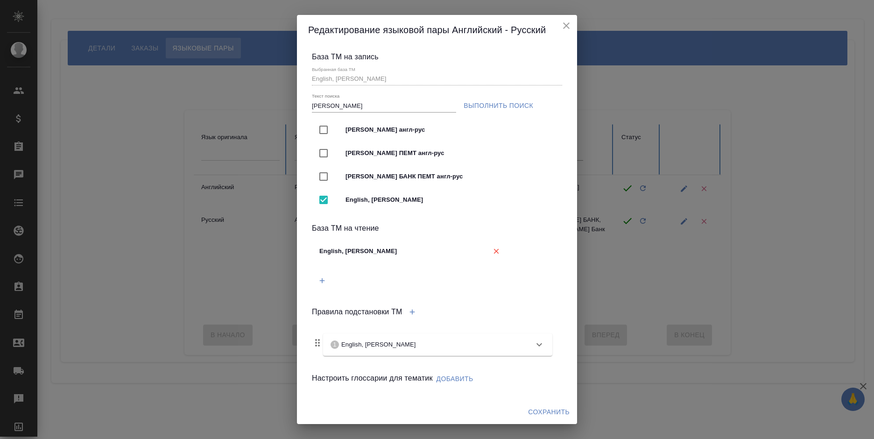
scroll to position [80, 0]
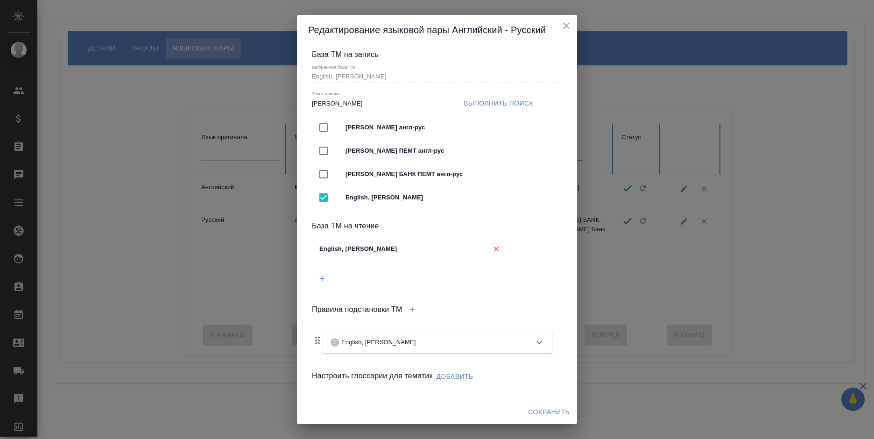
click at [561, 24] on icon "close" at bounding box center [566, 25] width 11 height 11
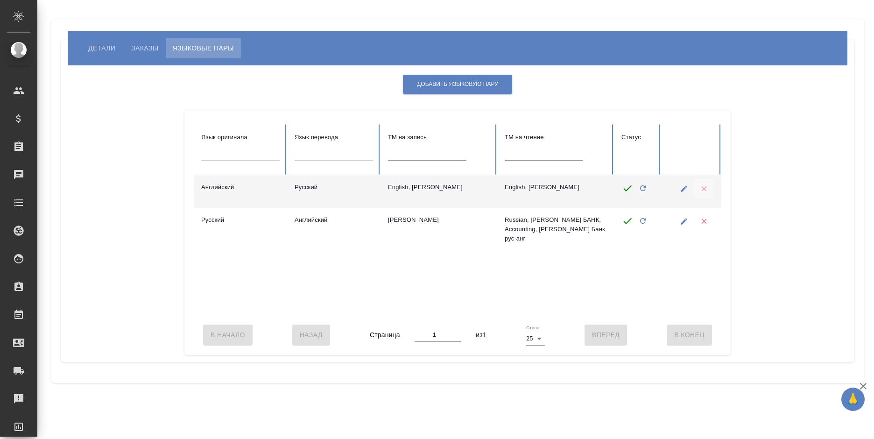
click at [701, 189] on icon "button" at bounding box center [704, 188] width 8 height 8
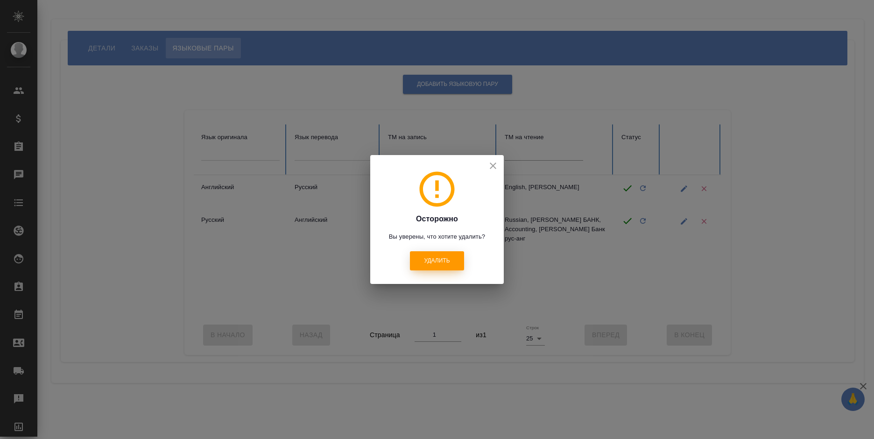
click at [426, 252] on button "Удалить" at bounding box center [437, 260] width 54 height 19
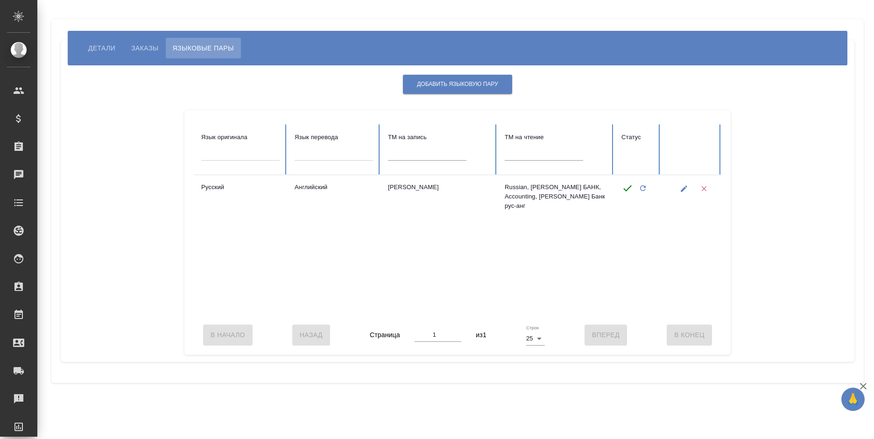
click at [103, 48] on span "Детали" at bounding box center [101, 47] width 27 height 11
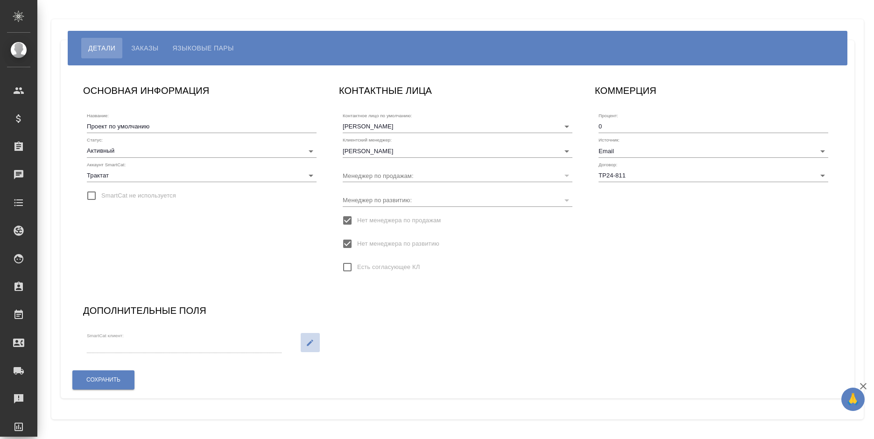
click at [307, 342] on icon "button" at bounding box center [310, 342] width 8 height 8
click at [165, 350] on input "SmartCat клиент:" at bounding box center [167, 346] width 160 height 13
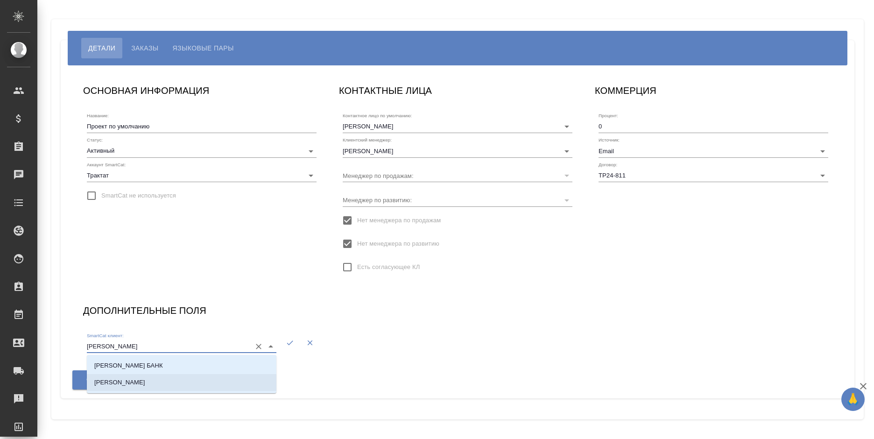
click at [165, 379] on li "Морган Стэнли Банк" at bounding box center [182, 382] width 190 height 17
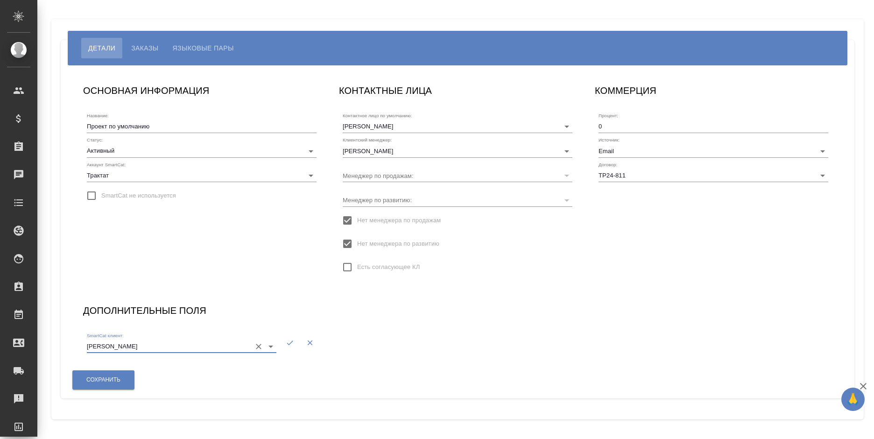
click at [189, 350] on input "Морган Стэнли Банк" at bounding box center [167, 346] width 160 height 13
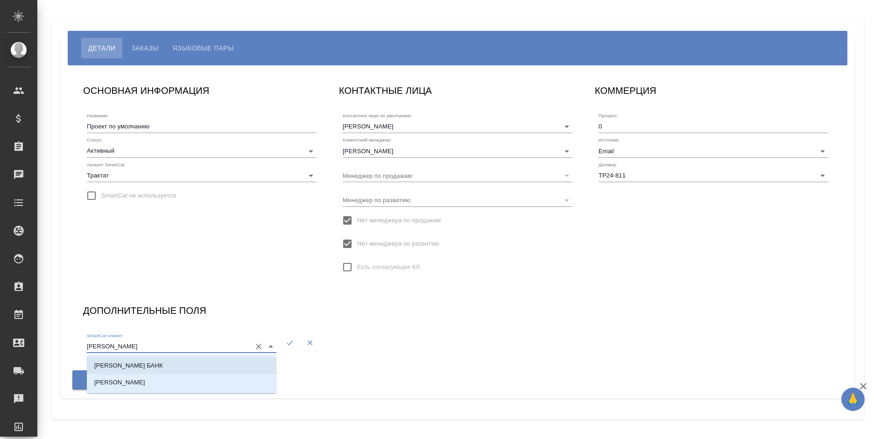
click at [186, 367] on li "МОРГАН СТЭНЛИ БАНК" at bounding box center [182, 365] width 190 height 17
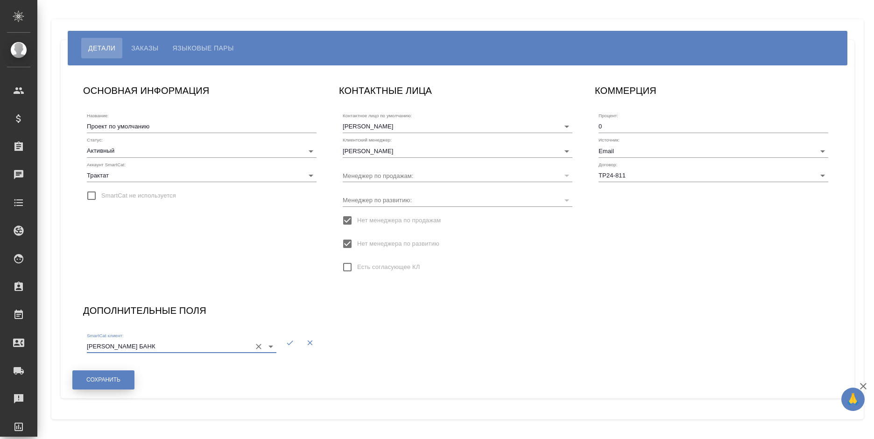
type input "МОРГАН СТЭНЛИ БАНК"
click at [125, 374] on button "Сохранить" at bounding box center [103, 379] width 62 height 19
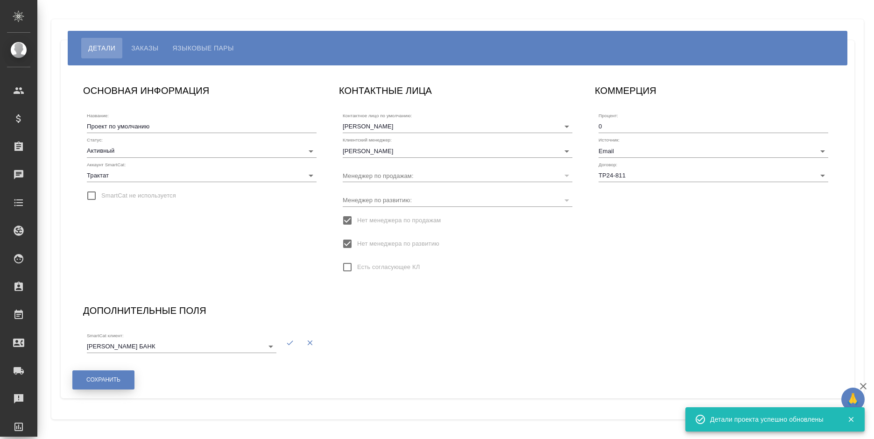
click at [119, 374] on button "Сохранить" at bounding box center [103, 379] width 62 height 19
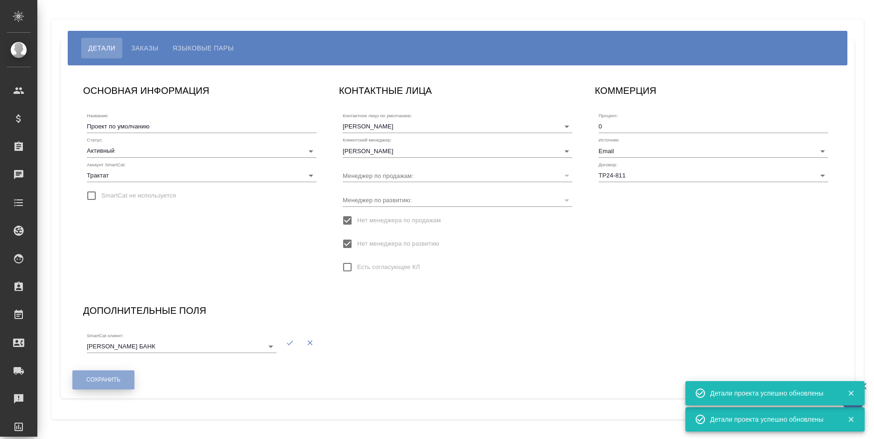
click at [119, 374] on button "Сохранить" at bounding box center [103, 379] width 62 height 19
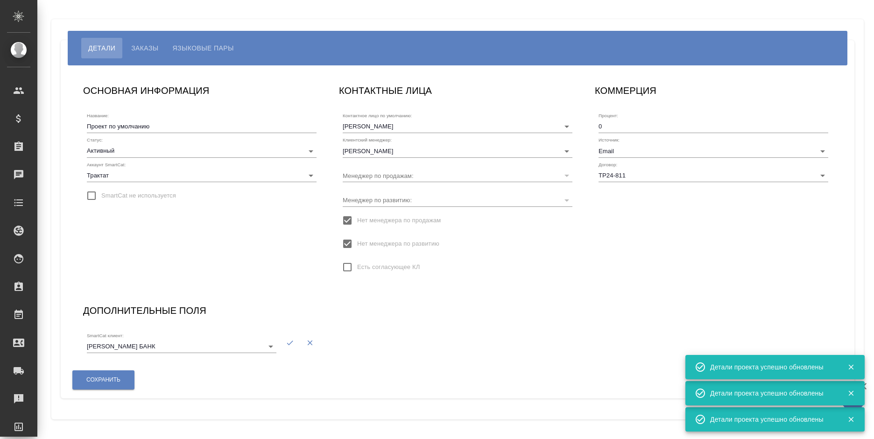
click at [198, 48] on span "Языковые пары" at bounding box center [203, 47] width 61 height 11
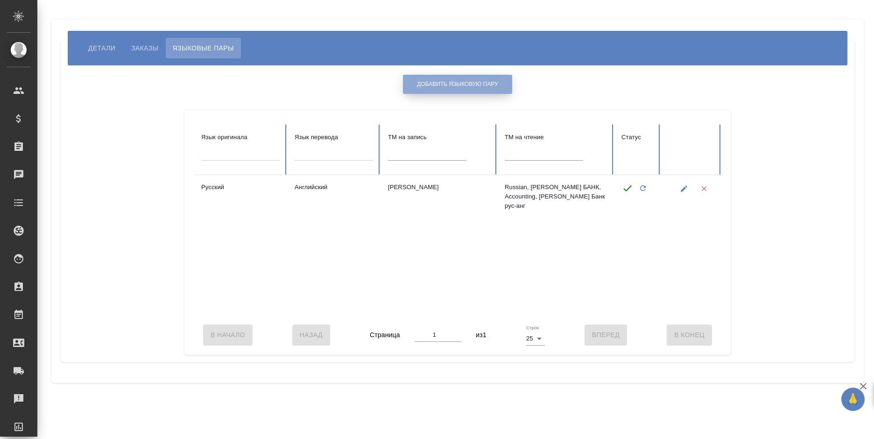
click at [457, 83] on span "Добавить языковую пару" at bounding box center [457, 84] width 81 height 8
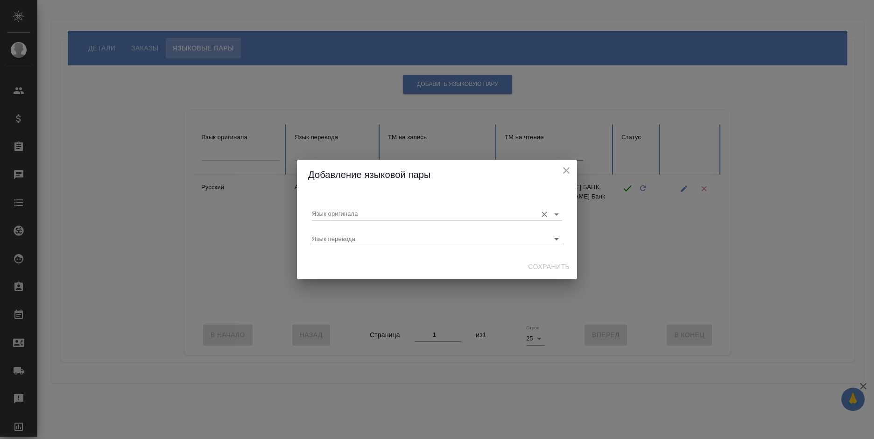
click at [408, 211] on input "Язык оригинала" at bounding box center [422, 213] width 220 height 11
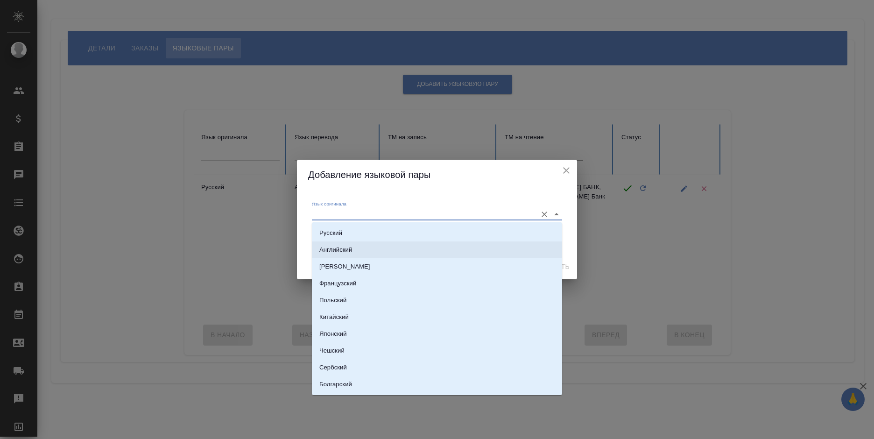
click at [356, 245] on li "Английский" at bounding box center [437, 249] width 250 height 17
type input "Английский"
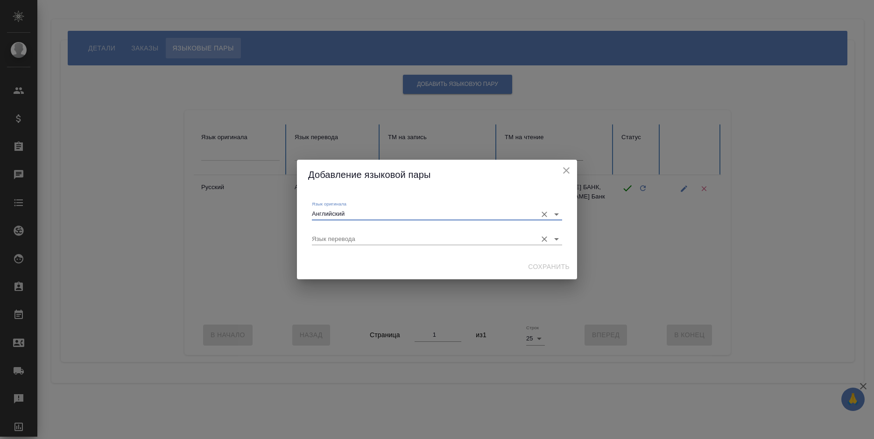
click at [358, 236] on input "Язык перевода" at bounding box center [422, 238] width 220 height 11
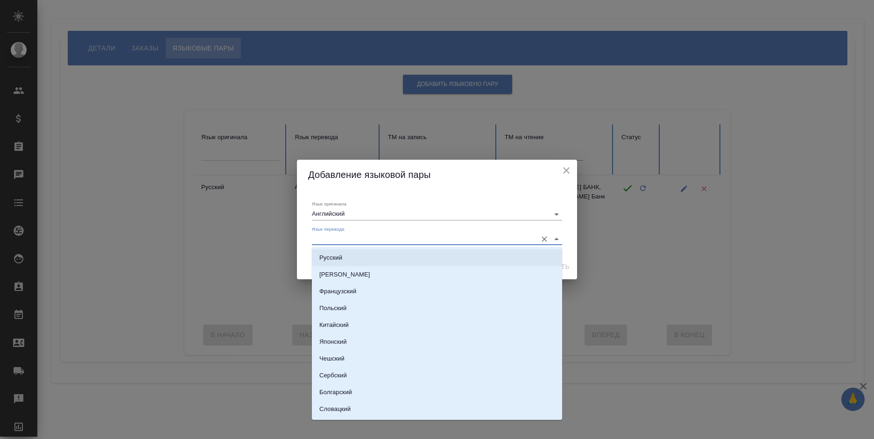
click at [354, 252] on li "Русский" at bounding box center [437, 257] width 250 height 17
type input "Русский"
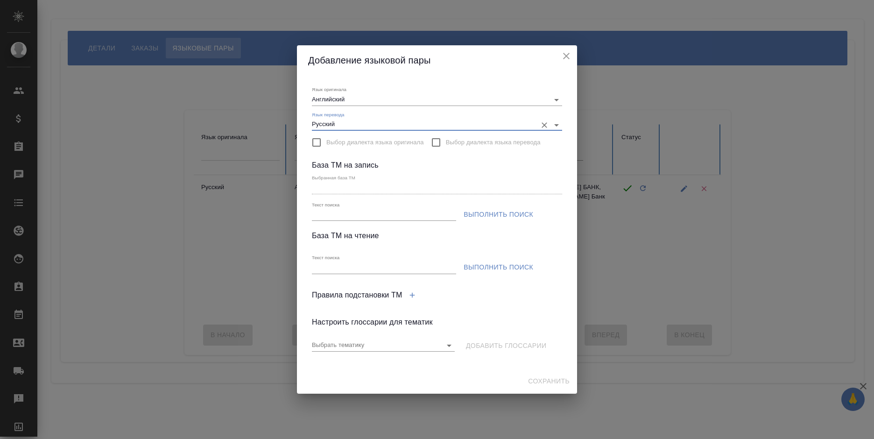
click at [395, 218] on input "Текст поиска" at bounding box center [384, 215] width 144 height 12
type input "морган"
click at [487, 214] on span "Выполнить поиск" at bounding box center [499, 215] width 70 height 12
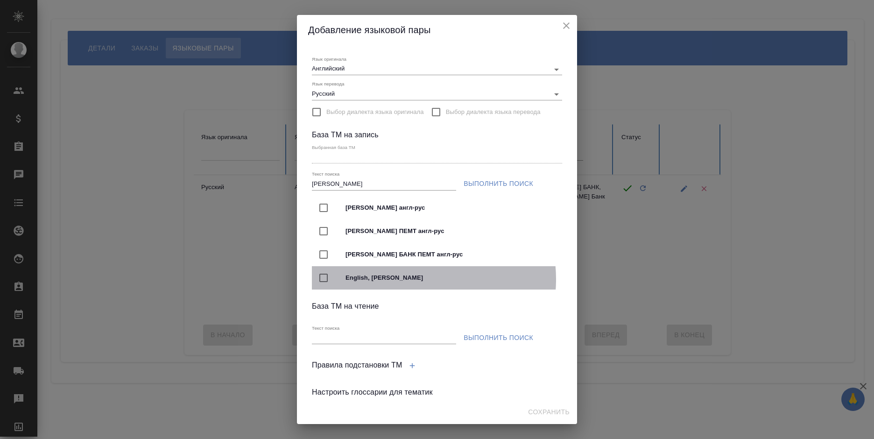
click at [421, 279] on span "English, Морган Стэнли Банк" at bounding box center [449, 277] width 209 height 9
type input "English, Морган Стэнли Банк"
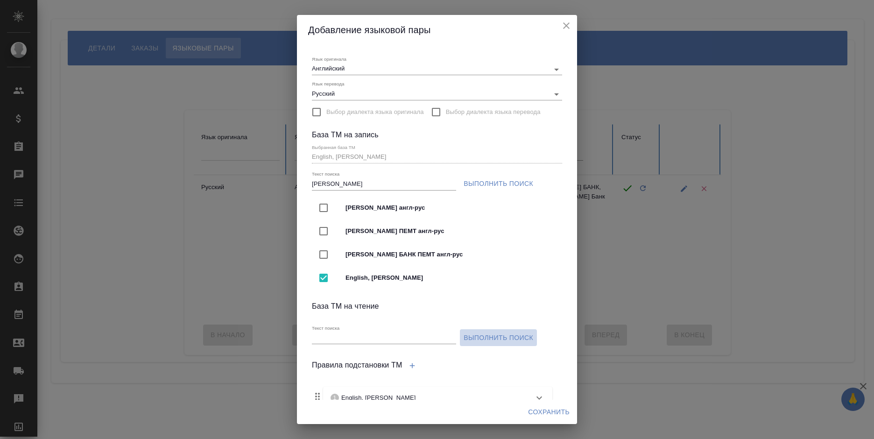
click at [470, 337] on span "Выполнить поиск" at bounding box center [499, 338] width 70 height 12
click at [564, 25] on icon "close" at bounding box center [566, 25] width 11 height 11
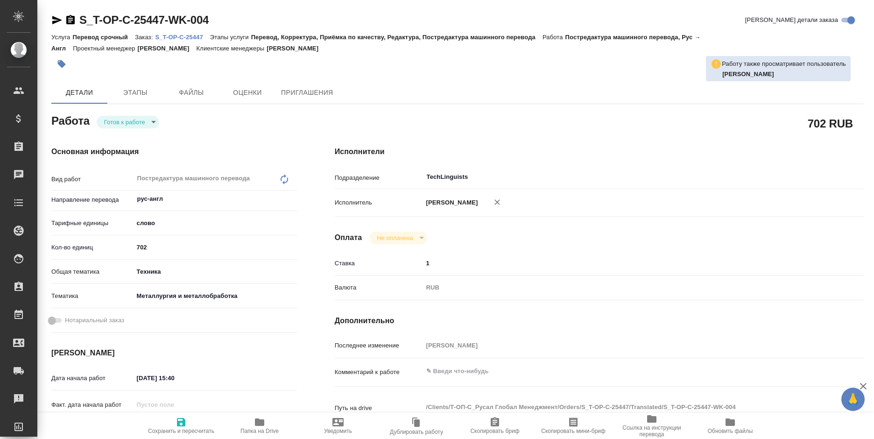
type textarea "x"
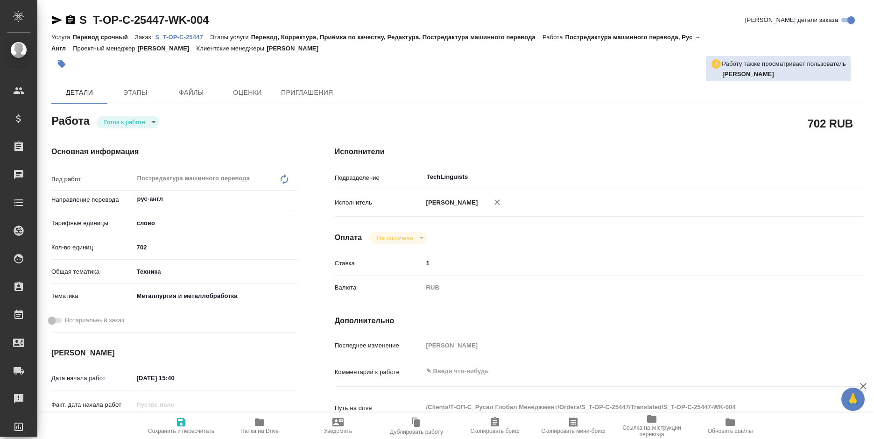
type textarea "x"
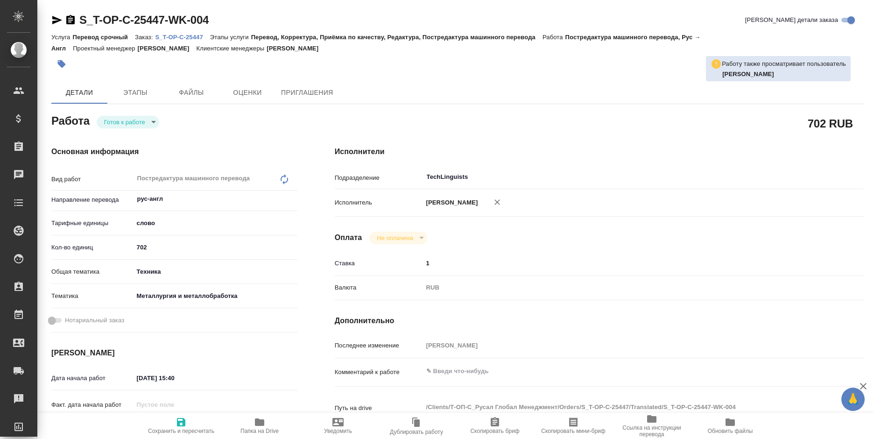
type textarea "x"
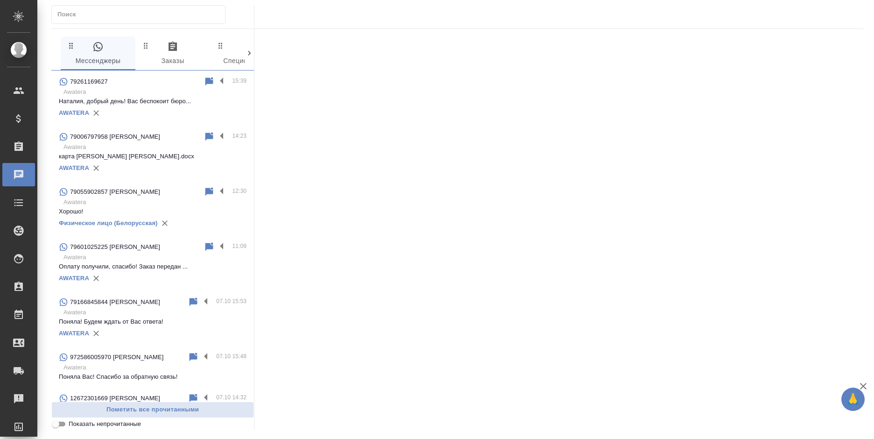
click at [149, 96] on p "Awatera" at bounding box center [154, 91] width 183 height 9
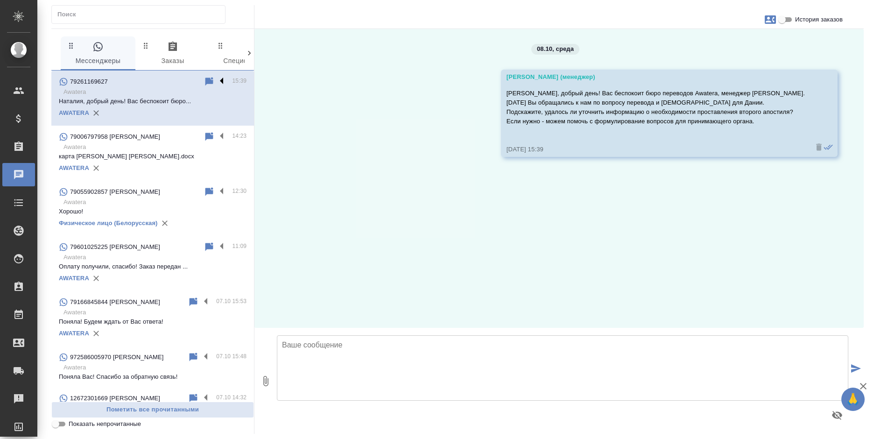
click at [216, 77] on label at bounding box center [224, 81] width 16 height 11
click at [0, 0] on input "checkbox" at bounding box center [0, 0] width 0 height 0
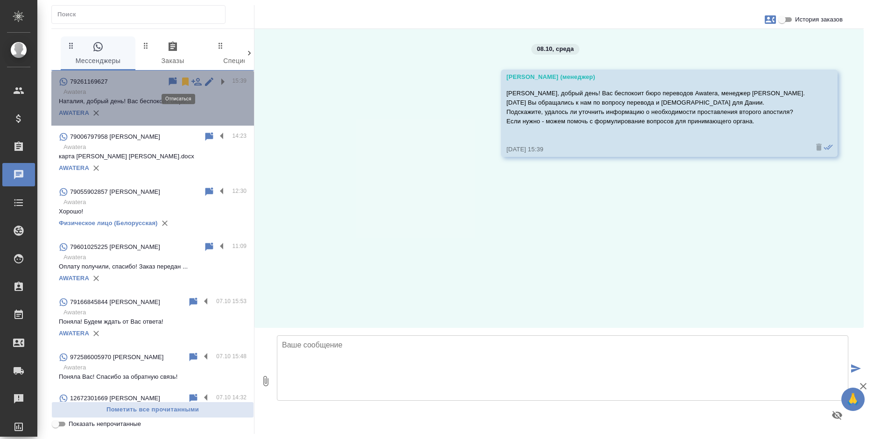
click at [182, 80] on icon at bounding box center [185, 81] width 7 height 8
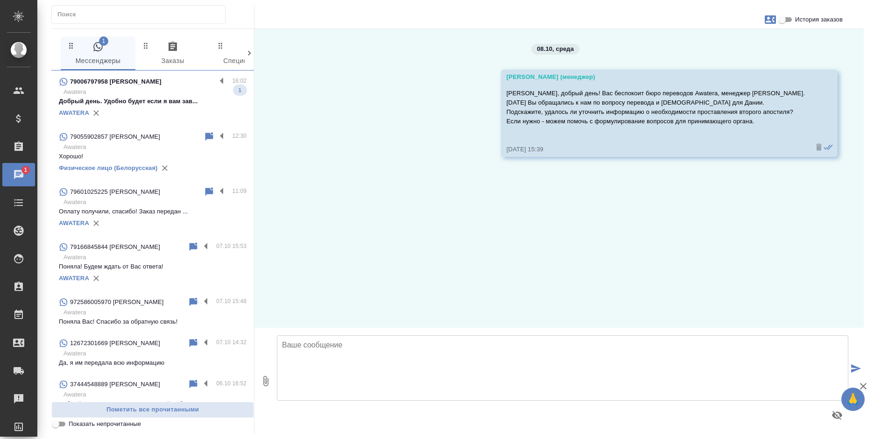
click at [164, 95] on p "Awatera" at bounding box center [154, 91] width 183 height 9
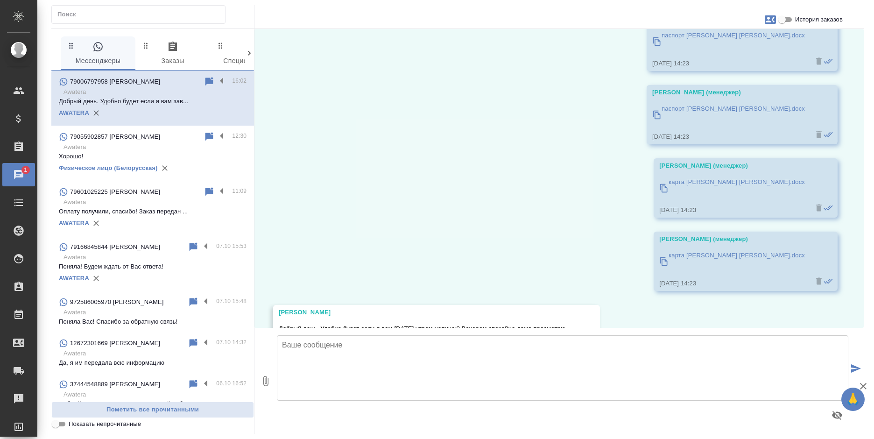
scroll to position [274, 0]
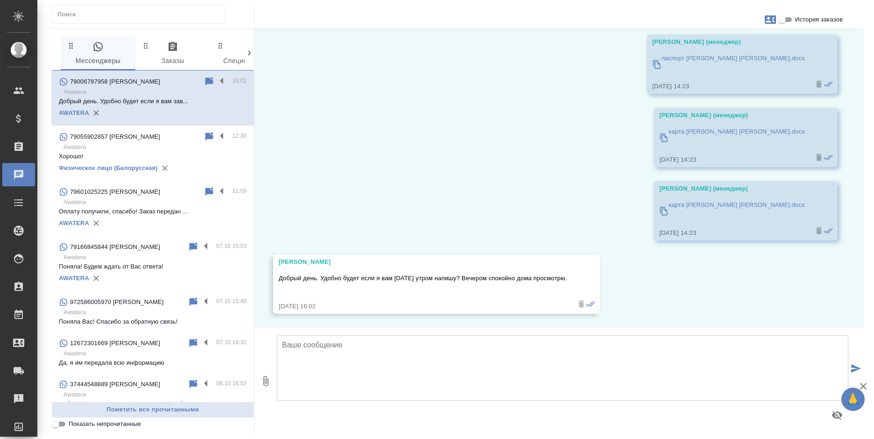
click at [338, 369] on textarea at bounding box center [562, 367] width 571 height 65
type textarea "Да, конечно"
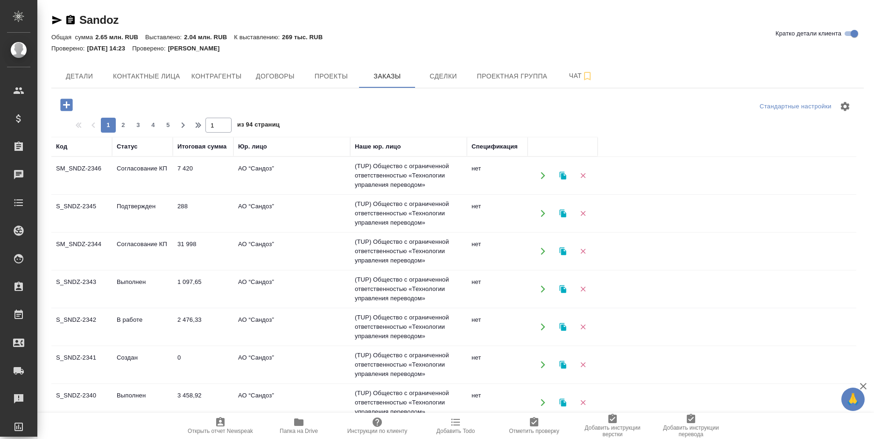
click at [195, 180] on td "7 420" at bounding box center [203, 175] width 61 height 33
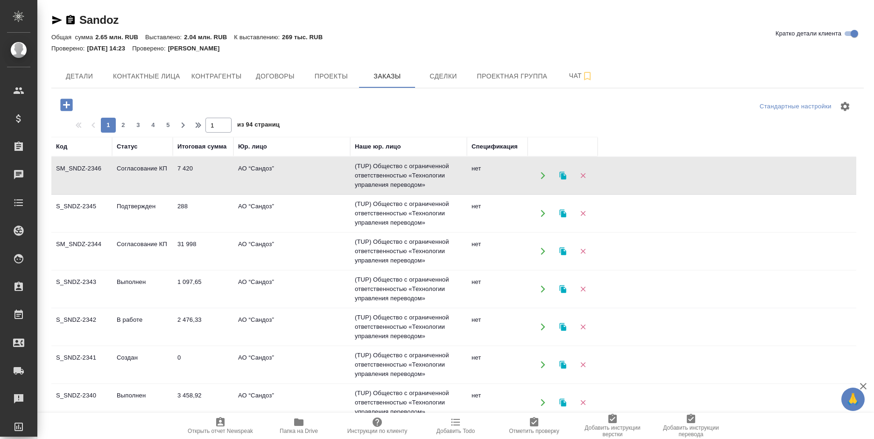
click at [195, 180] on td "7 420" at bounding box center [203, 175] width 61 height 33
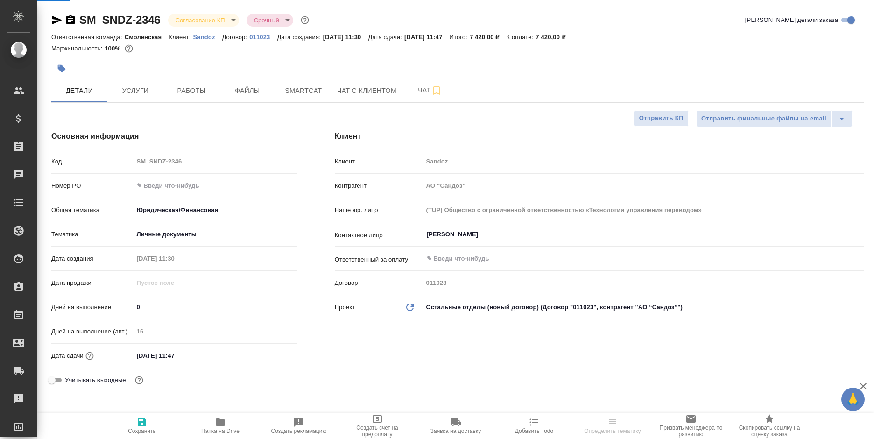
select select "RU"
click at [141, 93] on span "Услуги" at bounding box center [135, 91] width 45 height 12
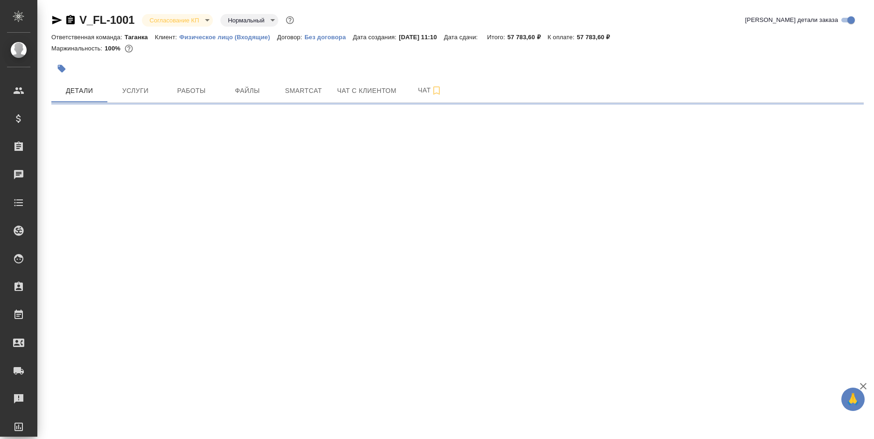
select select "RU"
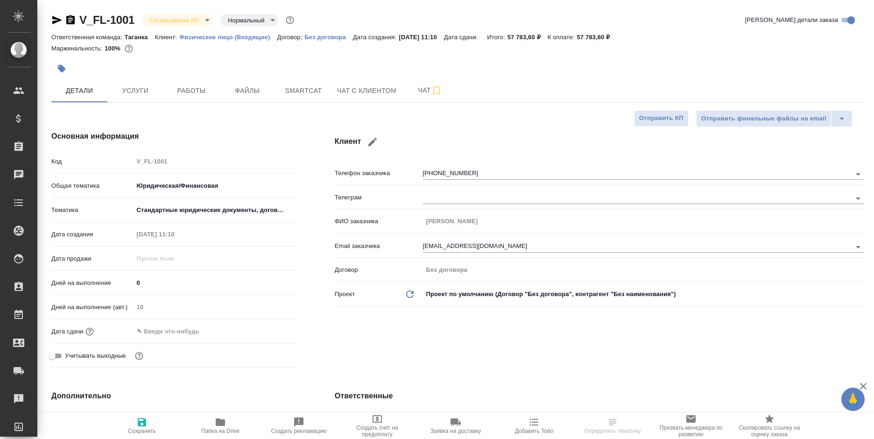
type textarea "x"
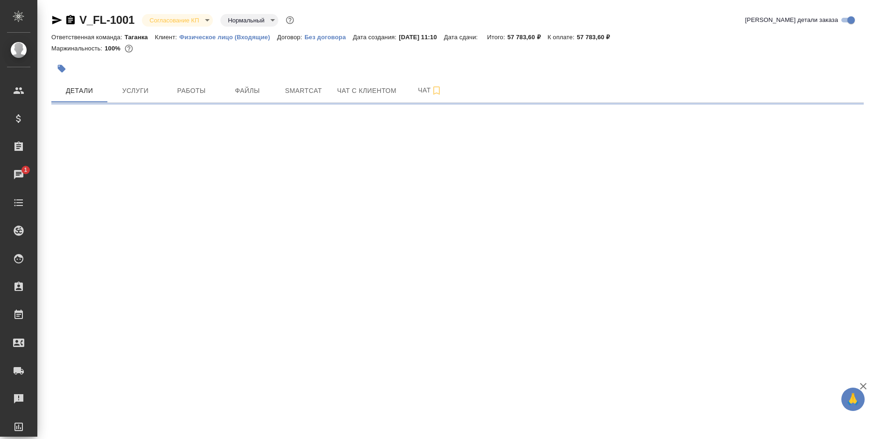
select select "RU"
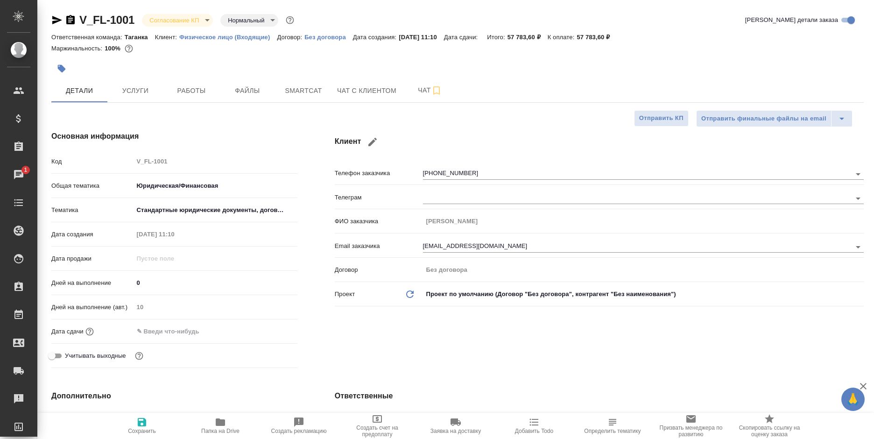
type textarea "x"
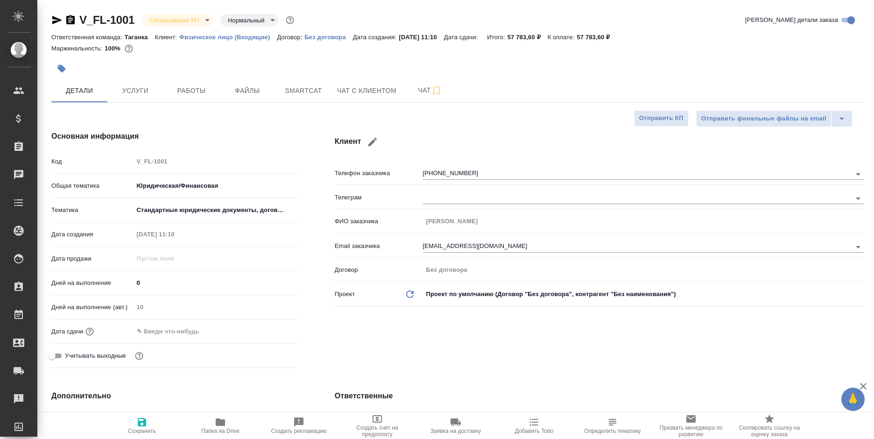
type textarea "x"
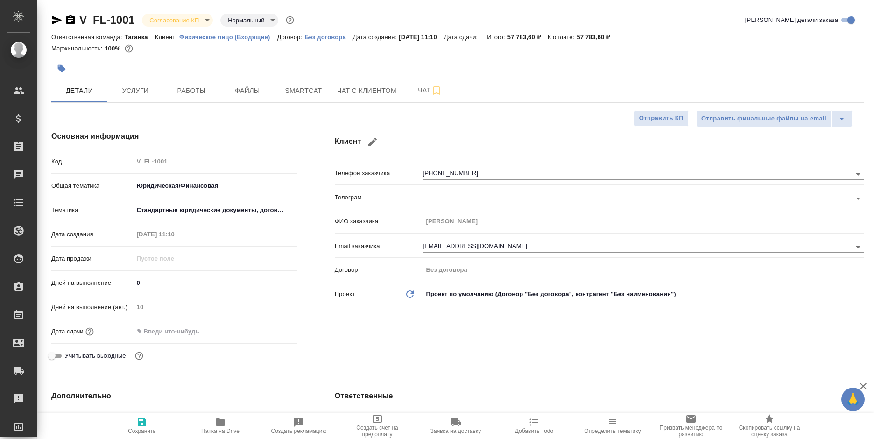
type textarea "x"
click at [141, 89] on span "Услуги" at bounding box center [135, 91] width 45 height 12
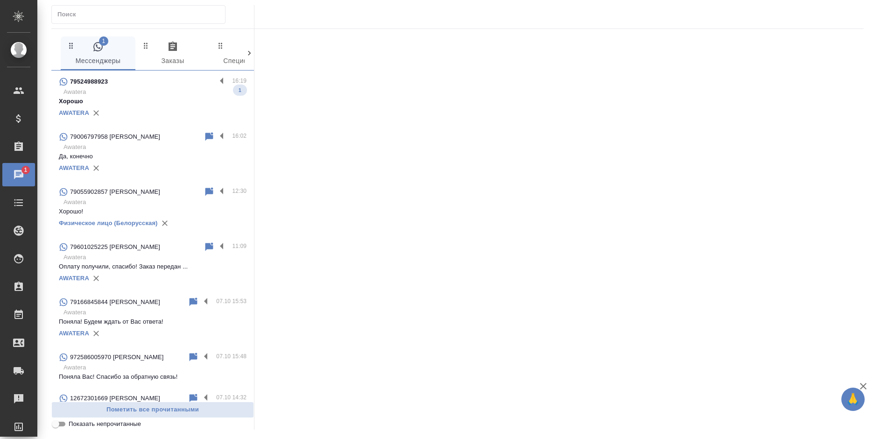
click at [190, 95] on p "Awatera" at bounding box center [154, 91] width 183 height 9
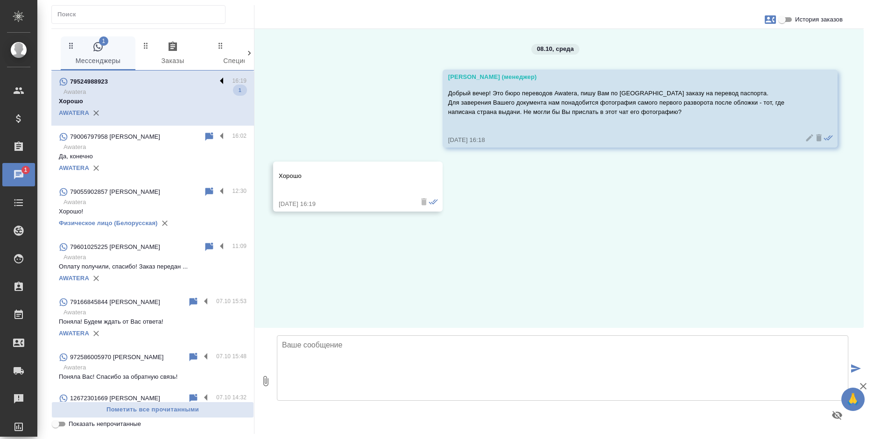
click at [216, 81] on label at bounding box center [224, 81] width 16 height 11
click at [0, 0] on input "checkbox" at bounding box center [0, 0] width 0 height 0
click at [182, 82] on icon at bounding box center [185, 81] width 7 height 8
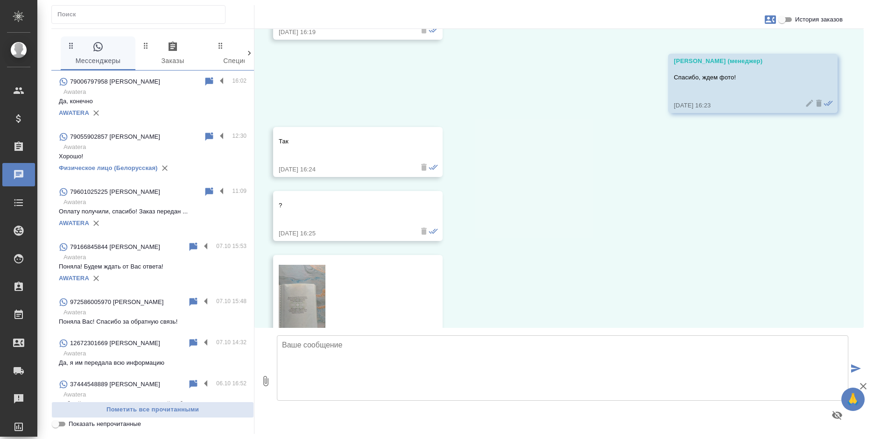
scroll to position [280, 0]
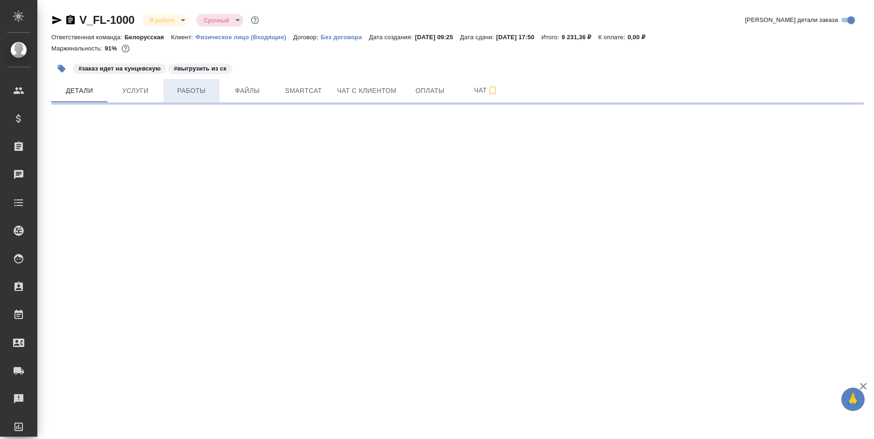
click at [202, 89] on span "Работы" at bounding box center [191, 91] width 45 height 12
select select "RU"
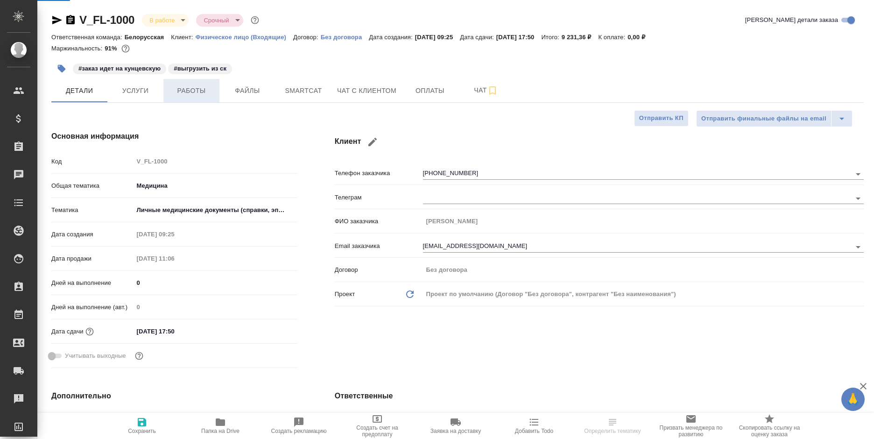
type textarea "x"
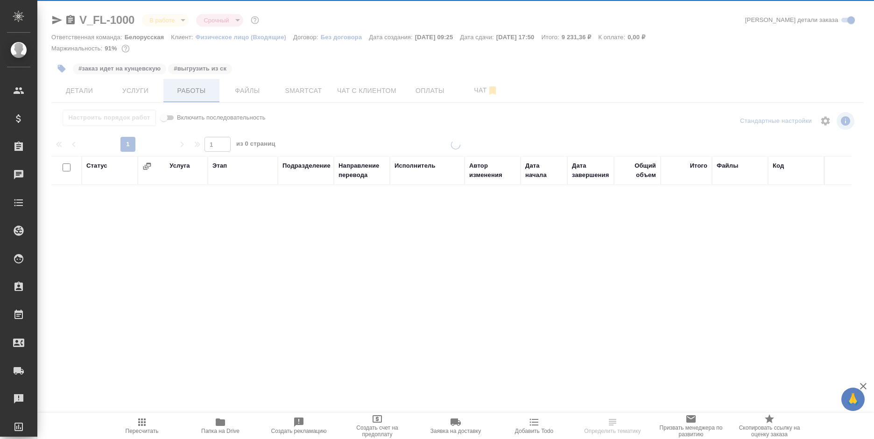
click at [200, 92] on div at bounding box center [455, 195] width 837 height 390
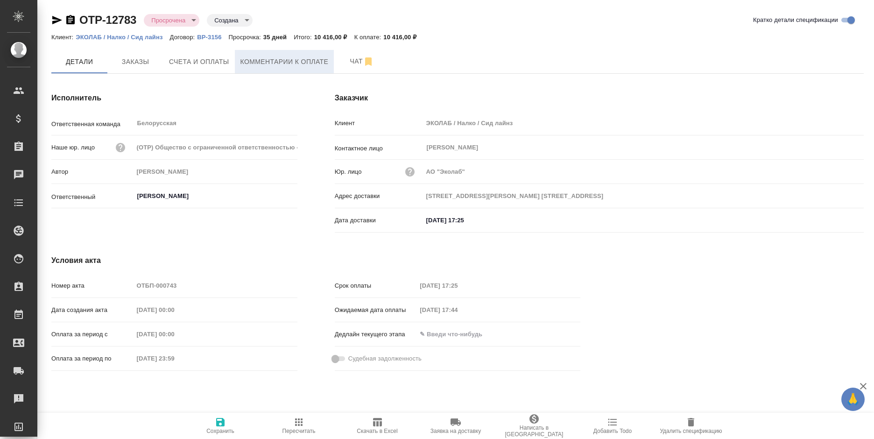
click at [247, 60] on span "Комментарии к оплате" at bounding box center [284, 62] width 88 height 12
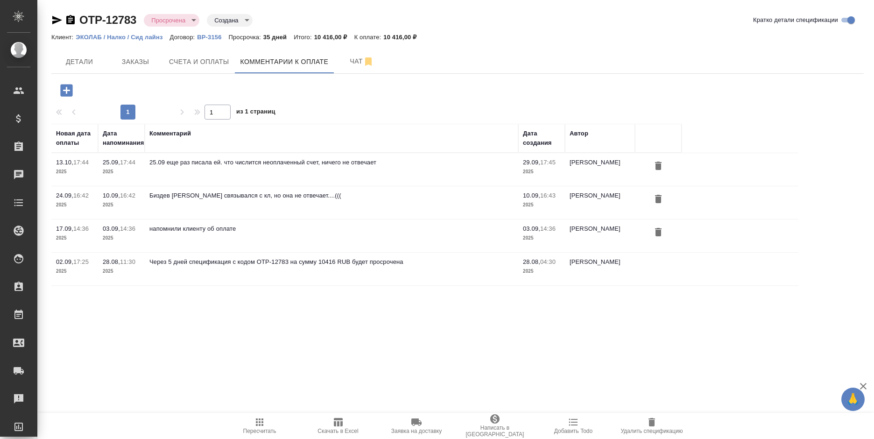
click at [69, 93] on icon "button" at bounding box center [66, 90] width 12 height 12
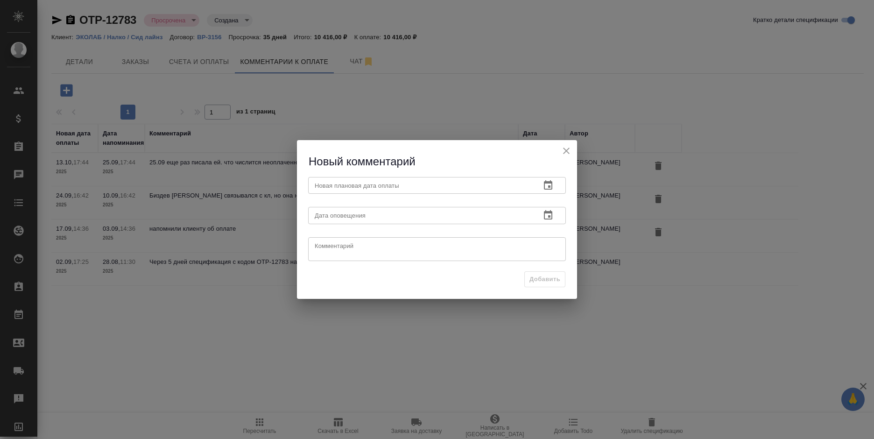
click at [545, 216] on icon "button" at bounding box center [548, 214] width 8 height 9
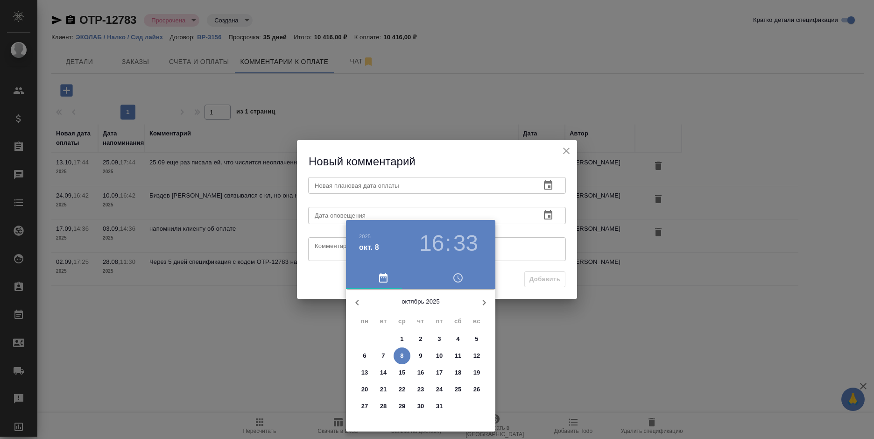
click at [401, 355] on p "8" at bounding box center [401, 355] width 3 height 9
type input "[DATE] 16:33"
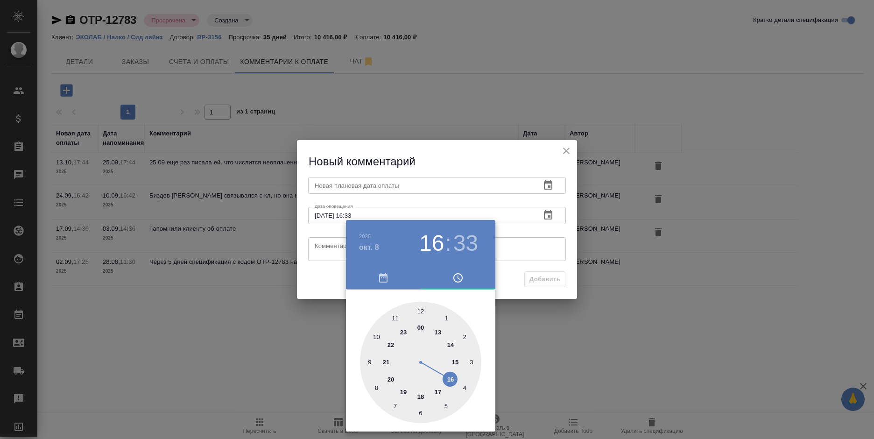
click at [540, 189] on div at bounding box center [437, 219] width 874 height 439
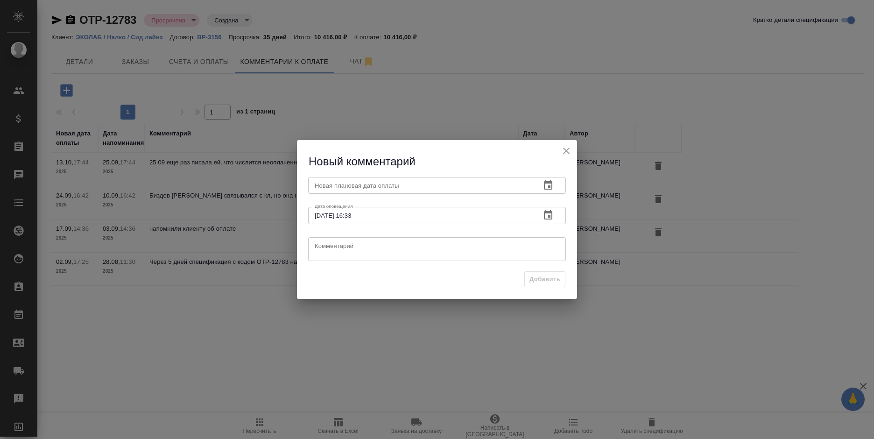
click at [545, 187] on div "[DATE] 16 : 33 00 1 2 3 4 5 6 7 8 9 10 11 12 13 14 15 16 17 18 19 20 21 22 23" at bounding box center [437, 219] width 874 height 439
click at [545, 187] on icon "button" at bounding box center [548, 184] width 8 height 9
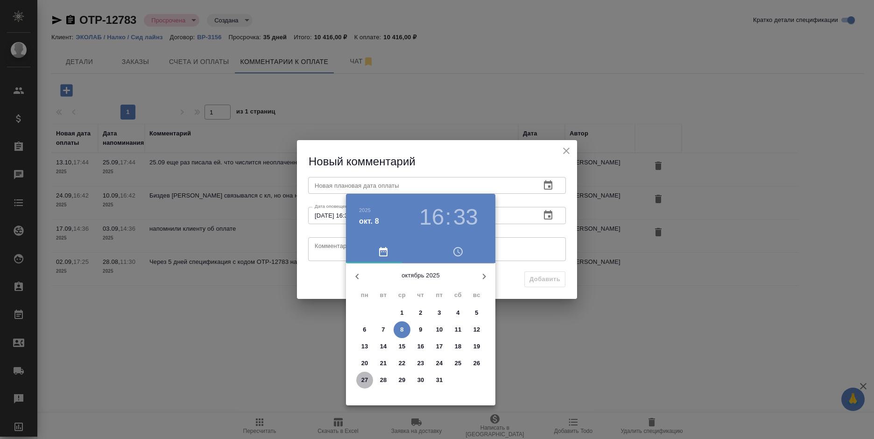
click at [363, 383] on p "27" at bounding box center [364, 379] width 7 height 9
type input "[DATE] 16:33"
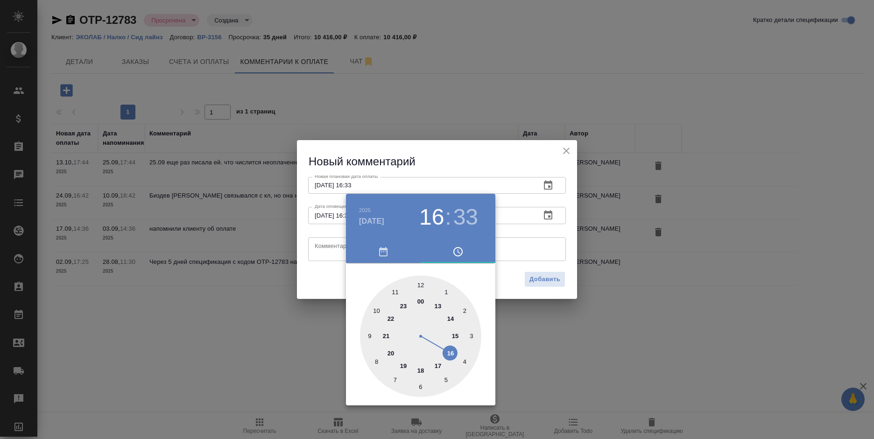
click at [449, 352] on div at bounding box center [420, 335] width 121 height 121
click at [334, 288] on div at bounding box center [437, 219] width 874 height 439
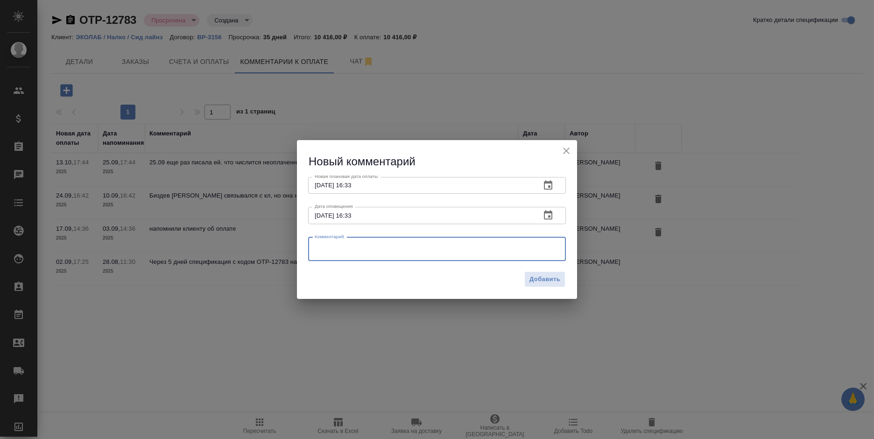
click at [349, 246] on textarea at bounding box center [437, 249] width 245 height 14
type textarea "н"
type textarea "КЛ не отвечает другие КЛ говорят, что не в курсе ее заказов, разбирайтесь с ней"
click at [542, 275] on span "Добавить" at bounding box center [544, 279] width 31 height 11
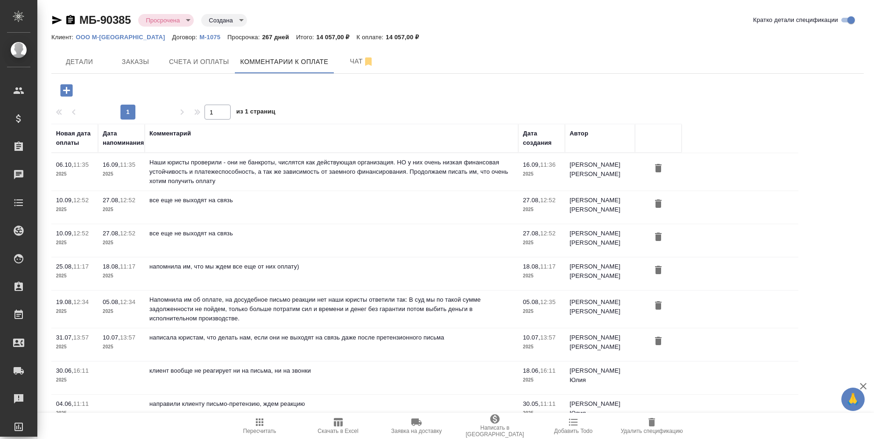
click at [59, 88] on icon "button" at bounding box center [66, 90] width 16 height 16
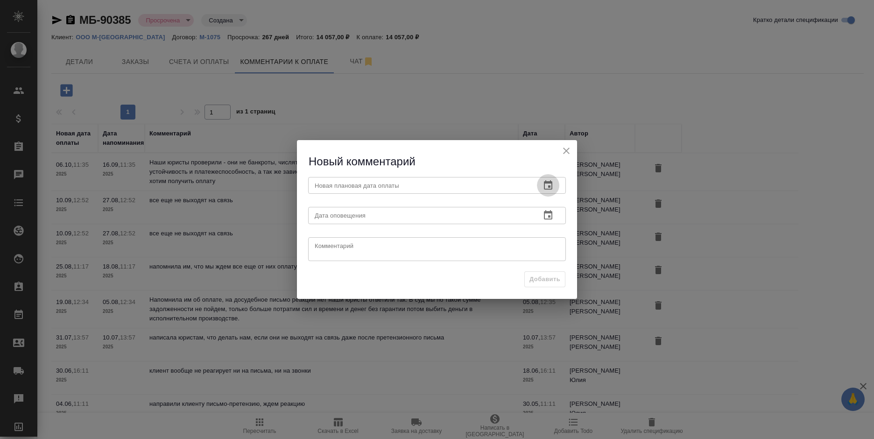
click at [545, 185] on icon "button" at bounding box center [548, 184] width 8 height 9
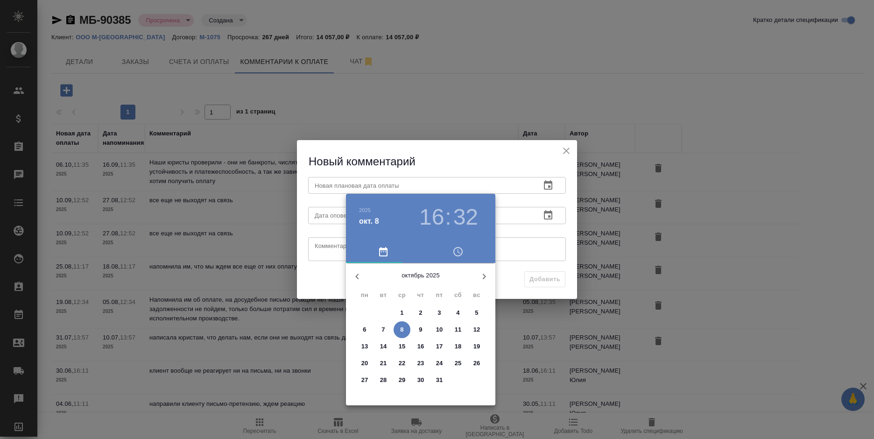
click at [360, 366] on span "20" at bounding box center [364, 363] width 17 height 9
type input "20.10.2025 16:32"
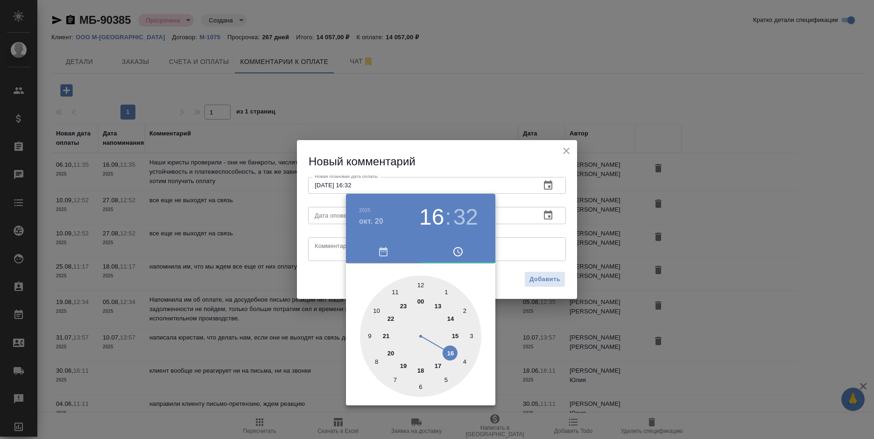
drag, startPoint x: 349, startPoint y: 248, endPoint x: 331, endPoint y: 251, distance: 18.4
click at [348, 248] on button "button" at bounding box center [383, 251] width 75 height 22
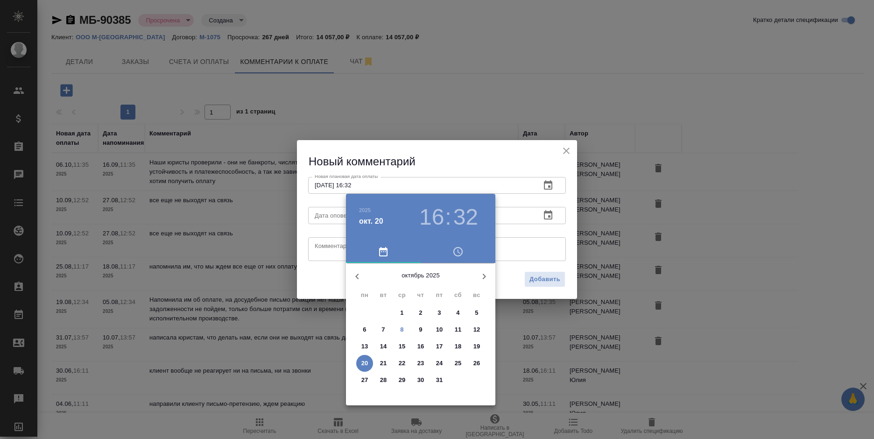
click at [323, 213] on div at bounding box center [437, 219] width 874 height 439
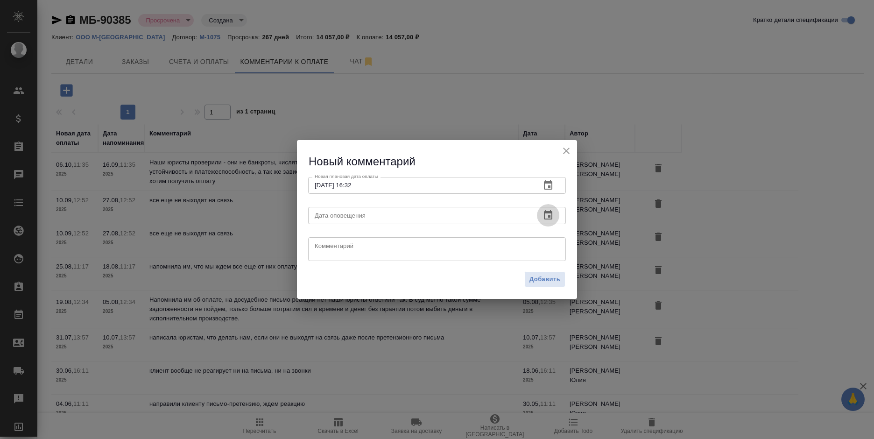
click at [546, 216] on icon "button" at bounding box center [547, 215] width 11 height 11
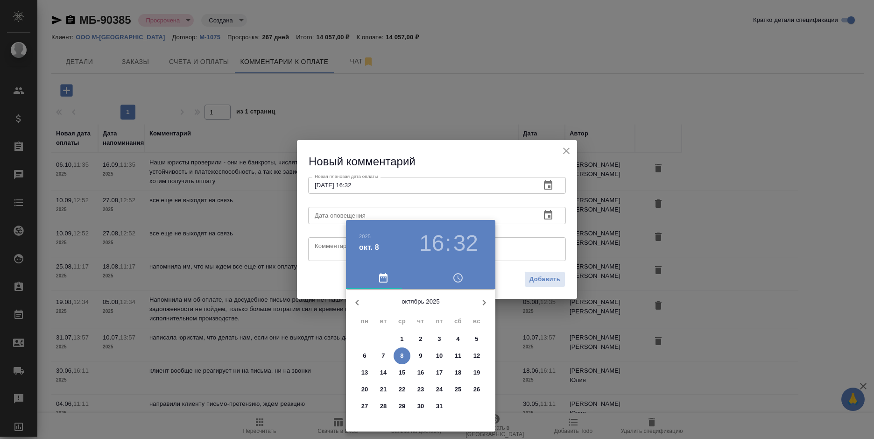
click at [401, 353] on p "8" at bounding box center [401, 355] width 3 height 9
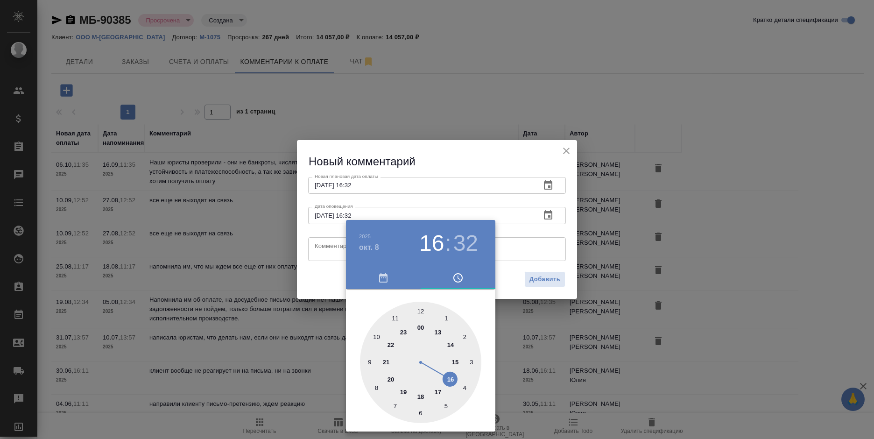
type input "08.10.2025 16:32"
drag, startPoint x: 316, startPoint y: 285, endPoint x: 325, endPoint y: 259, distance: 27.0
click at [317, 284] on div at bounding box center [437, 219] width 874 height 439
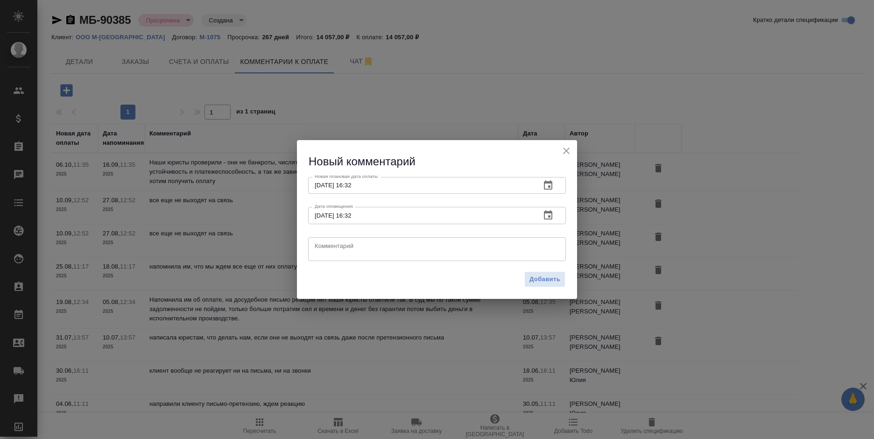
click at [337, 241] on div "x Комментарий" at bounding box center [437, 249] width 258 height 24
type textarea "По прежнему не отвечают"
click at [442, 251] on textarea "По прежнему не отвечают" at bounding box center [437, 249] width 245 height 14
click at [541, 279] on span "Добавить" at bounding box center [544, 279] width 31 height 11
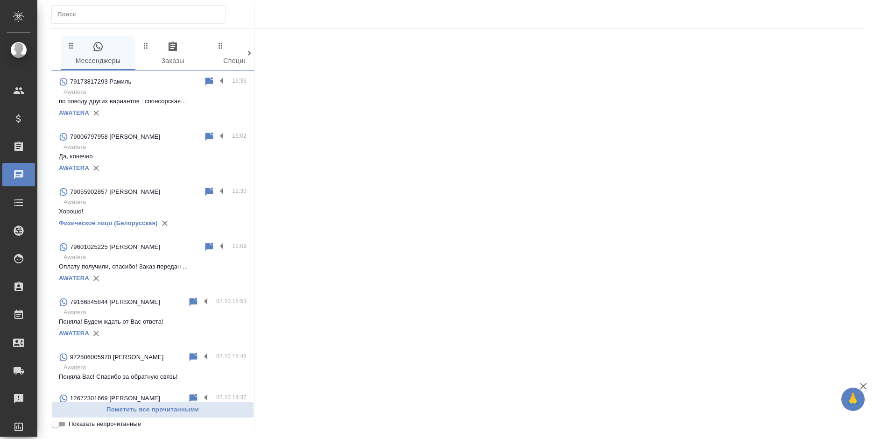
click at [162, 97] on p "по поводу других вариантов : спонсорская..." at bounding box center [153, 101] width 188 height 9
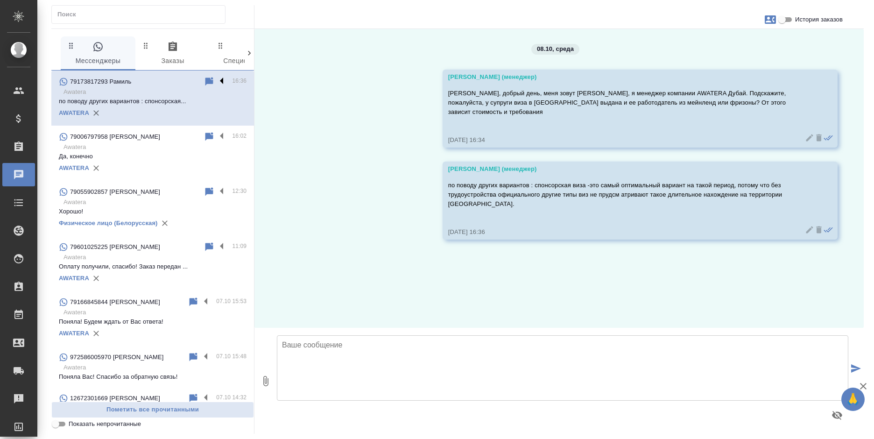
click at [216, 80] on label at bounding box center [224, 81] width 16 height 11
click at [0, 0] on input "checkbox" at bounding box center [0, 0] width 0 height 0
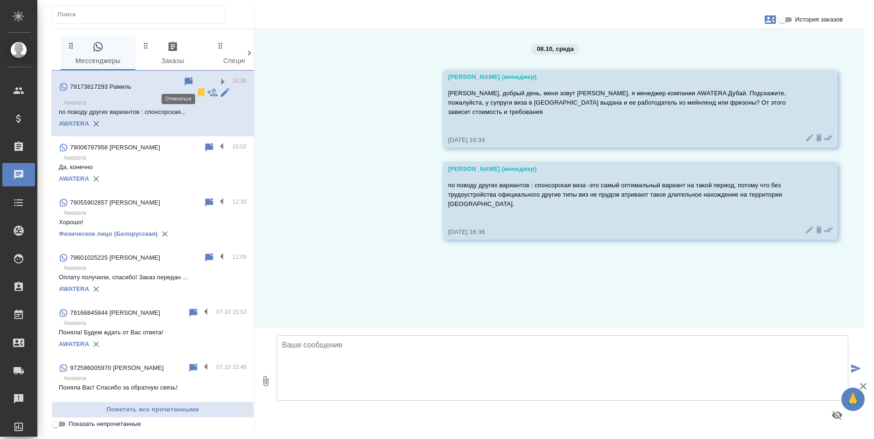
click at [198, 88] on icon at bounding box center [201, 92] width 7 height 8
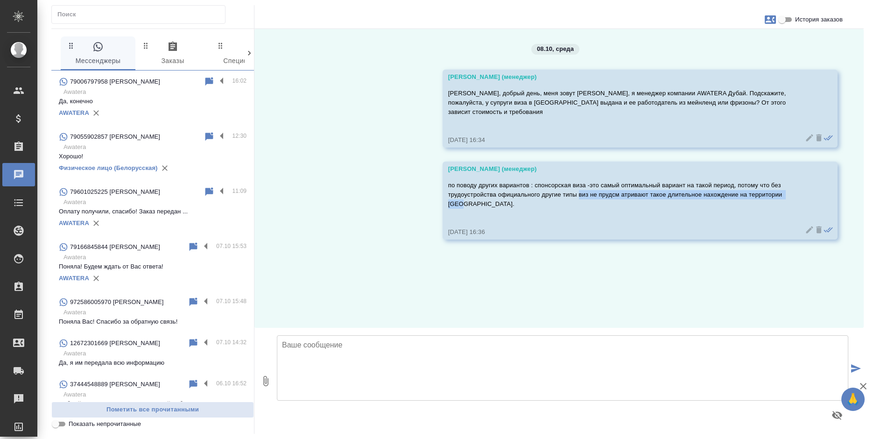
drag, startPoint x: 582, startPoint y: 186, endPoint x: 805, endPoint y: 186, distance: 223.1
click at [805, 186] on div "[PERSON_NAME] (менеджер) по поводу других вариантов : спонсорская виза -это сам…" at bounding box center [640, 201] width 395 height 78
click at [150, 161] on p "Хорошо!" at bounding box center [153, 156] width 188 height 9
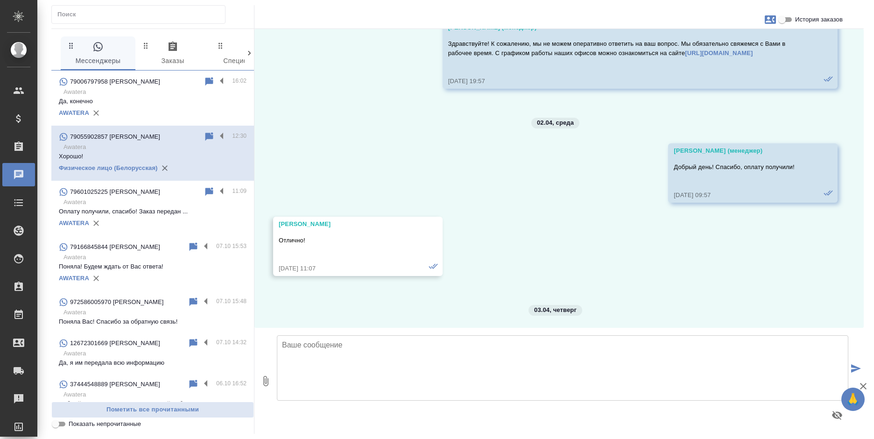
scroll to position [14883, 0]
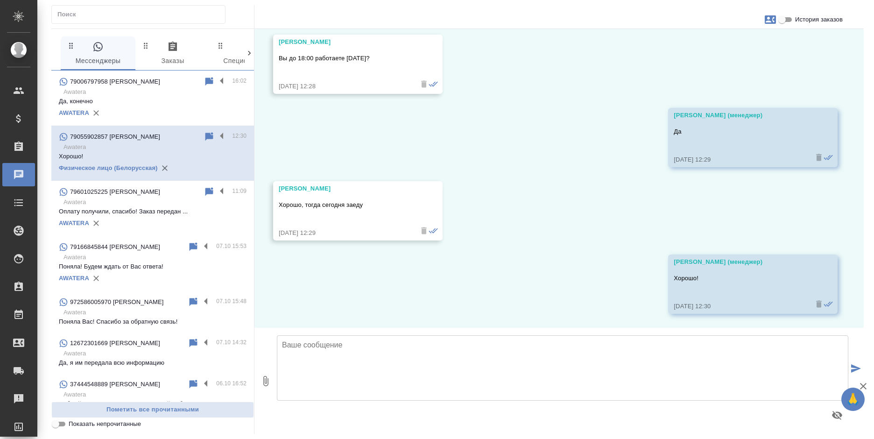
click at [153, 216] on p "Оплату получили, спасибо! Заказ передан ..." at bounding box center [153, 211] width 188 height 9
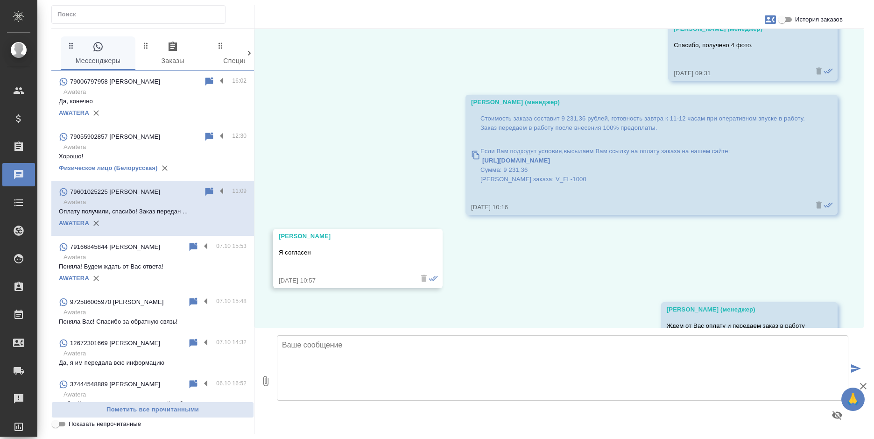
scroll to position [854, 0]
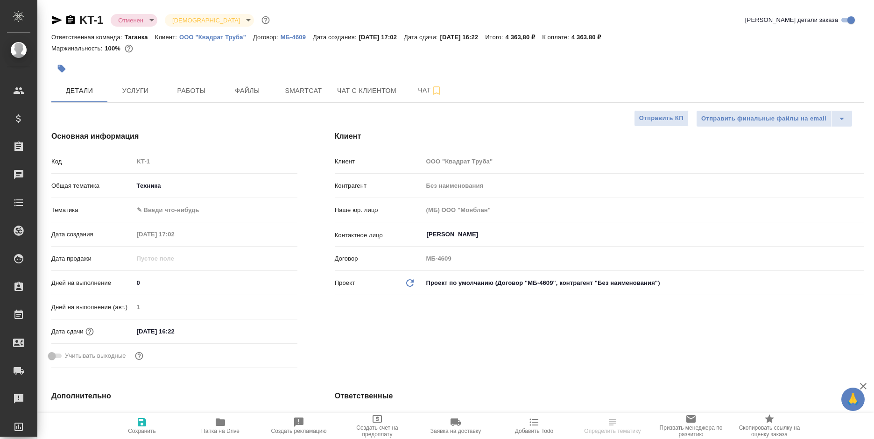
select select "RU"
